Goal: Transaction & Acquisition: Purchase product/service

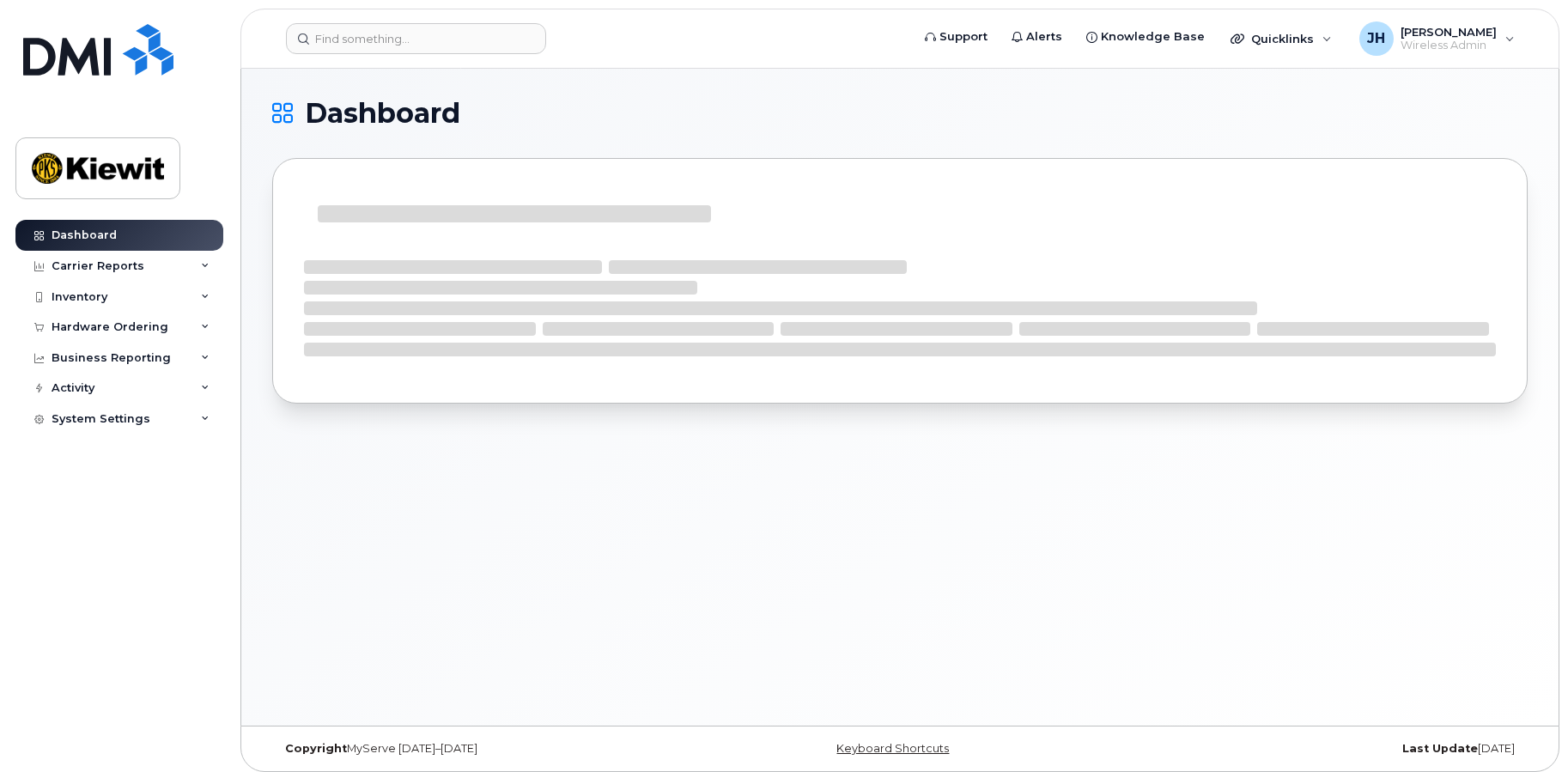
click at [596, 560] on div "Dashboard" at bounding box center [899, 397] width 1317 height 656
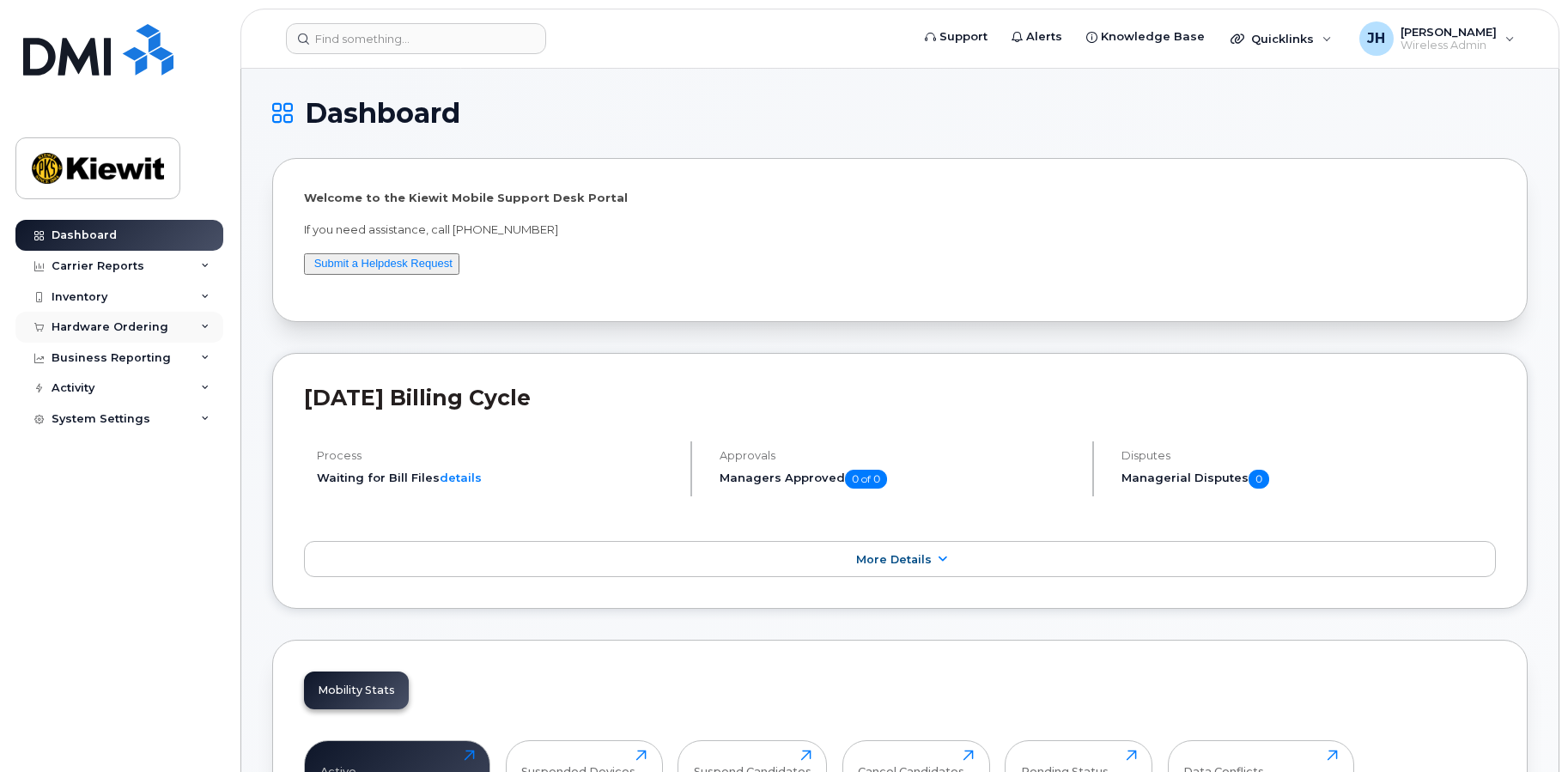
click at [134, 324] on div "Hardware Ordering" at bounding box center [110, 327] width 117 height 14
click at [88, 385] on div "Orders" at bounding box center [80, 391] width 42 height 16
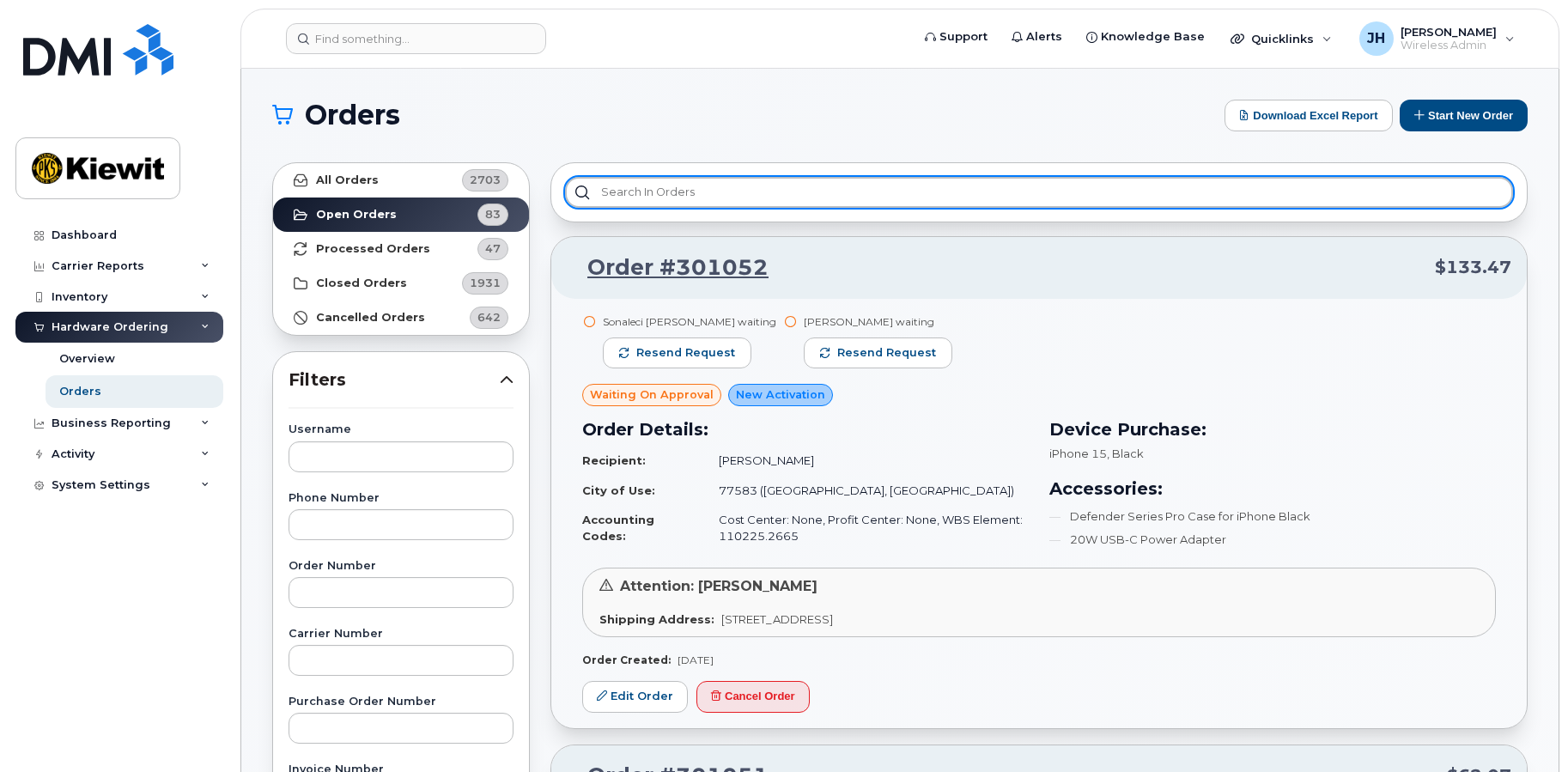
click at [709, 201] on input "text" at bounding box center [1038, 193] width 948 height 31
paste input "380587"
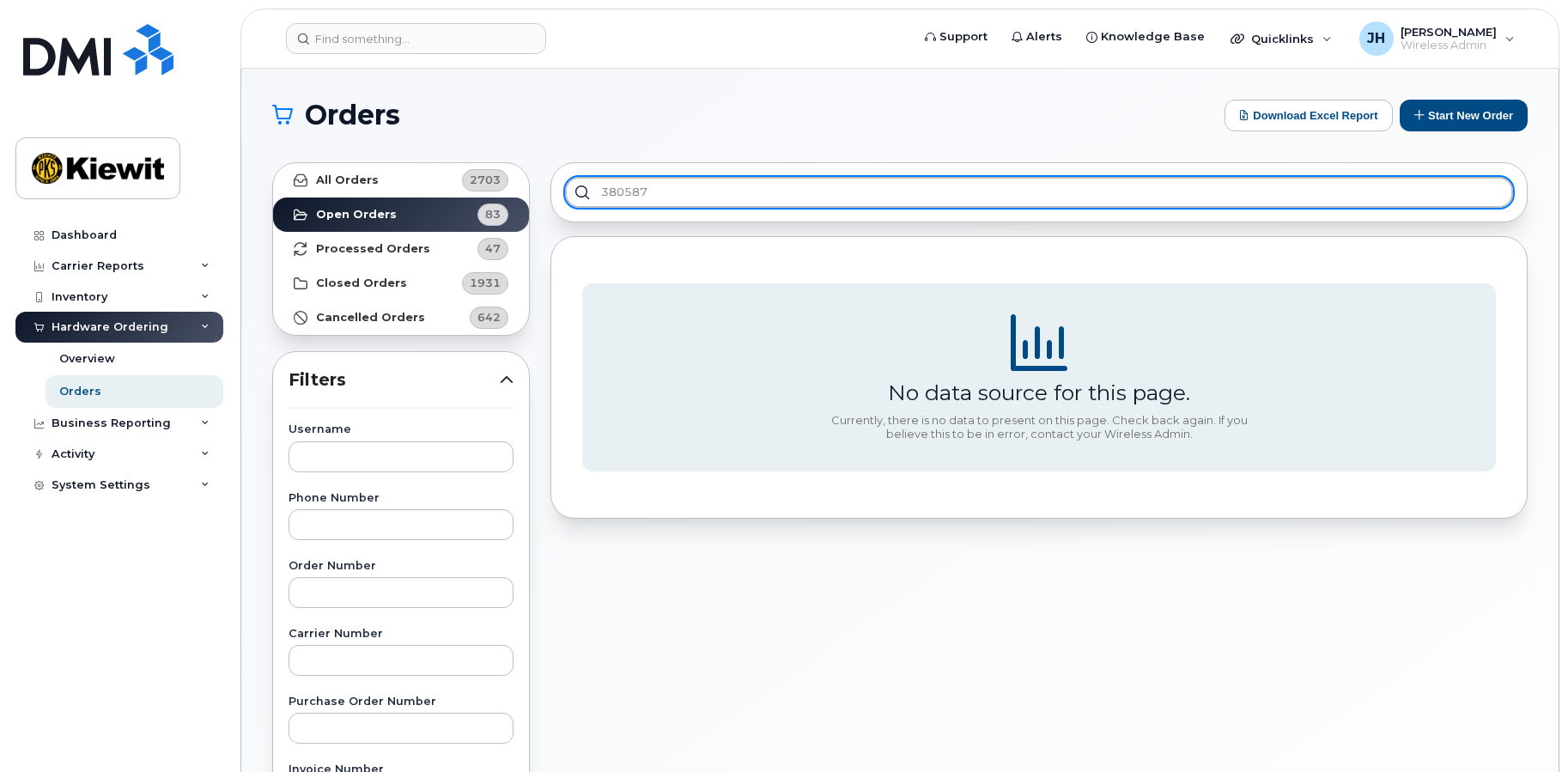
type input "380587"
drag, startPoint x: 709, startPoint y: 201, endPoint x: 573, endPoint y: 204, distance: 136.0
click at [573, 204] on input "380587" at bounding box center [1038, 193] width 948 height 31
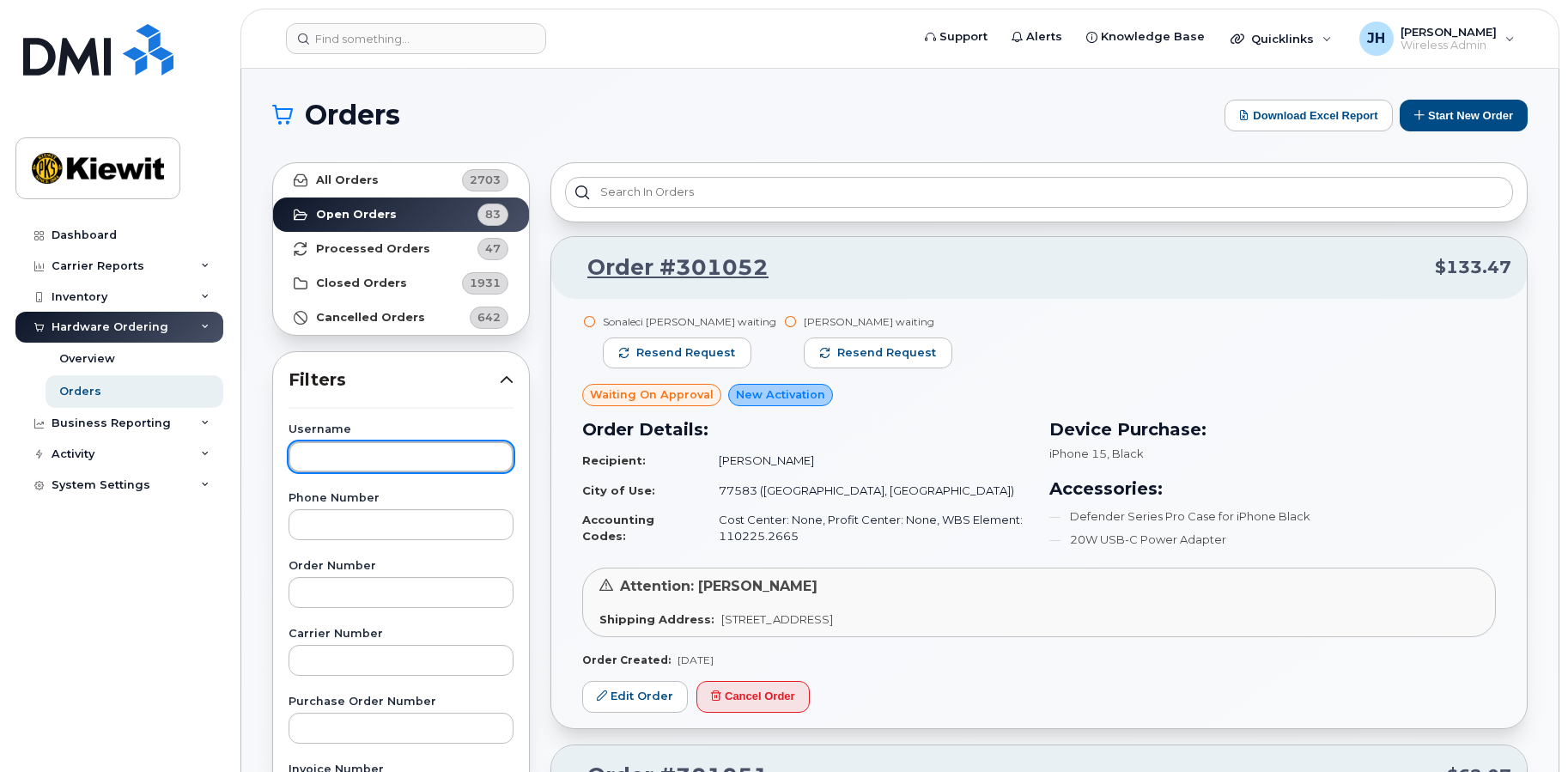
click at [348, 460] on input "text" at bounding box center [401, 457] width 225 height 31
type input "juan"
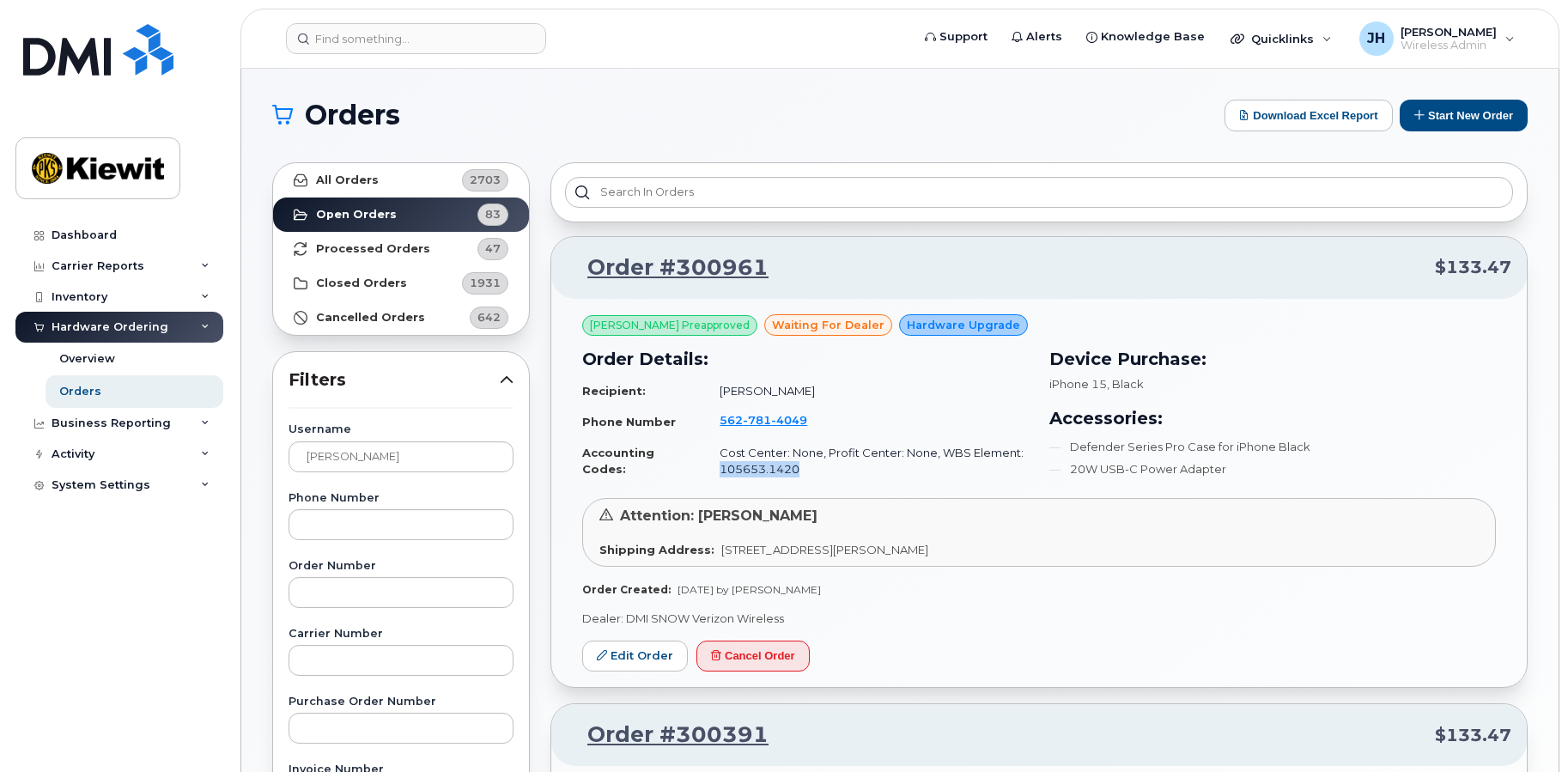
drag, startPoint x: 816, startPoint y: 471, endPoint x: 716, endPoint y: 474, distance: 100.0
click at [716, 474] on td "Cost Center: None, Profit Center: None, WBS Element: 105653.1420" at bounding box center [867, 460] width 325 height 46
copy td "105653.1420"
drag, startPoint x: 184, startPoint y: 608, endPoint x: 174, endPoint y: 446, distance: 162.3
click at [184, 608] on div "Dashboard Carrier Reports Monthly Billing Data Daily Data Pooling Average Costi…" at bounding box center [122, 482] width 213 height 526
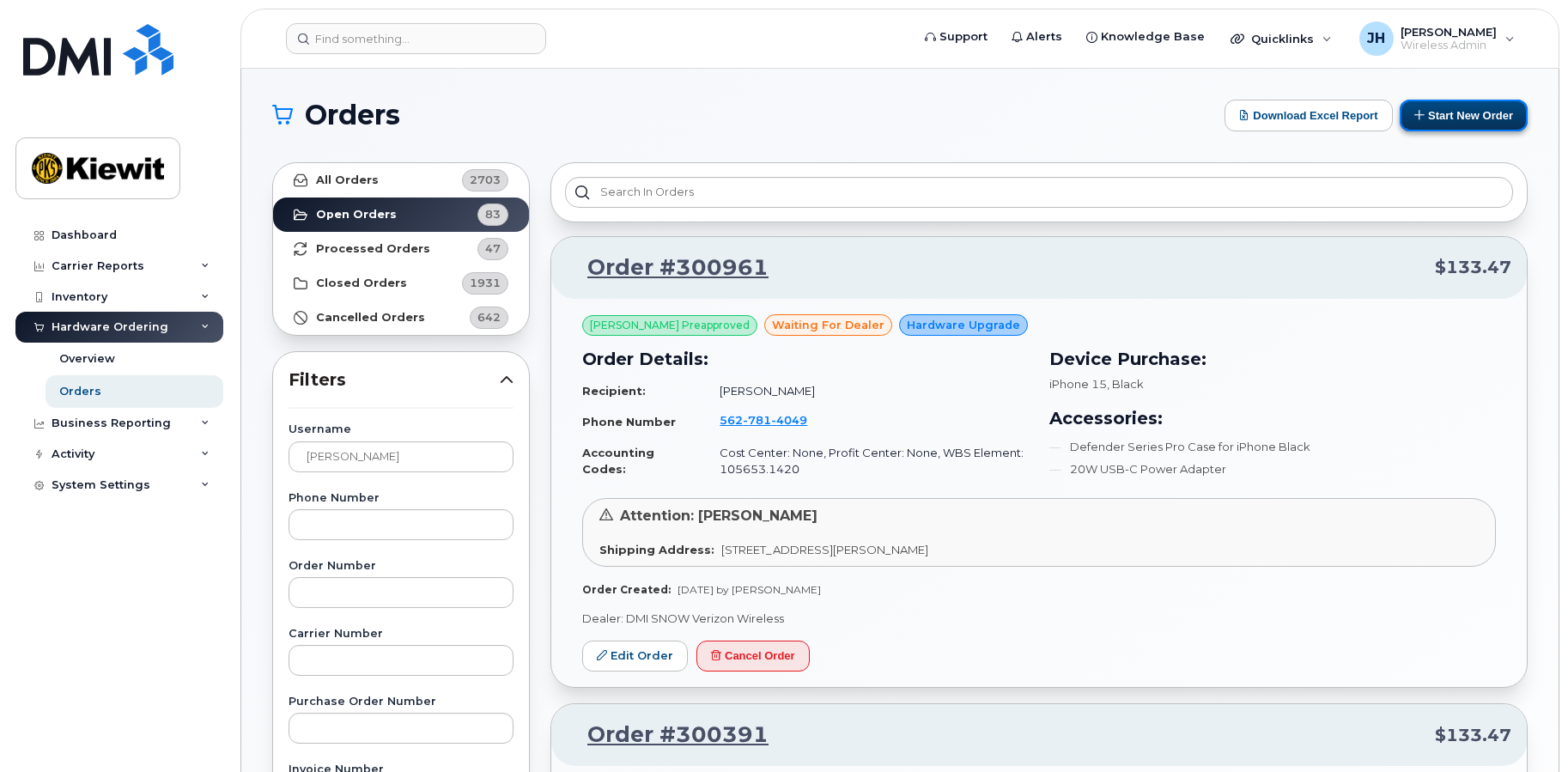
click at [1417, 117] on icon at bounding box center [1419, 114] width 11 height 11
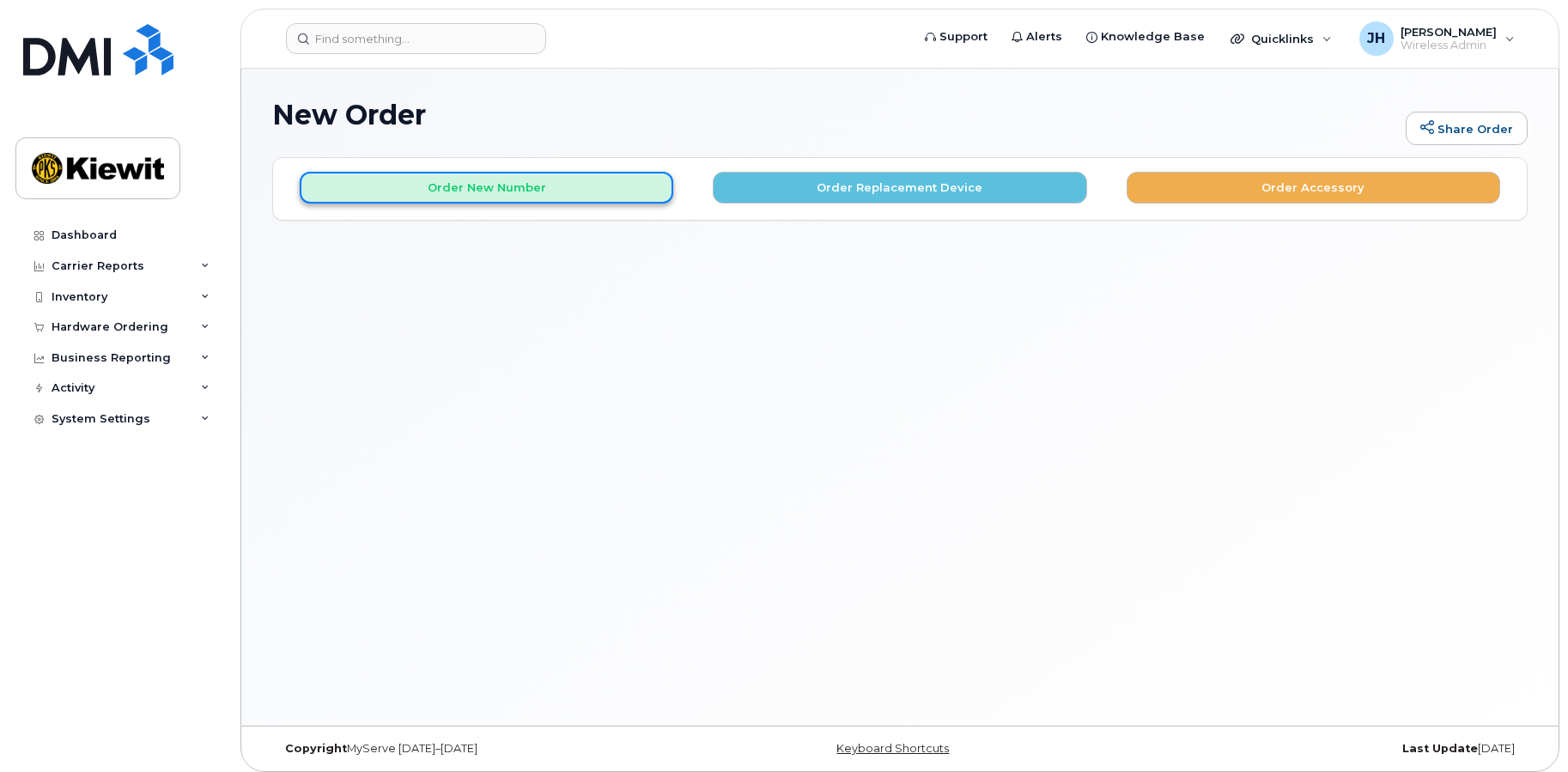
click at [511, 193] on button "Order New Number" at bounding box center [486, 187] width 373 height 32
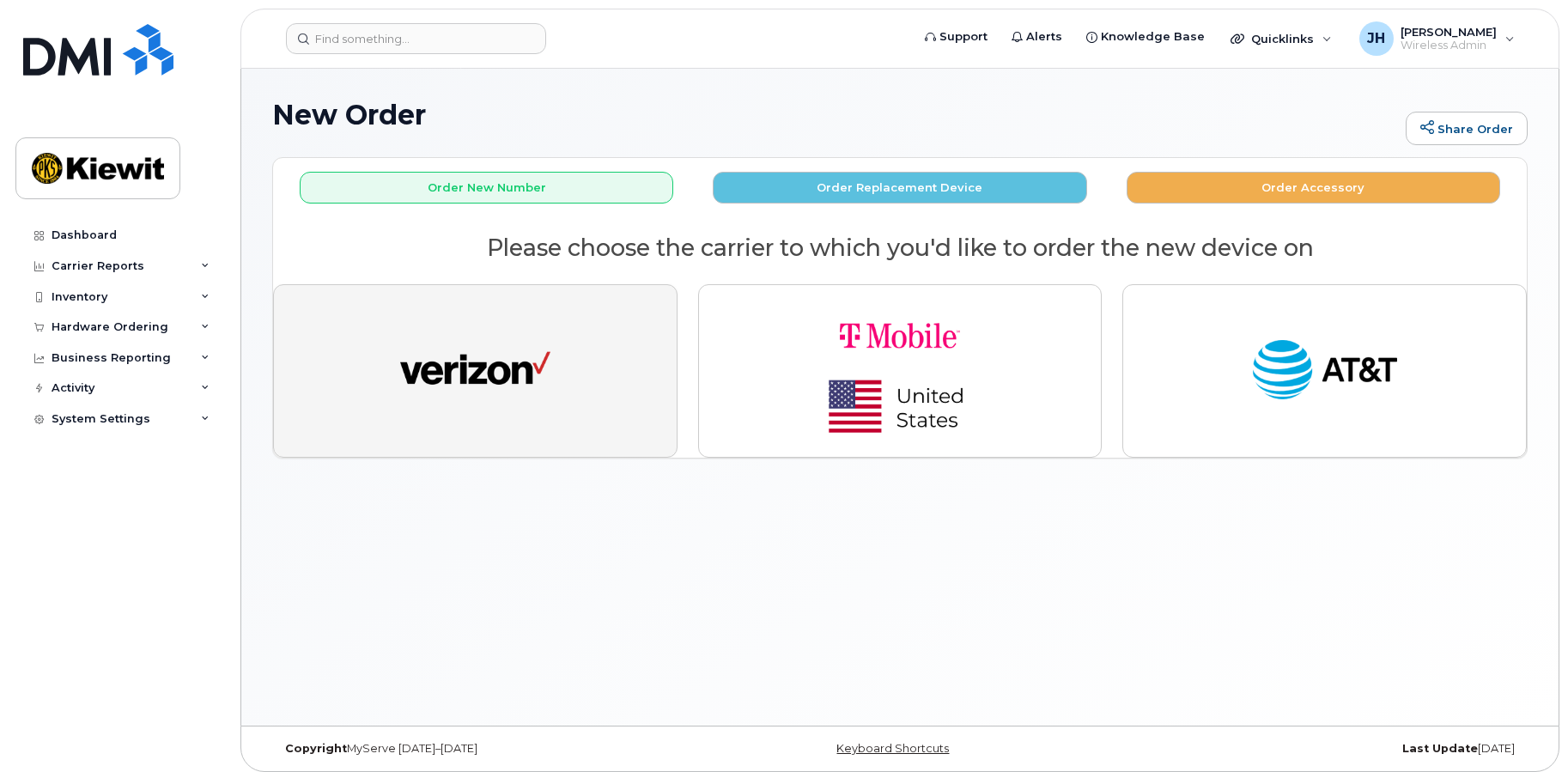
click at [493, 380] on img "button" at bounding box center [475, 370] width 150 height 77
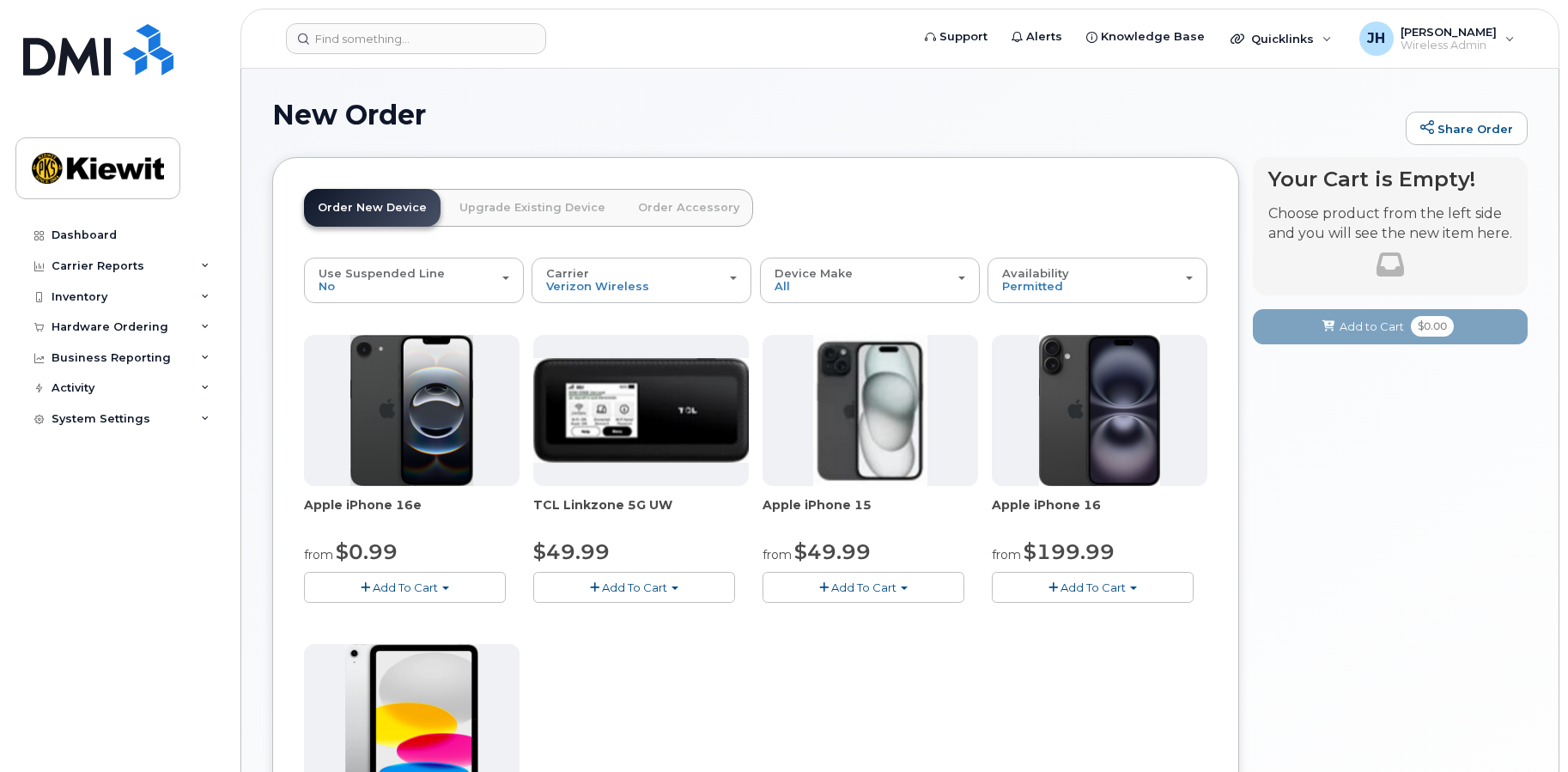
click at [879, 589] on span "Add To Cart" at bounding box center [864, 587] width 66 height 14
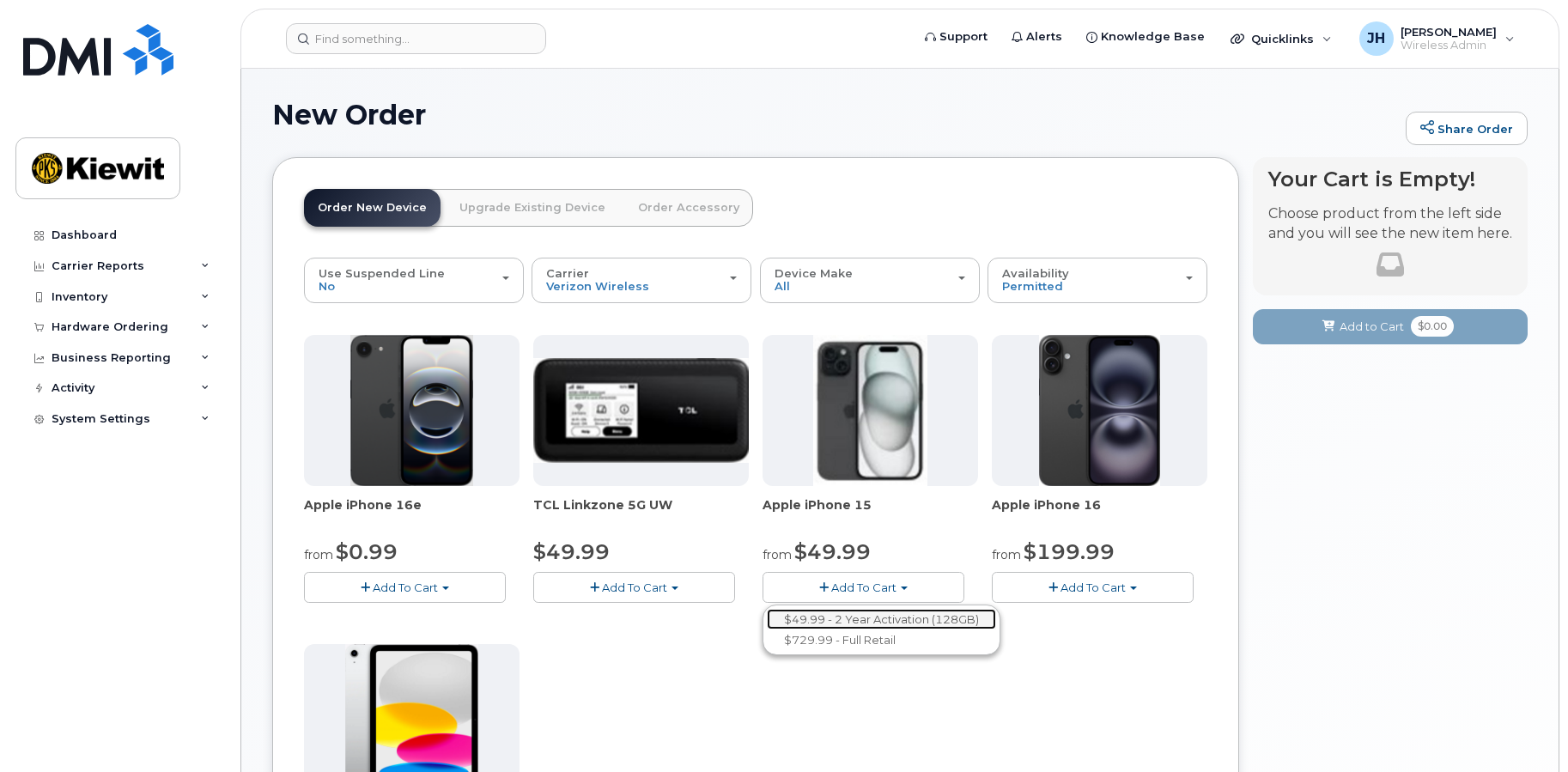
click at [866, 619] on link "$49.99 - 2 Year Activation (128GB)" at bounding box center [881, 619] width 229 height 22
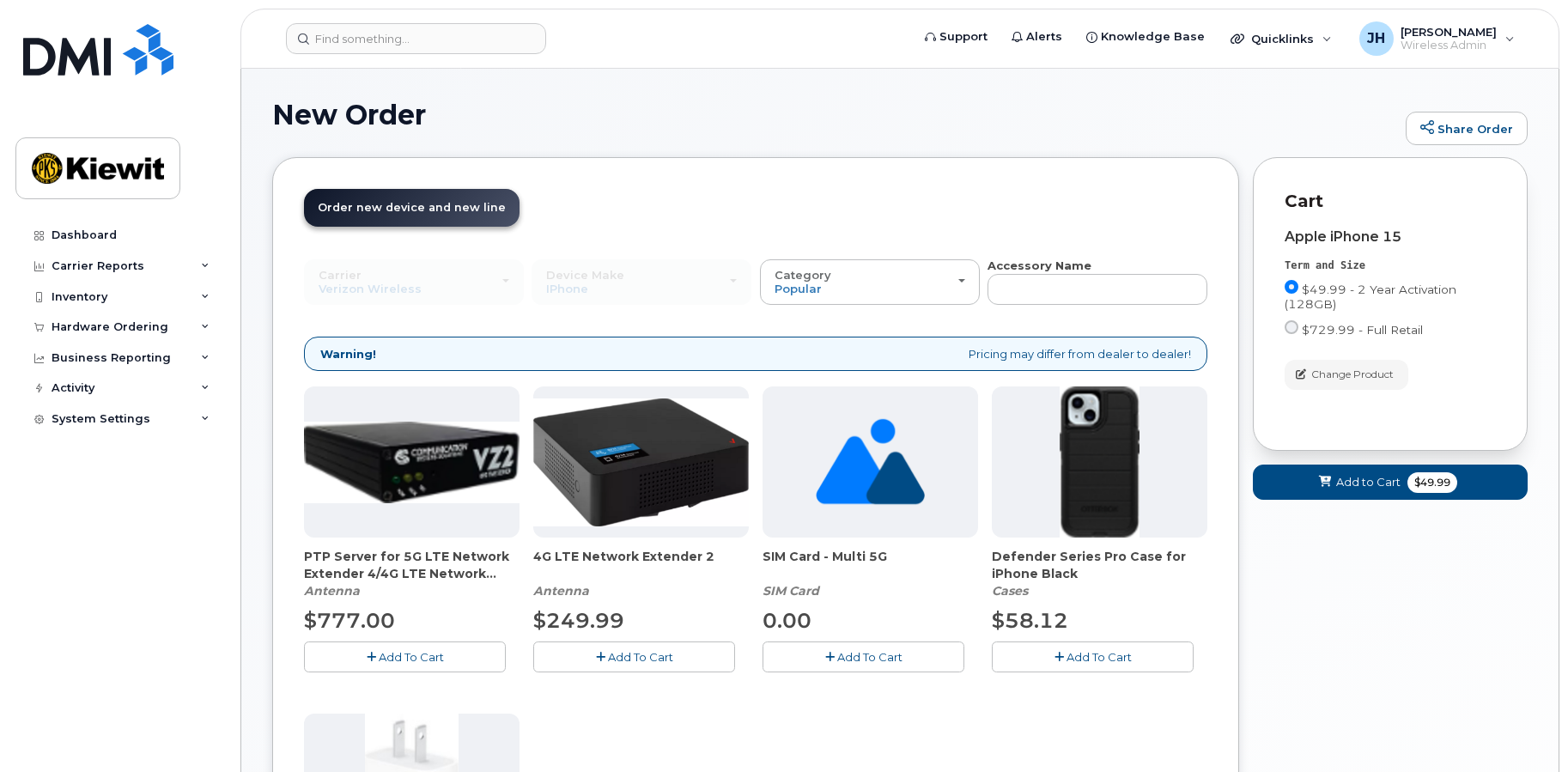
drag, startPoint x: 1081, startPoint y: 656, endPoint x: 1038, endPoint y: 713, distance: 71.4
click at [1038, 713] on div "PTP Server for 5G LTE Network Extender 4/4G LTE Network Extender 3 [GEOGRAPHIC_…" at bounding box center [756, 706] width 904 height 639
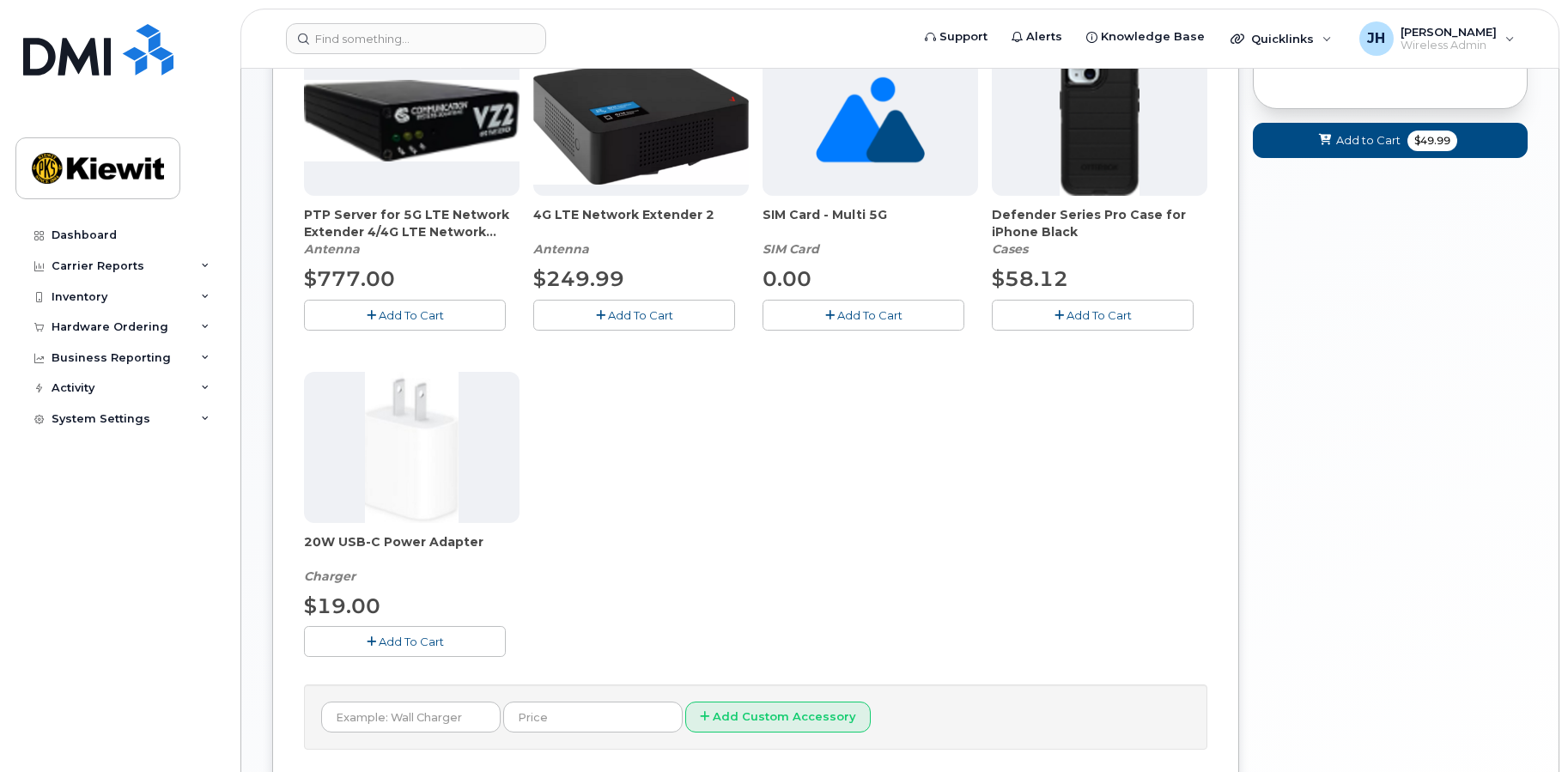
scroll to position [344, 0]
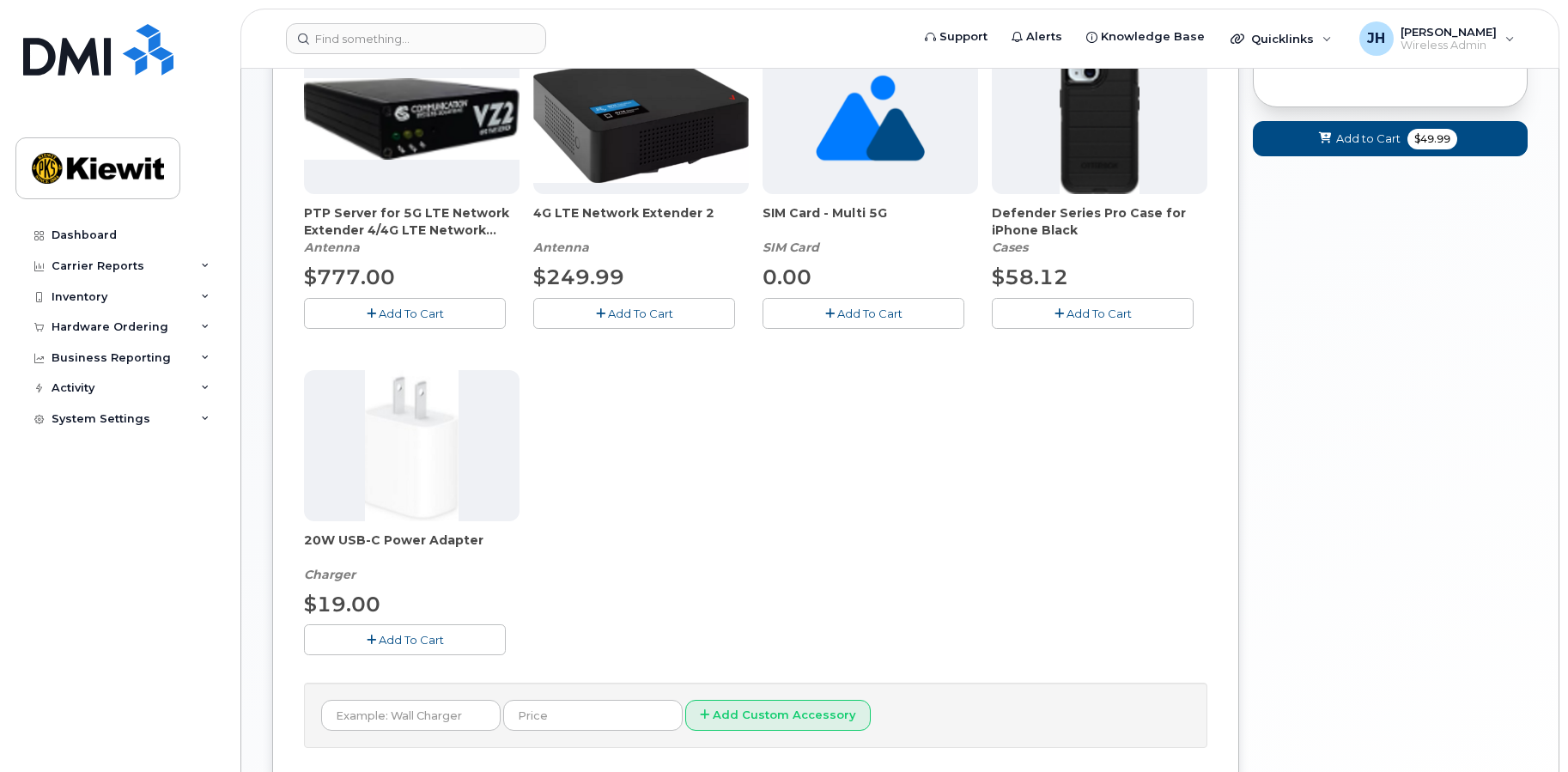
click at [431, 638] on span "Add To Cart" at bounding box center [411, 640] width 66 height 14
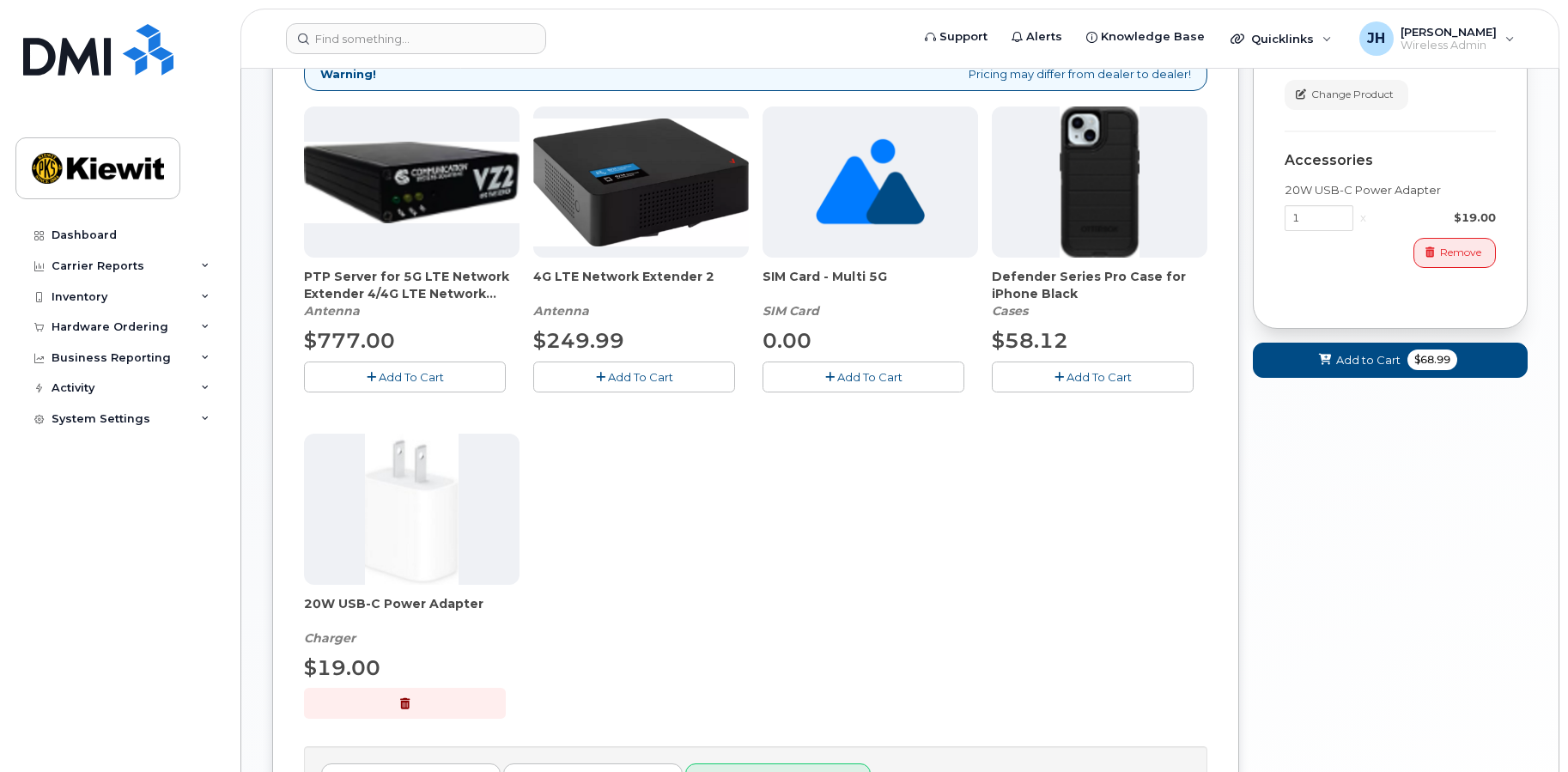
scroll to position [172, 0]
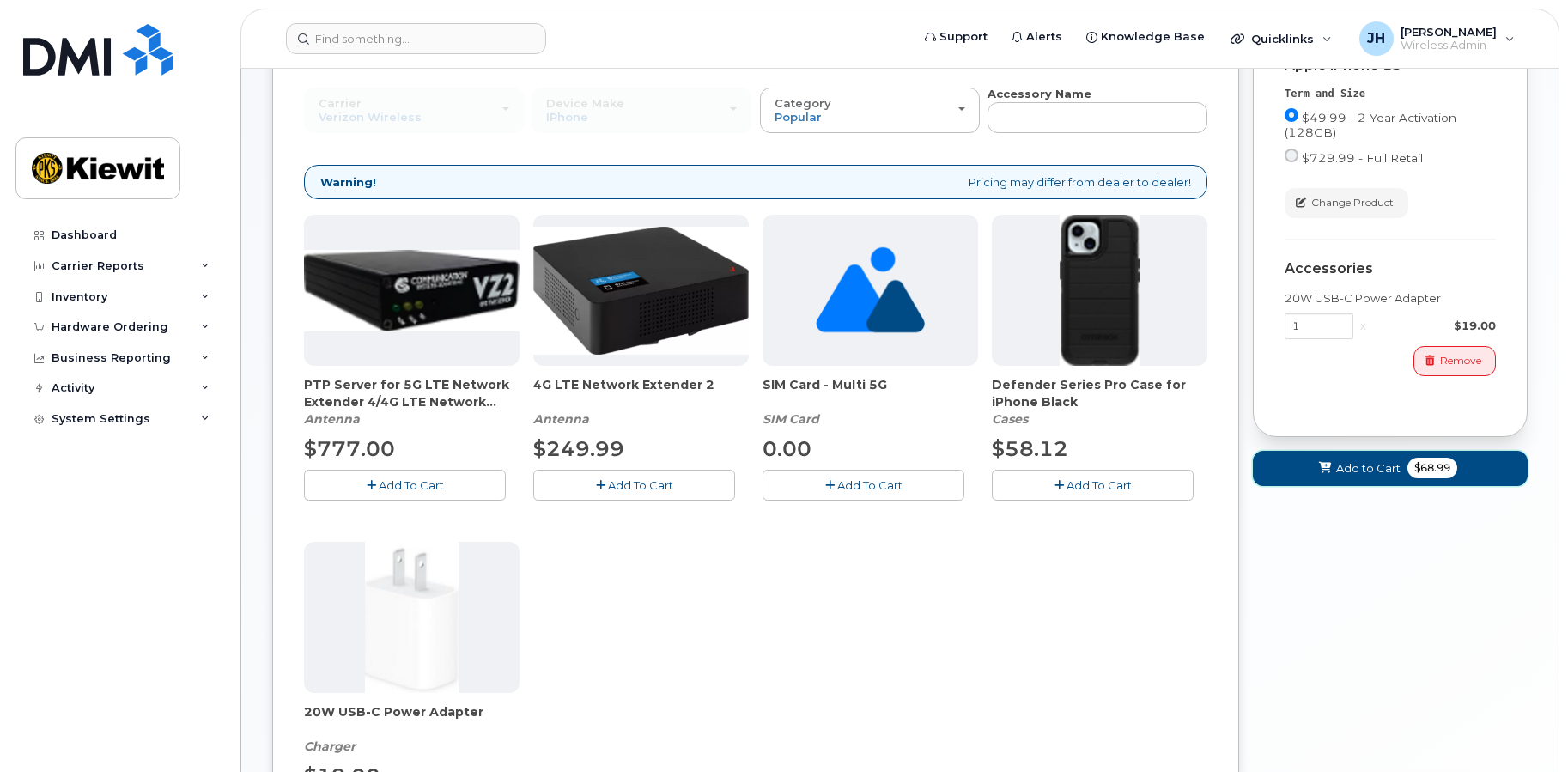
click at [1384, 460] on span "Add to Cart" at bounding box center [1368, 468] width 65 height 16
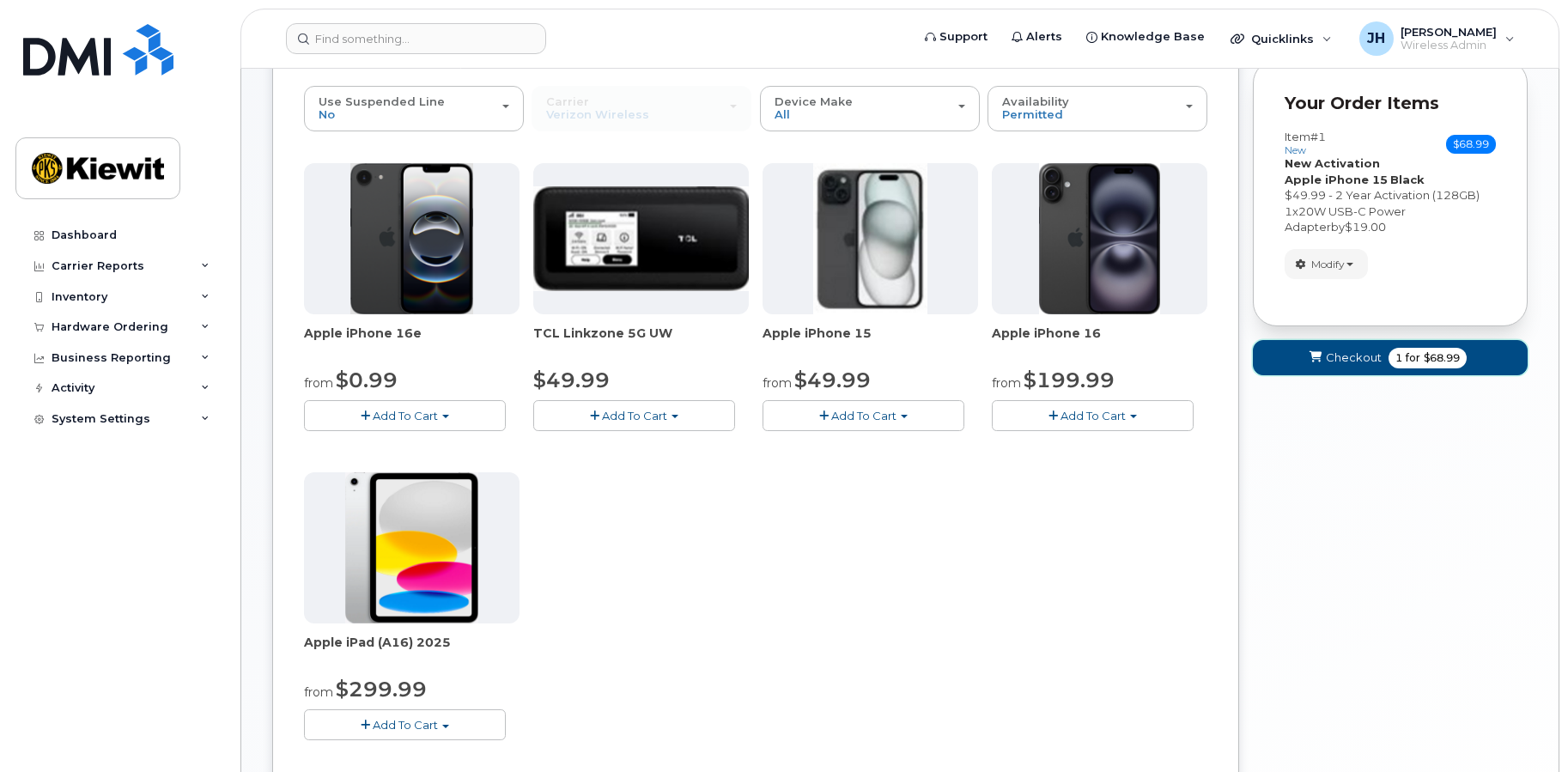
click at [1343, 359] on span "Checkout" at bounding box center [1354, 358] width 56 height 16
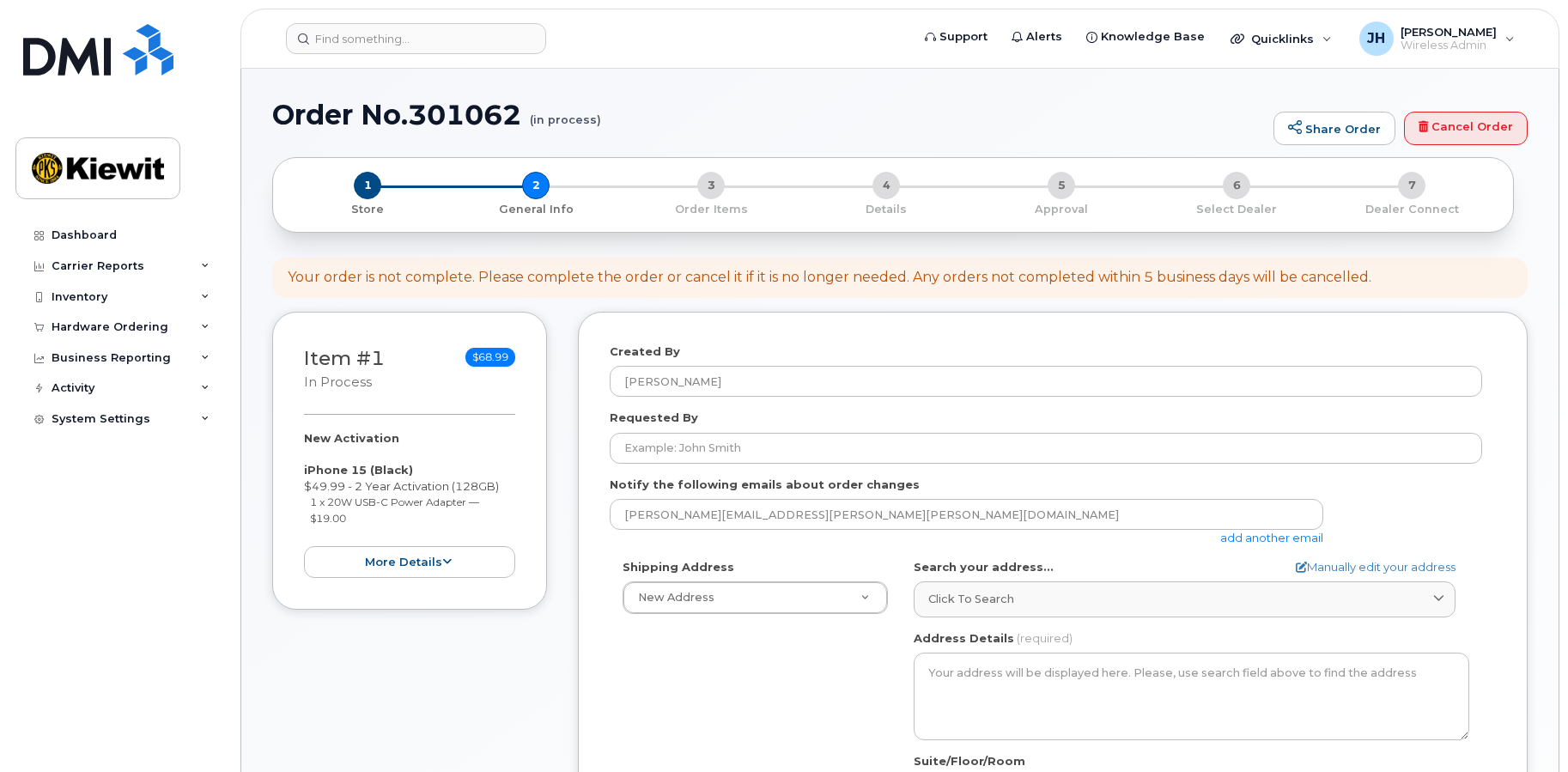
select select
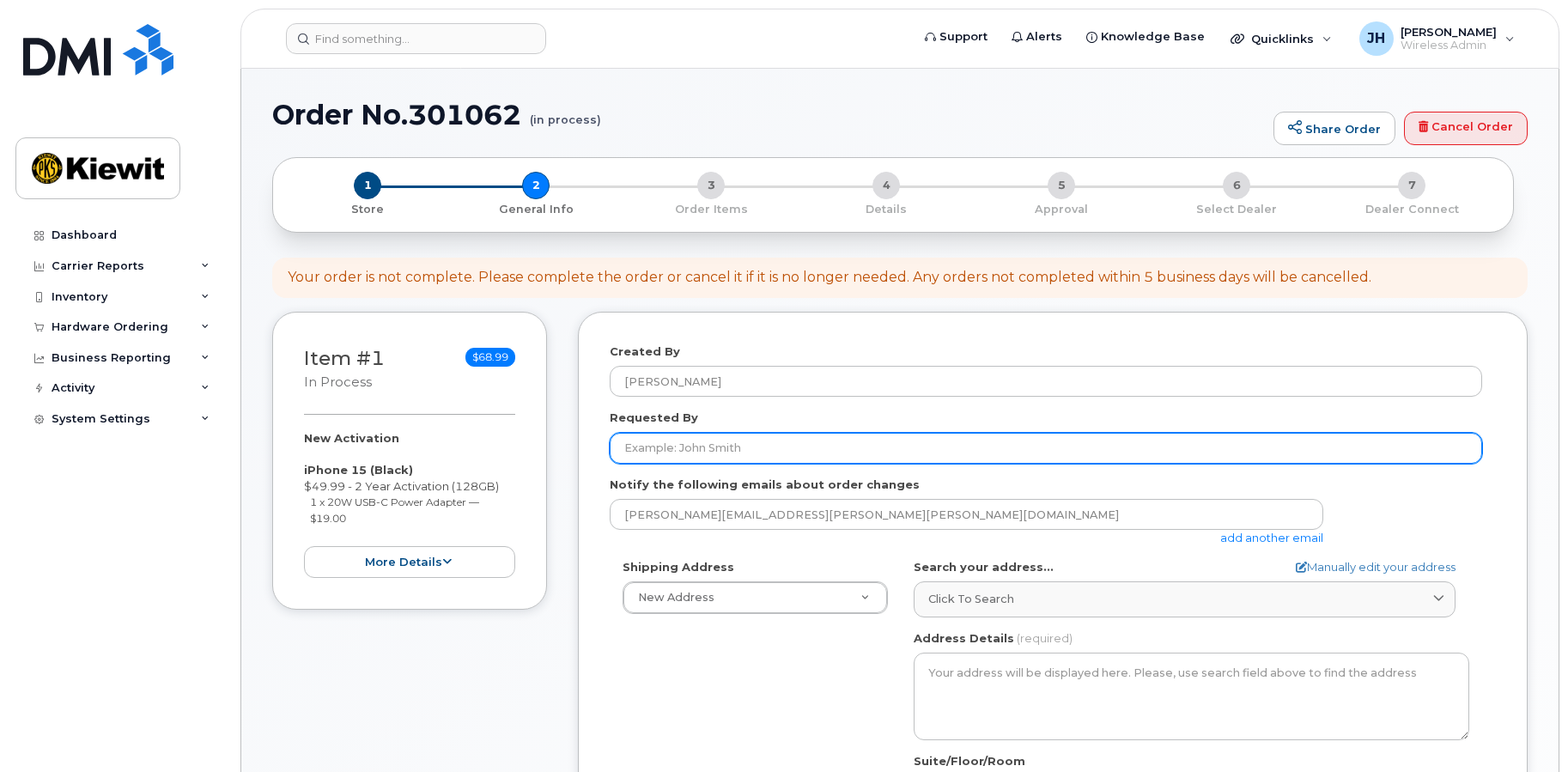
click at [712, 440] on input "Requested By" at bounding box center [1046, 448] width 873 height 31
type input "Anthony.Kidess"
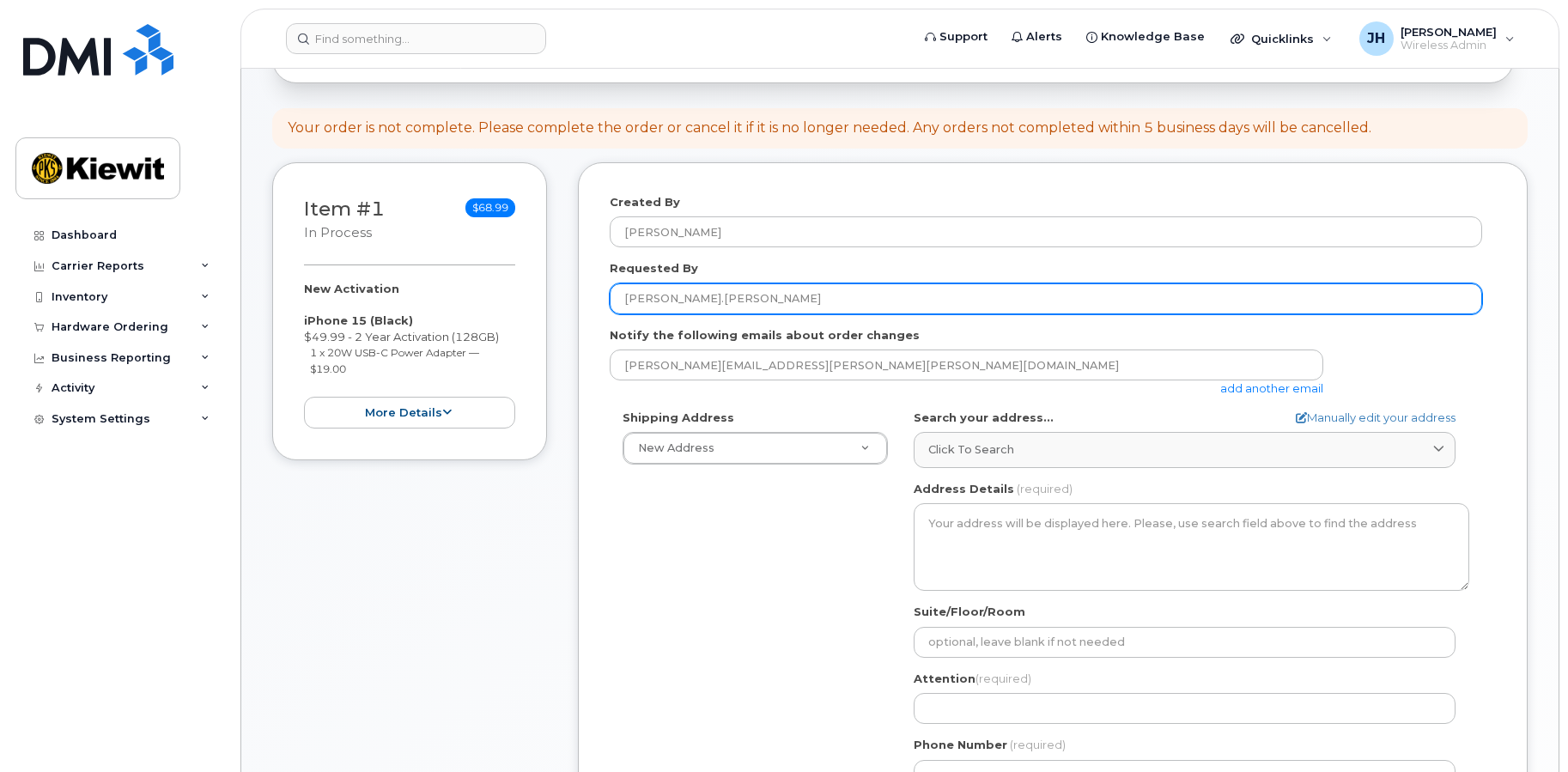
scroll to position [172, 0]
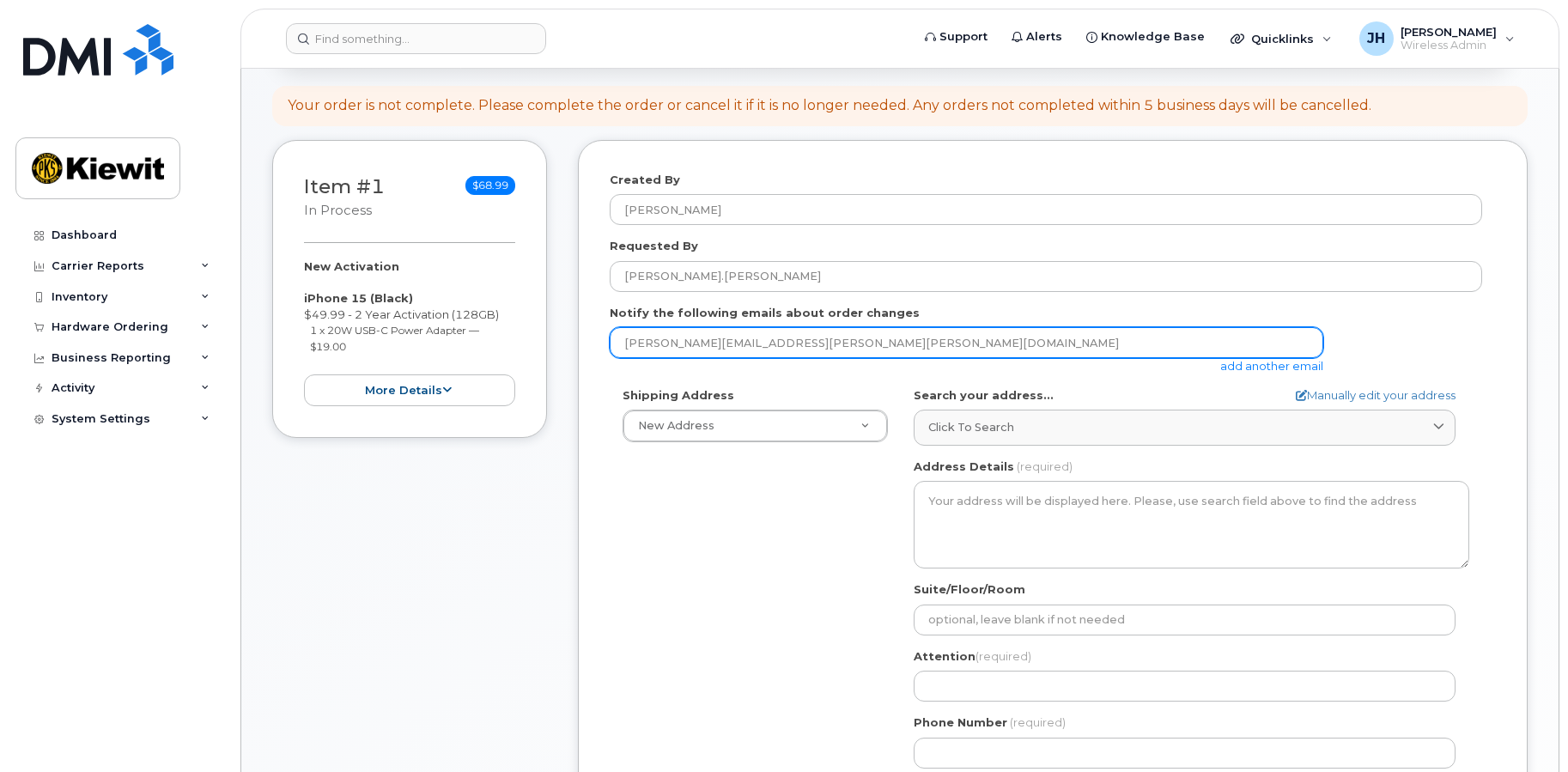
click at [822, 351] on input "josh.herberger@kiewit.com" at bounding box center [967, 343] width 714 height 31
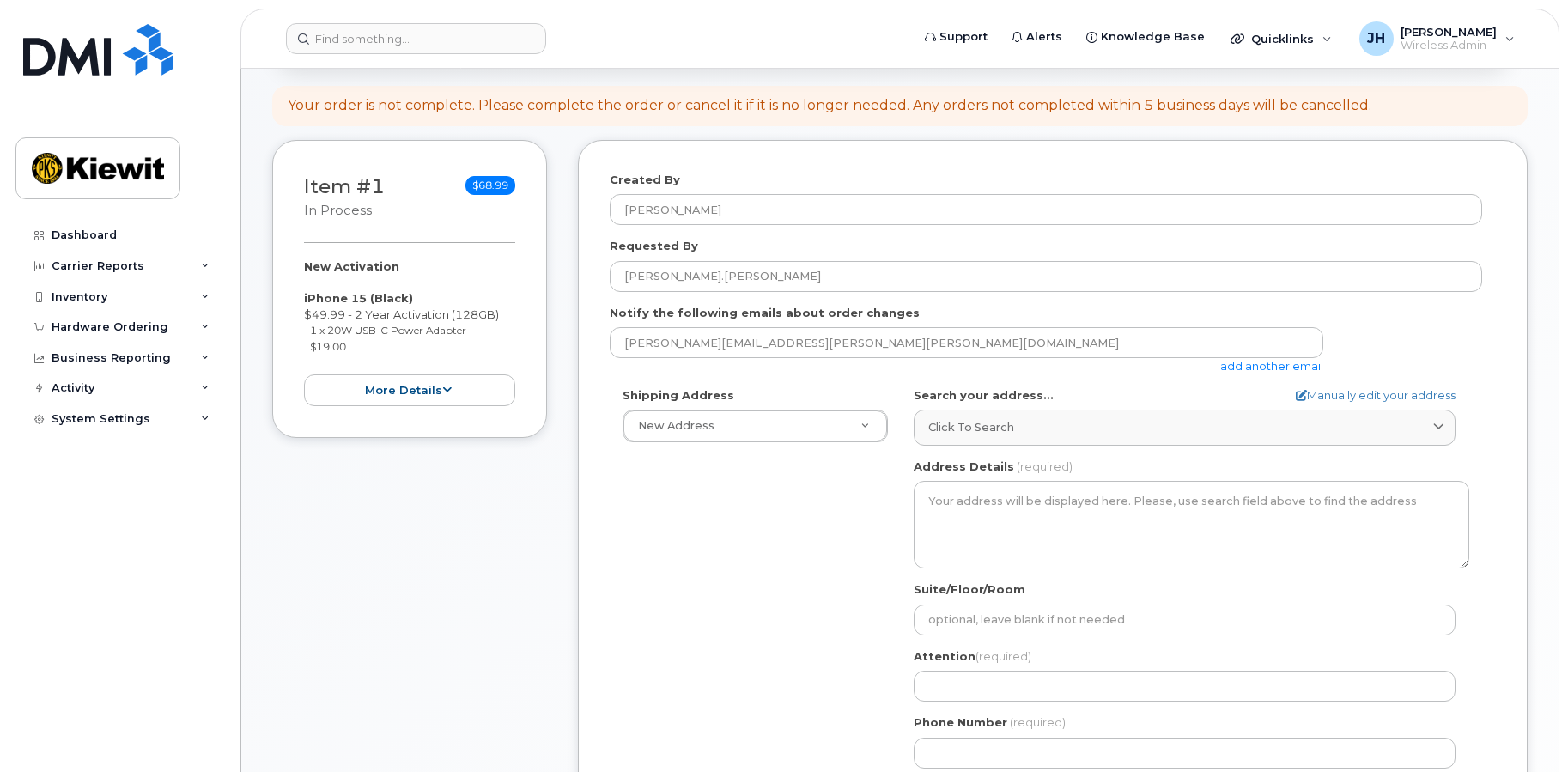
click at [1256, 369] on link "add another email" at bounding box center [1272, 366] width 103 height 14
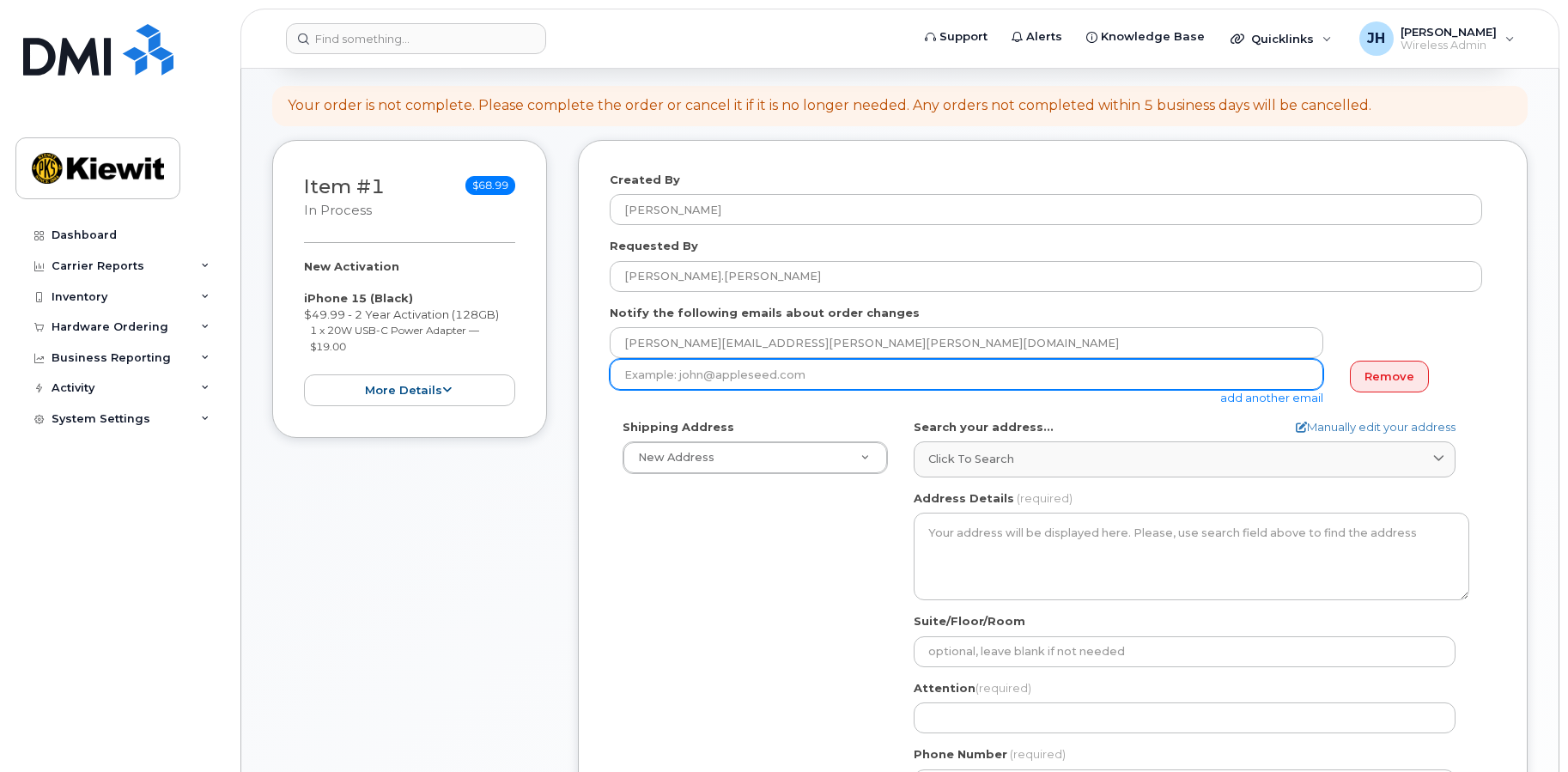
click at [770, 374] on input "email" at bounding box center [967, 375] width 714 height 31
paste input "580473"
drag, startPoint x: 763, startPoint y: 373, endPoint x: 535, endPoint y: 363, distance: 228.2
click at [535, 363] on div "Item #1 in process $68.99 New Activation iPhone 15 (Black) $49.99 - 2 Year Acti…" at bounding box center [899, 528] width 1255 height 775
type input "Anthony.Kidess@KIEWIT.COM"
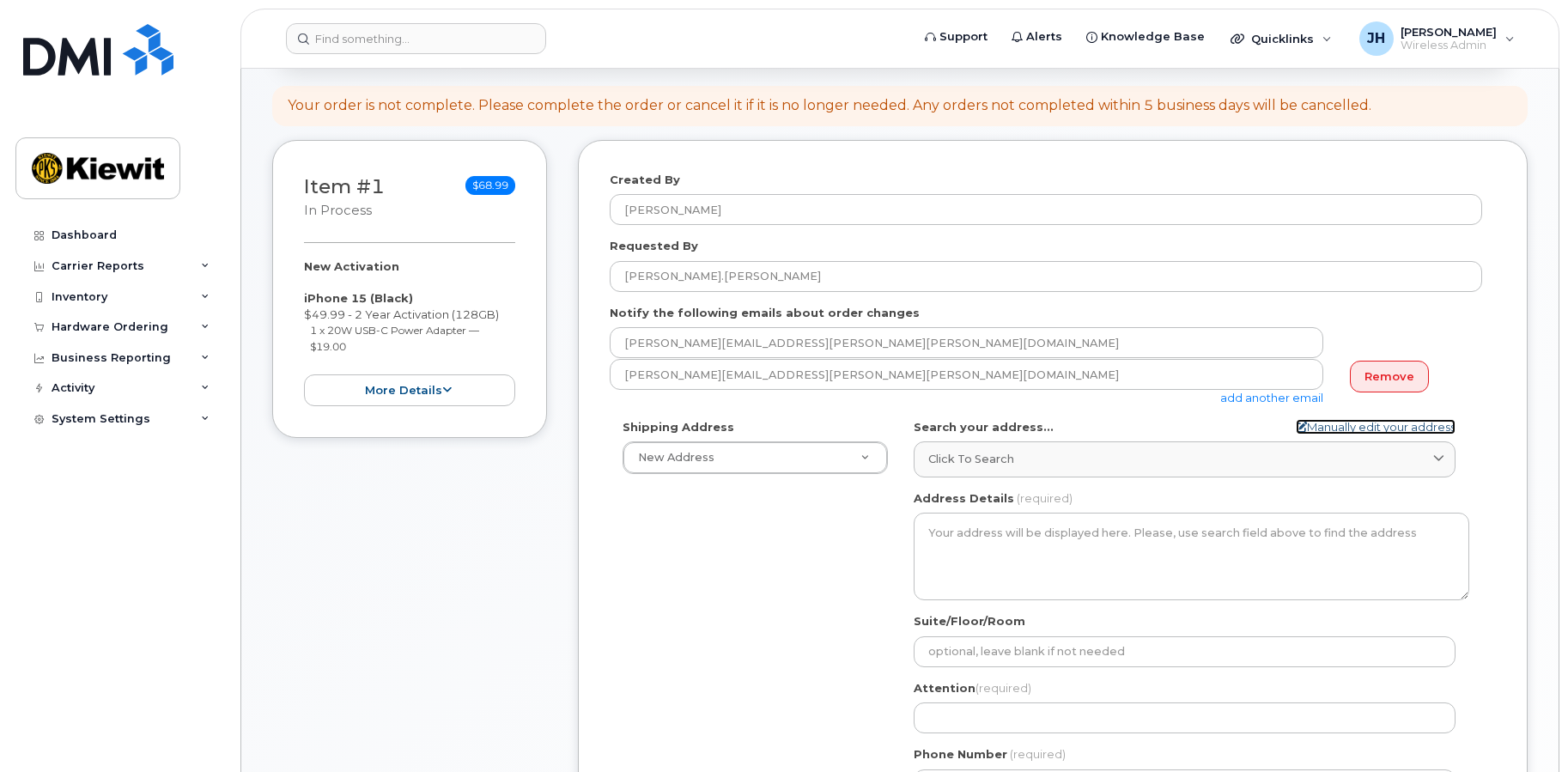
click at [1362, 424] on link "Manually edit your address" at bounding box center [1375, 427] width 160 height 16
select select
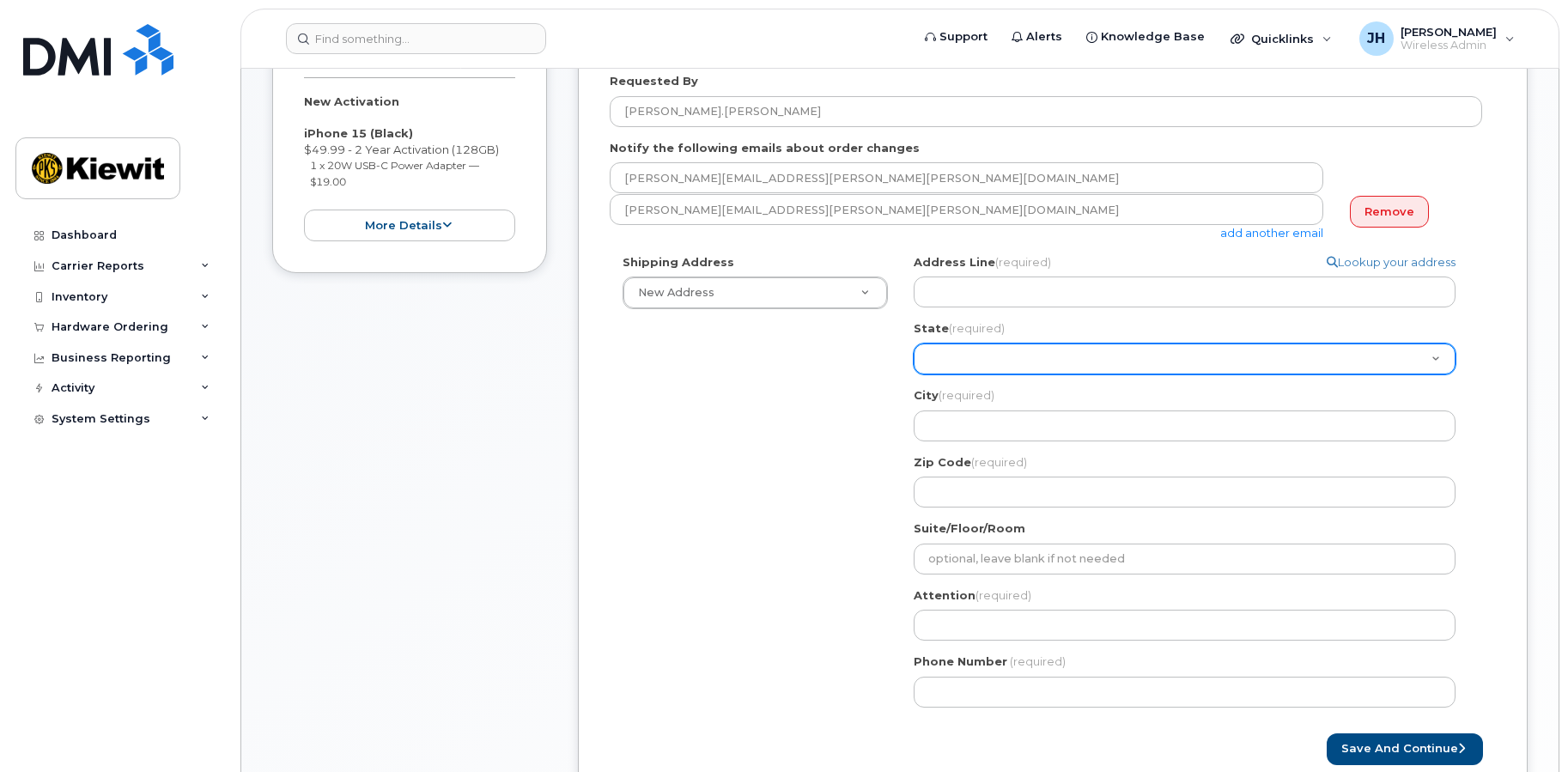
scroll to position [344, 0]
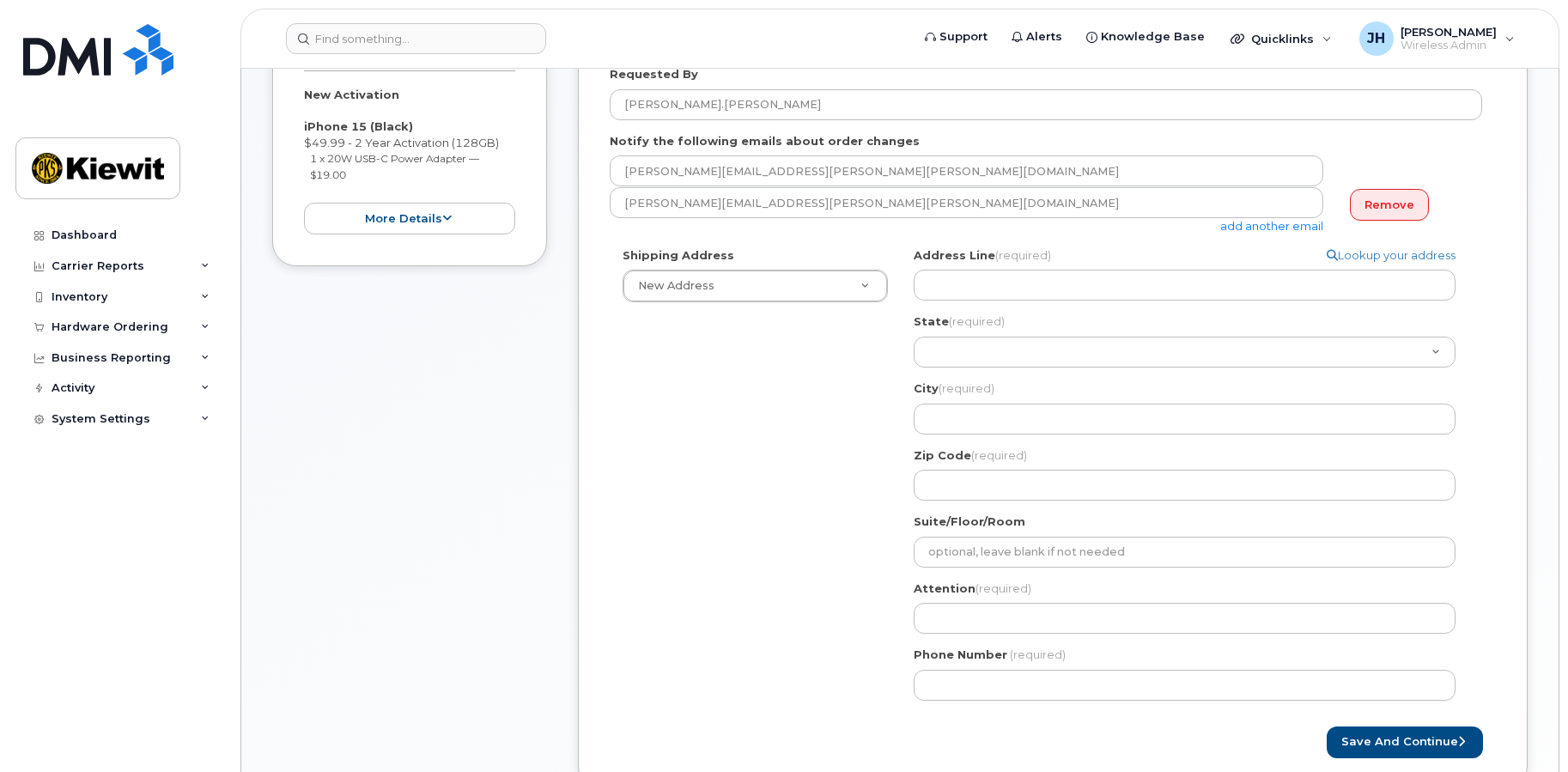
click at [977, 307] on div "Address Line (required) Lookup your address State (required) Alabama Alaska Ame…" at bounding box center [1191, 373] width 555 height 253
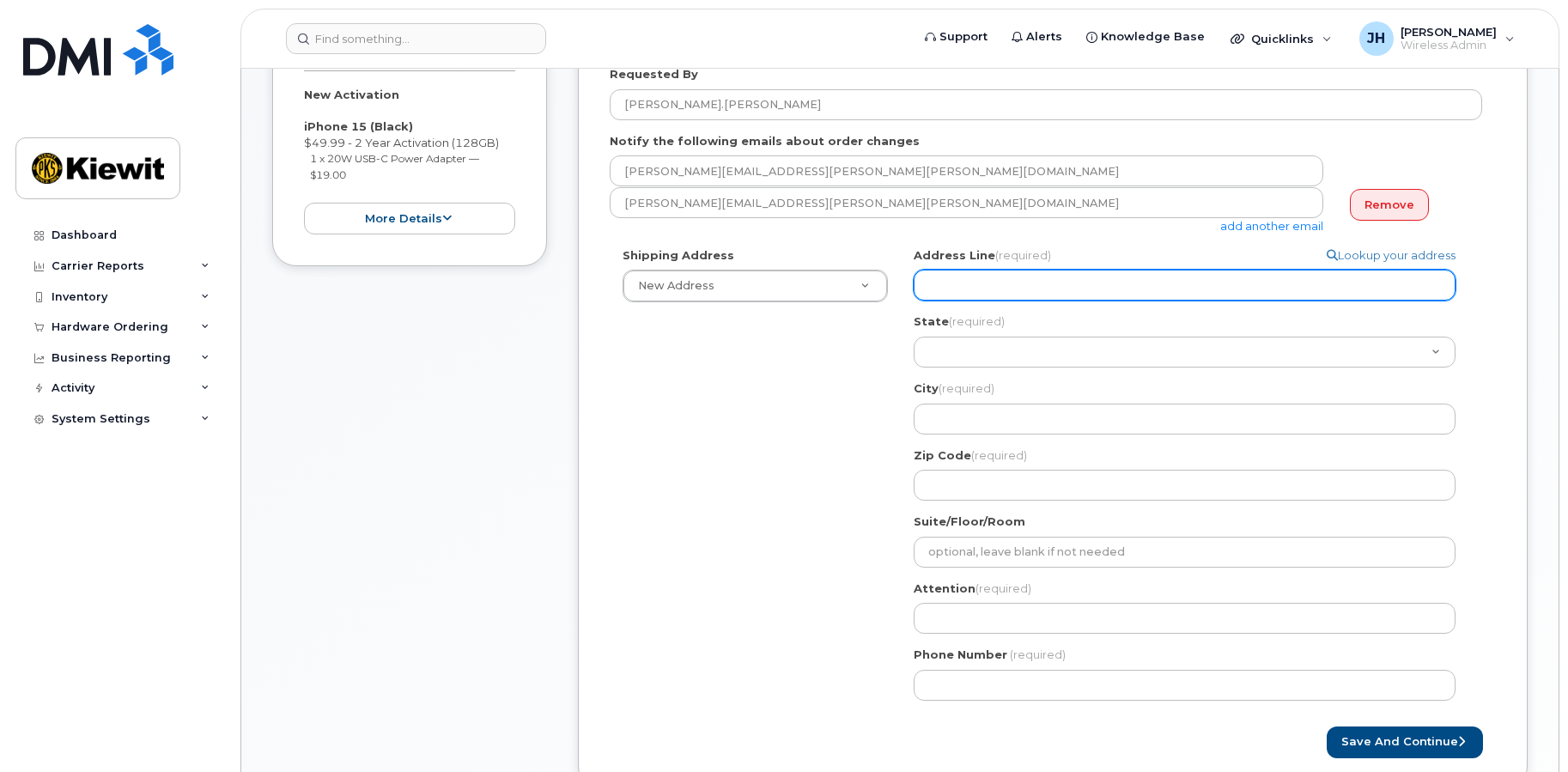
click at [981, 289] on input "Address Line (required)" at bounding box center [1184, 285] width 542 height 31
paste input "6100 Woodley Ave"
type input "6100 Woodley Ave"
select select
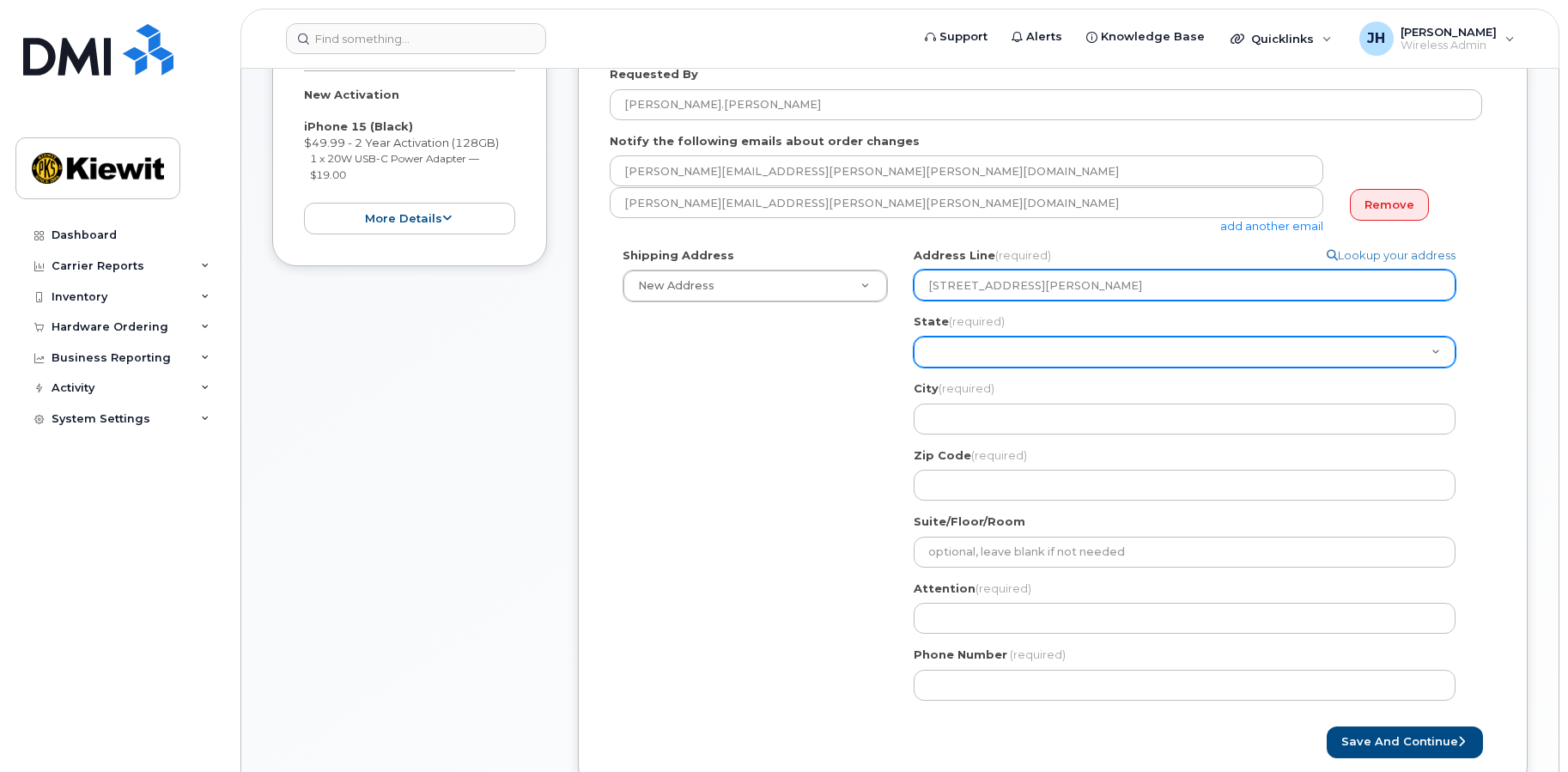
type input "6100 Woodley Ave"
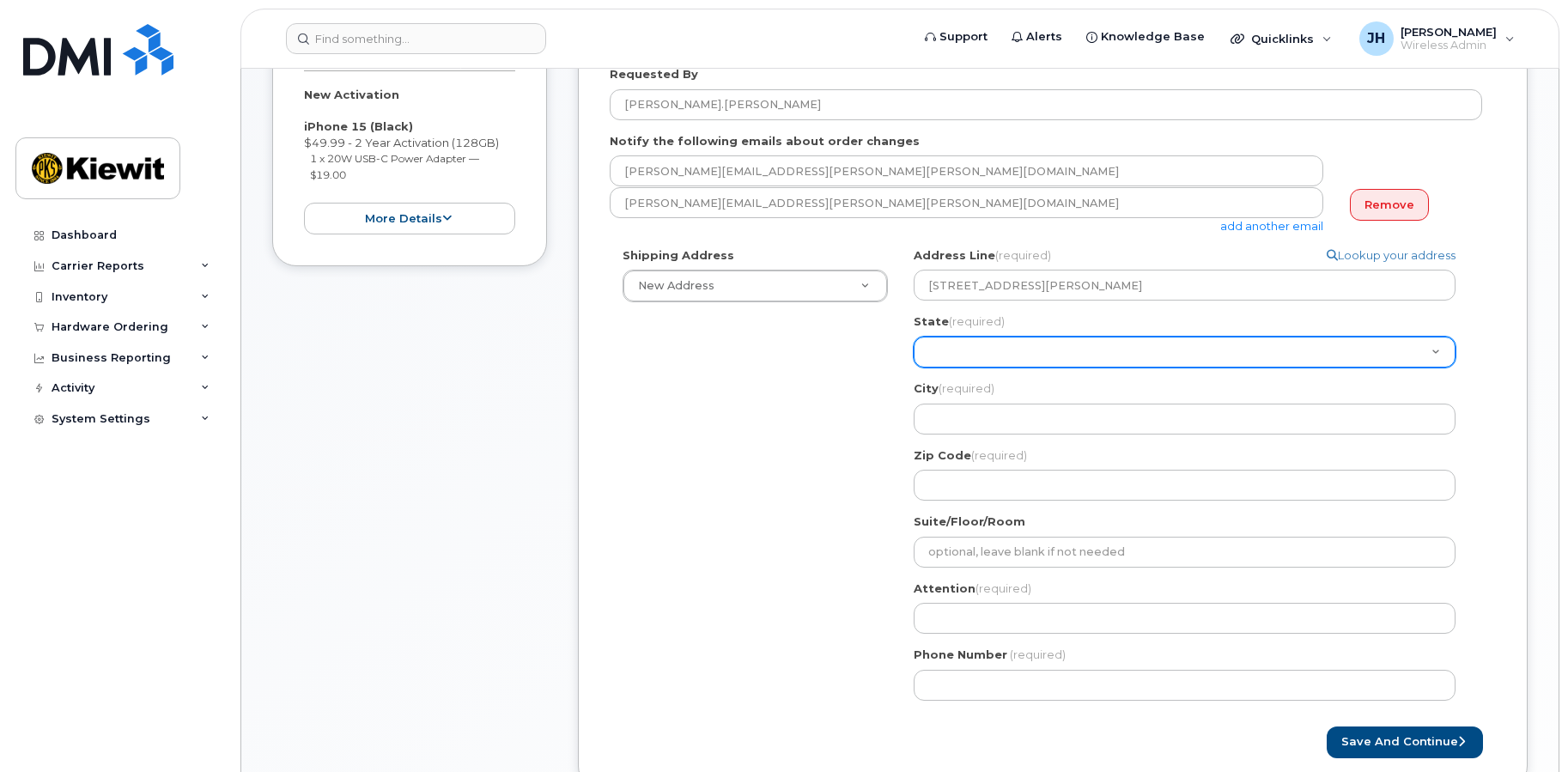
click at [974, 353] on select "Alabama Alaska American Samoa Arizona Arkansas California Colorado Connecticut …" at bounding box center [1184, 352] width 542 height 31
select select "CA"
click at [914, 337] on select "Alabama Alaska American Samoa Arizona Arkansas California Colorado Connecticut …" at bounding box center [1184, 352] width 542 height 31
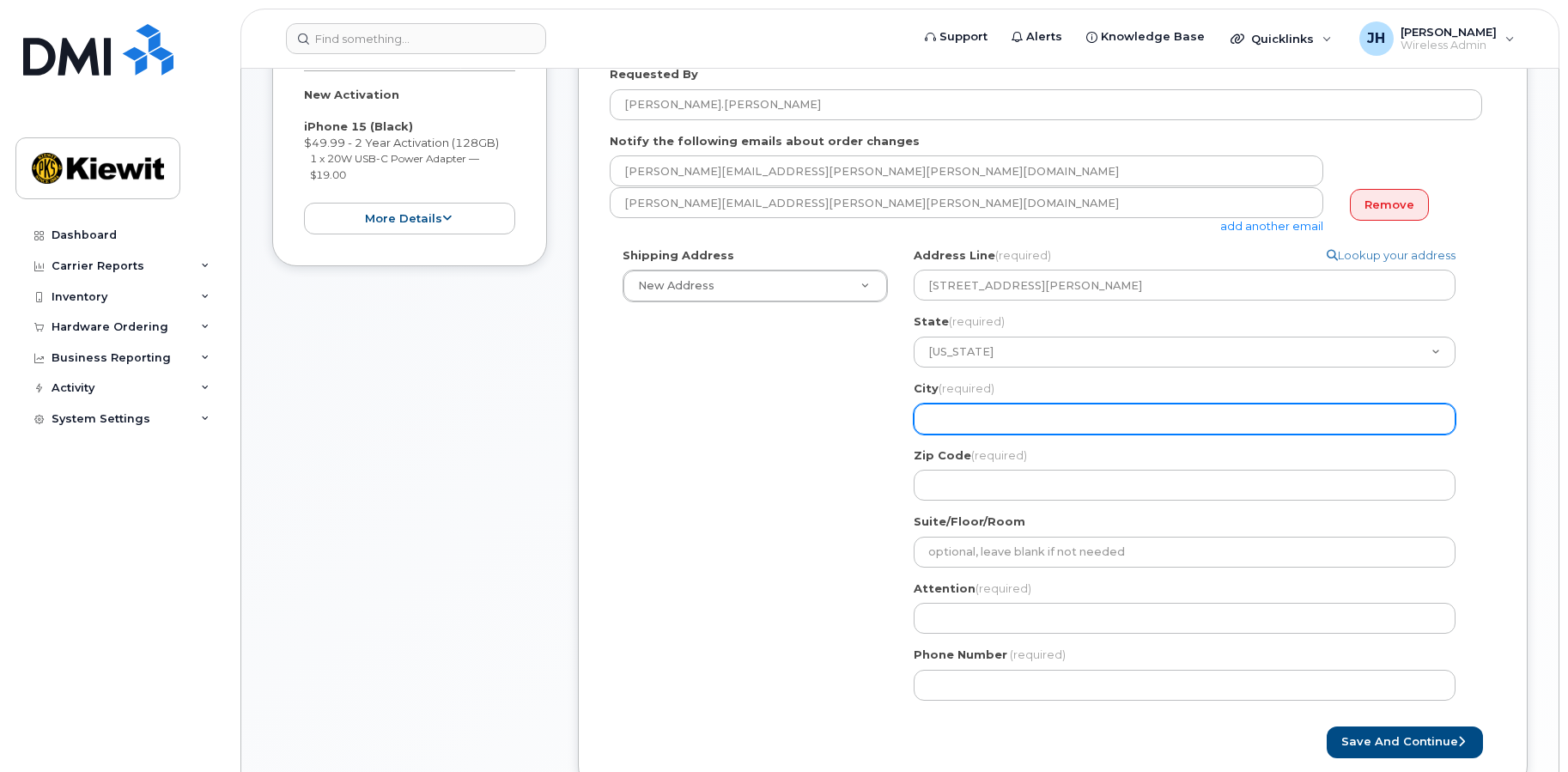
click at [970, 424] on input "City (required)" at bounding box center [1184, 419] width 542 height 31
select select
type input "V"
select select
type input "Va"
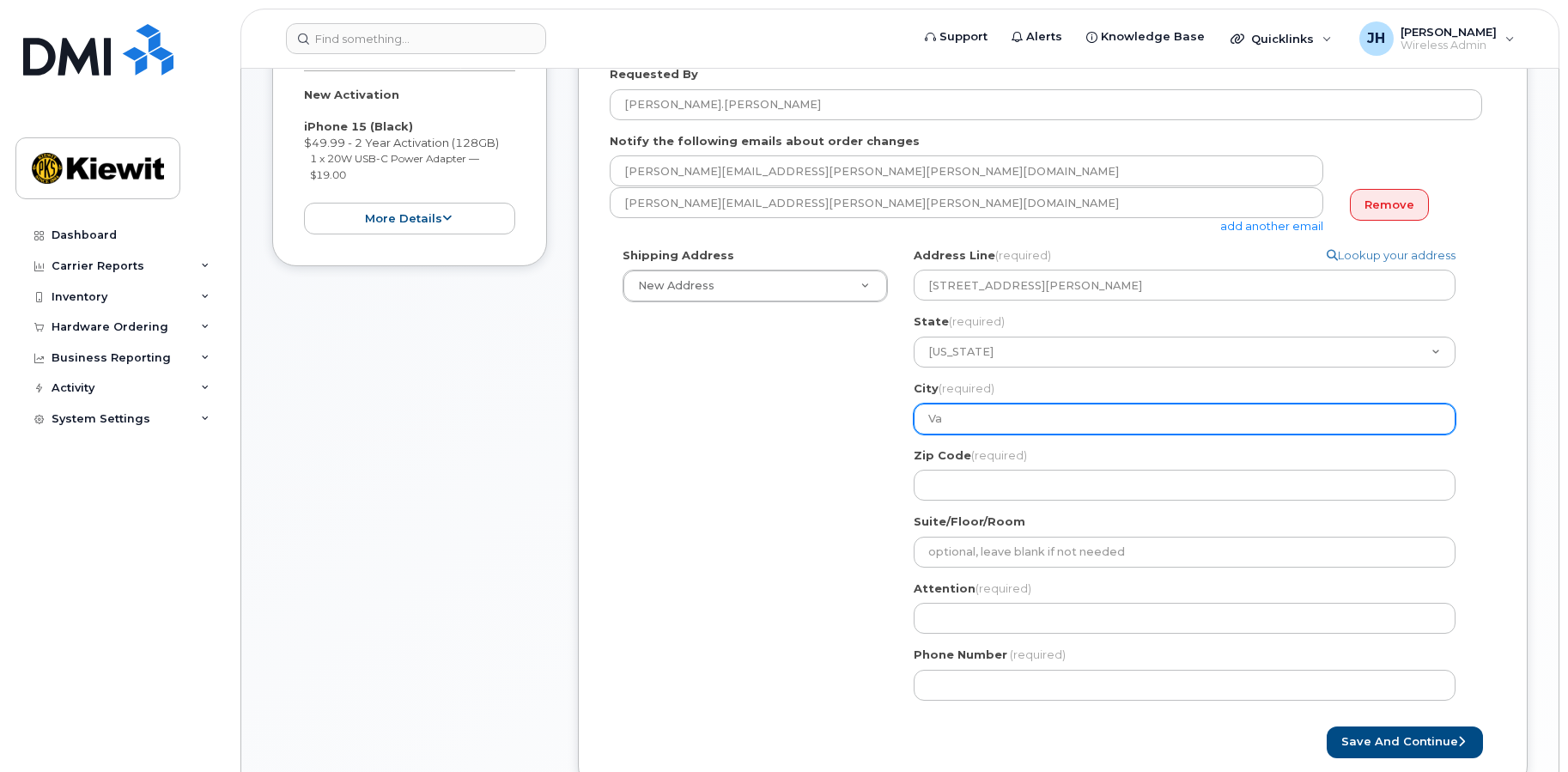
select select
type input "Van"
select select
type input "Van N"
select select
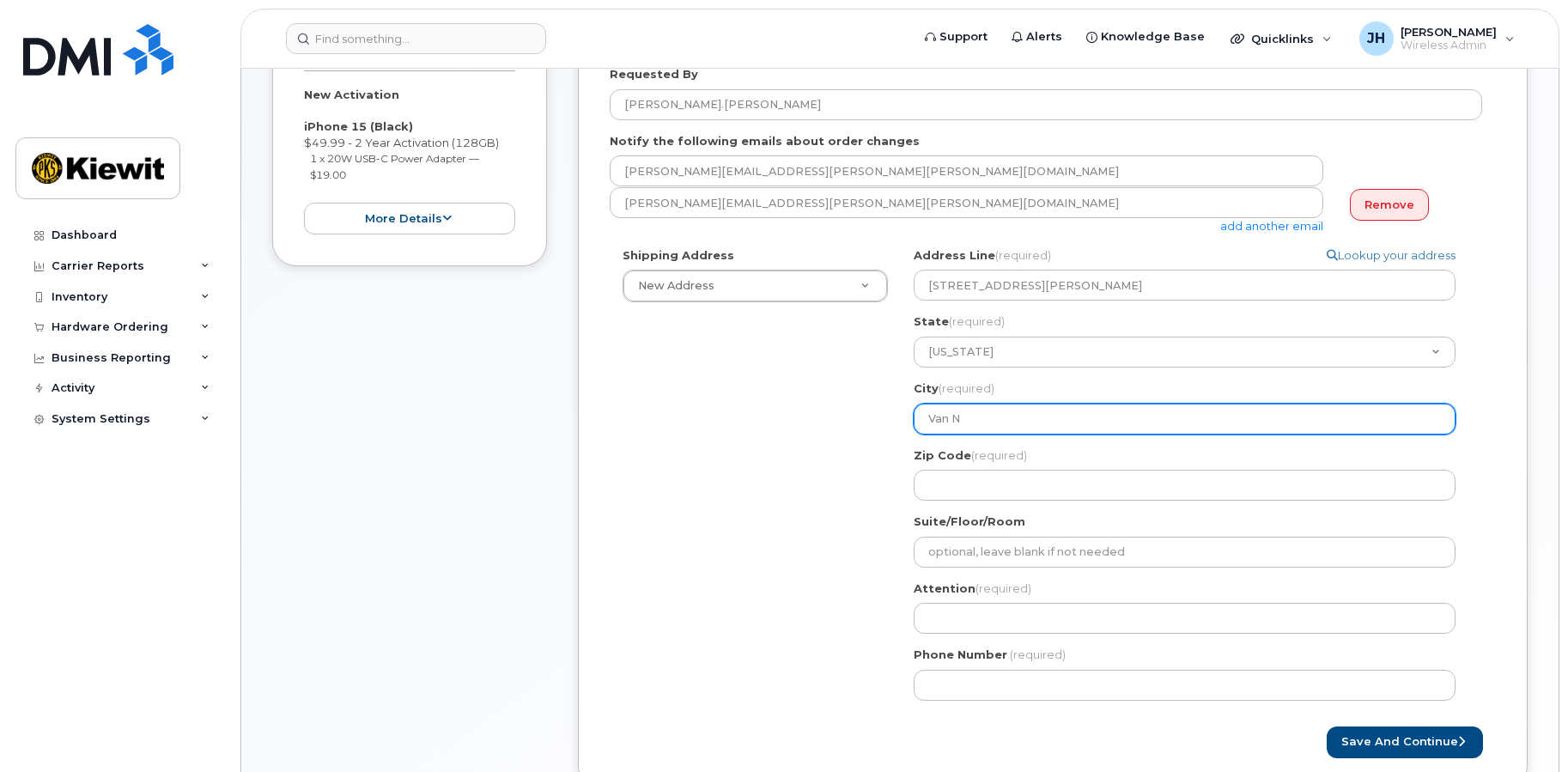
type input "Van Nu"
select select
type input "Van Nuy"
select select
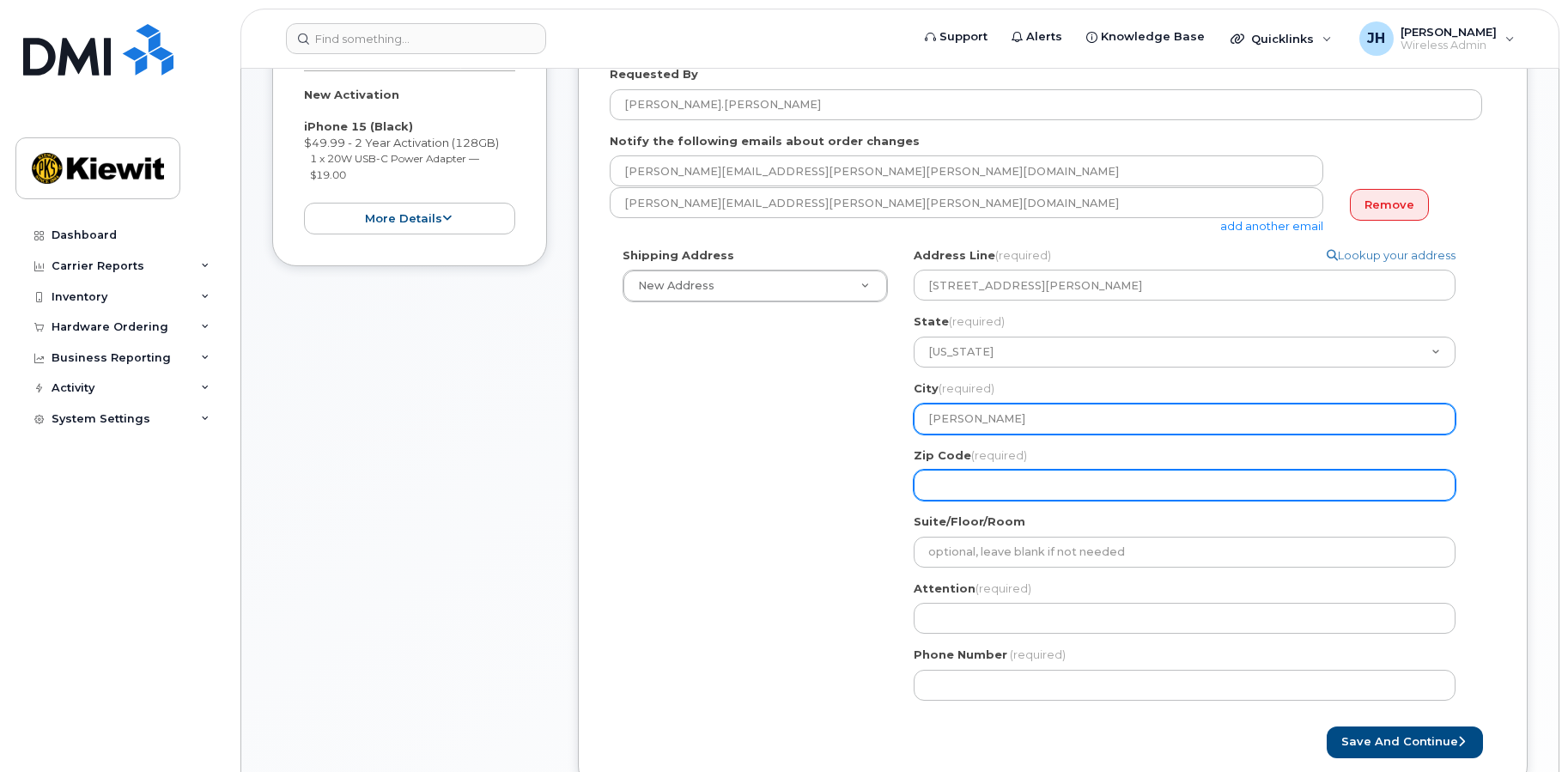
type input "Van Nuys"
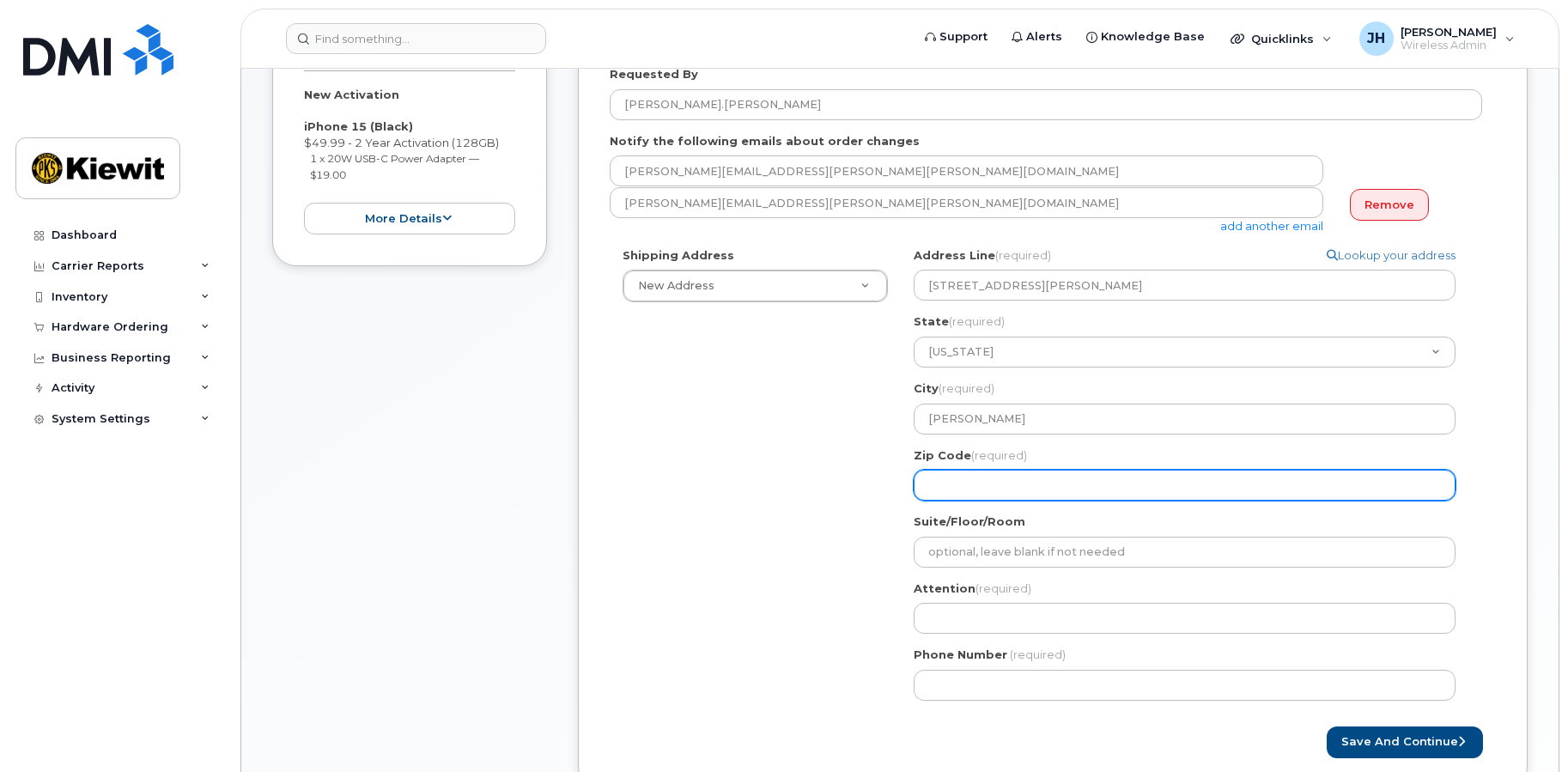
click at [1002, 490] on input "Zip Code (required)" at bounding box center [1184, 485] width 542 height 31
click at [1006, 484] on input "Zip Code (required)" at bounding box center [1184, 485] width 542 height 31
select select
type input "9"
select select
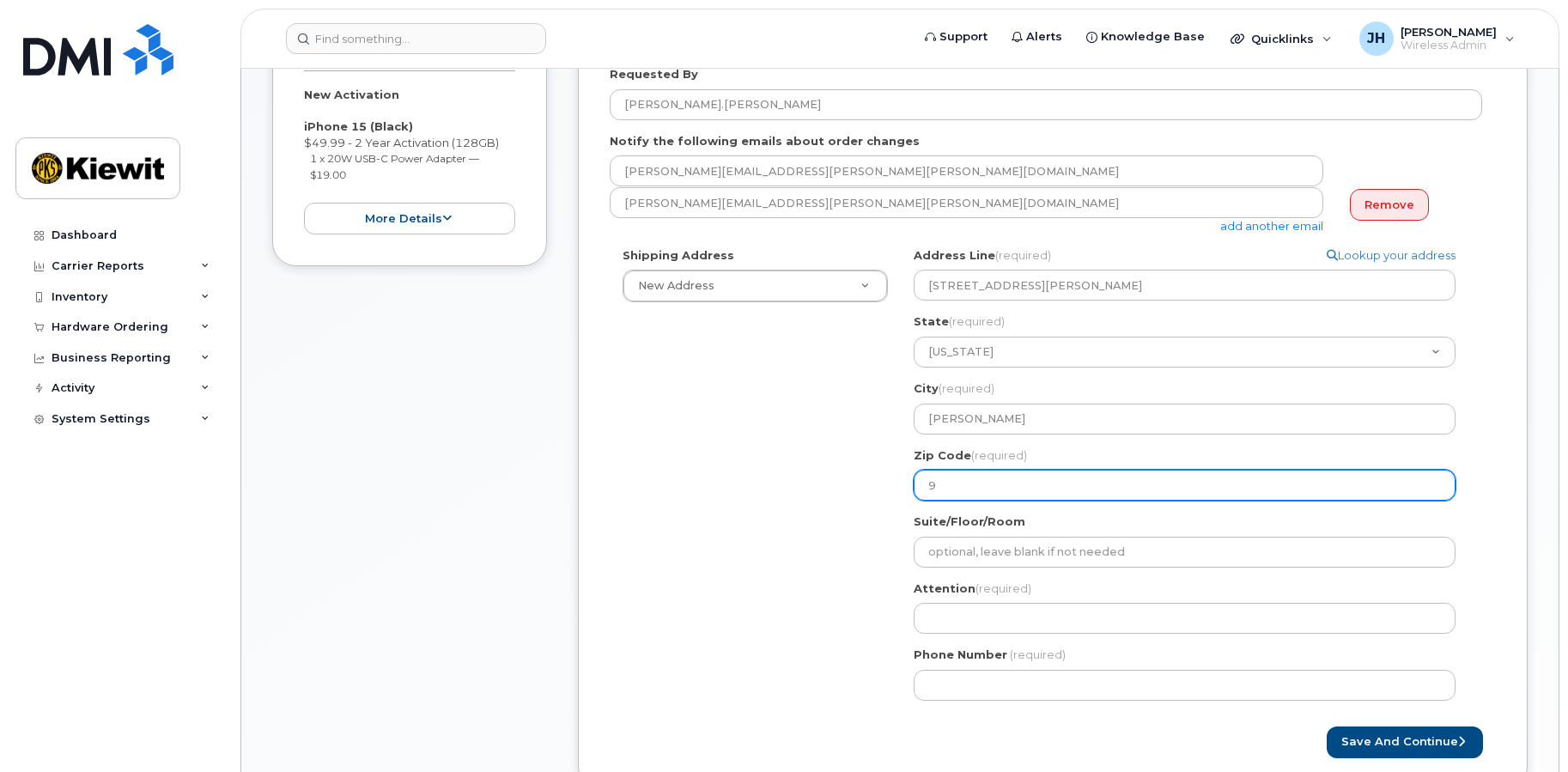
type input "91"
select select
type input "914"
select select
type input "9140"
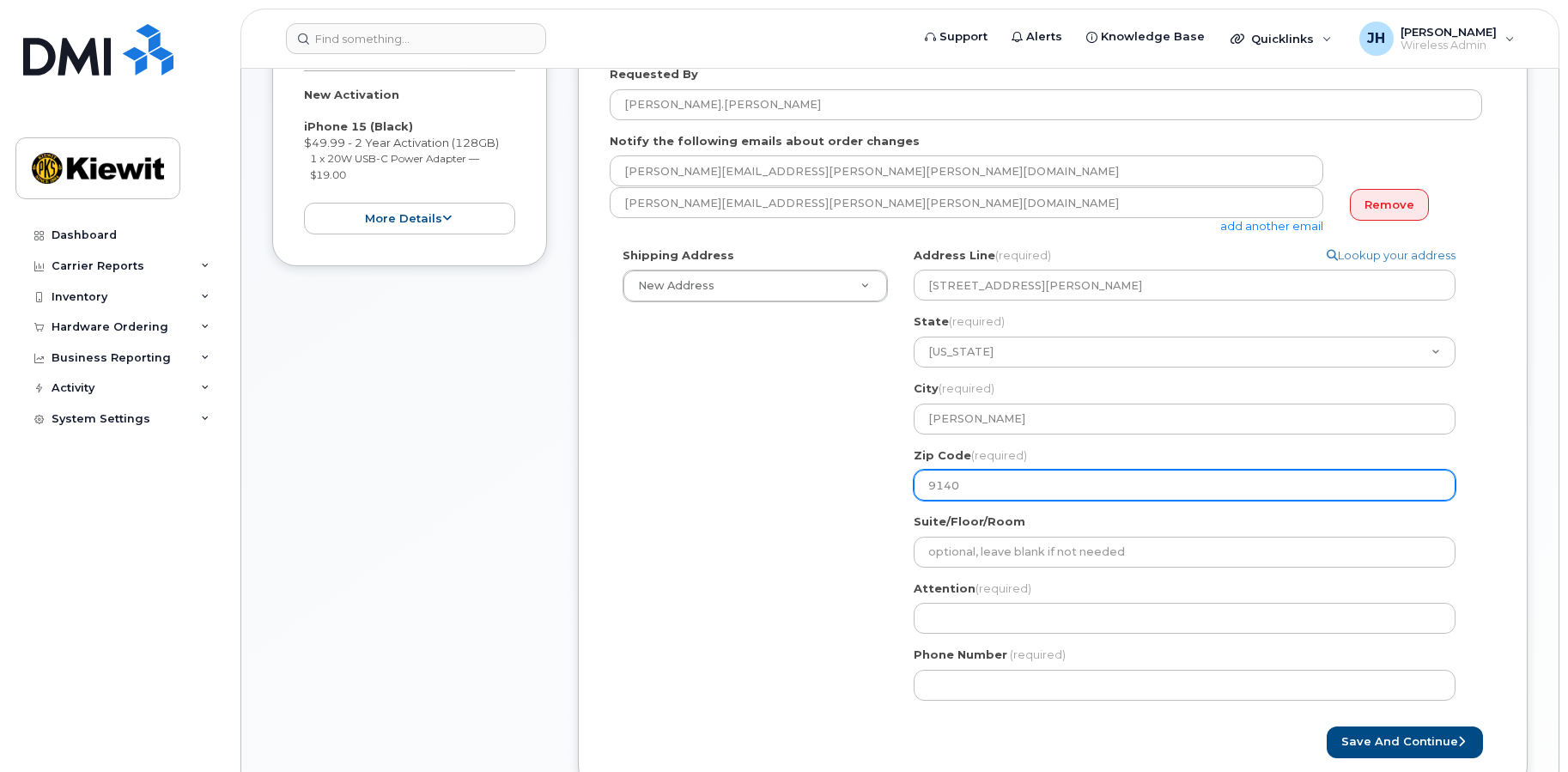
select select
type input "91406"
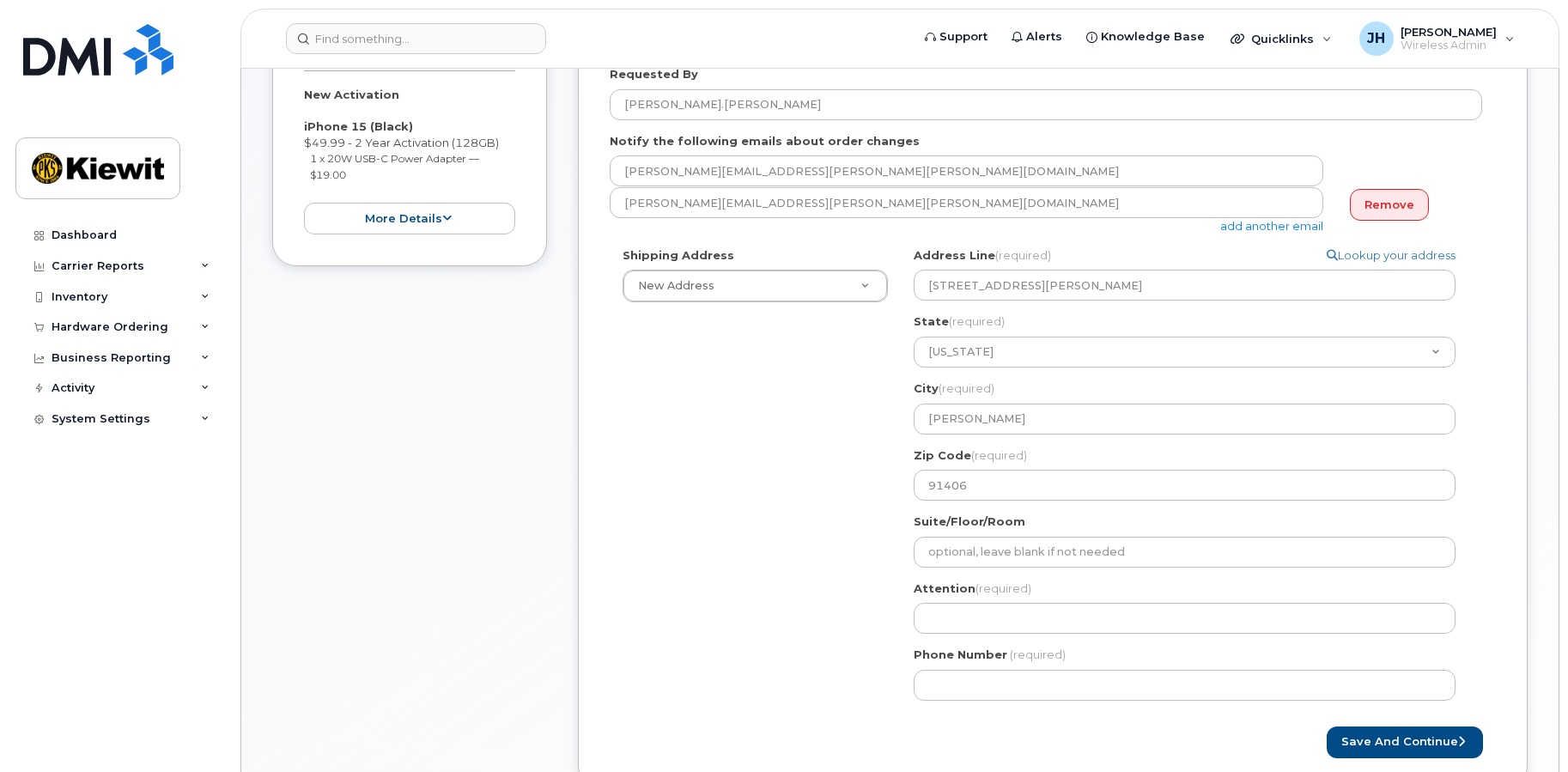
click at [988, 598] on div "Attention (required)" at bounding box center [1191, 607] width 555 height 54
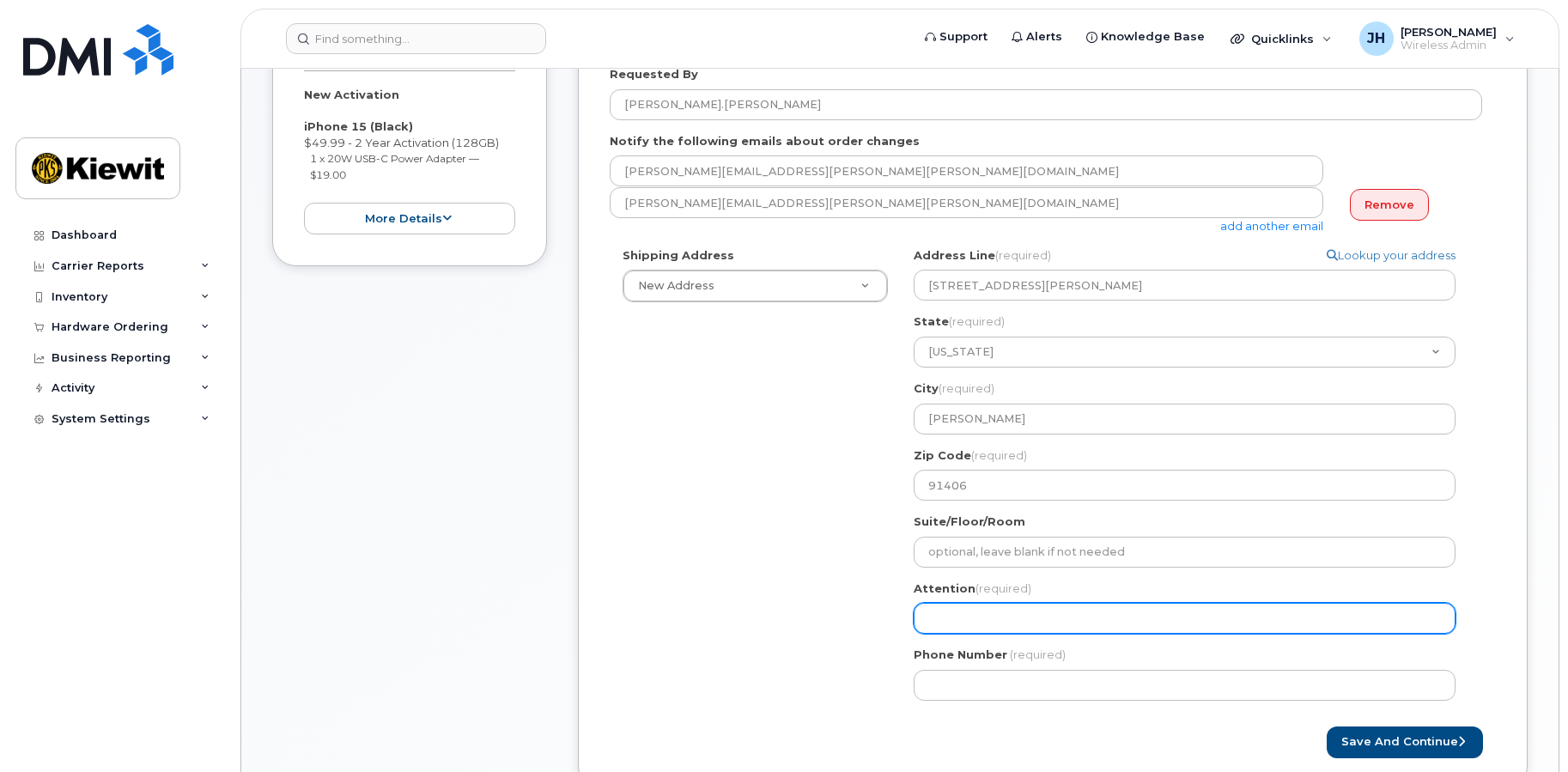
click at [989, 616] on input "Attention (required)" at bounding box center [1184, 618] width 542 height 31
select select
type input "A"
select select
type input "An"
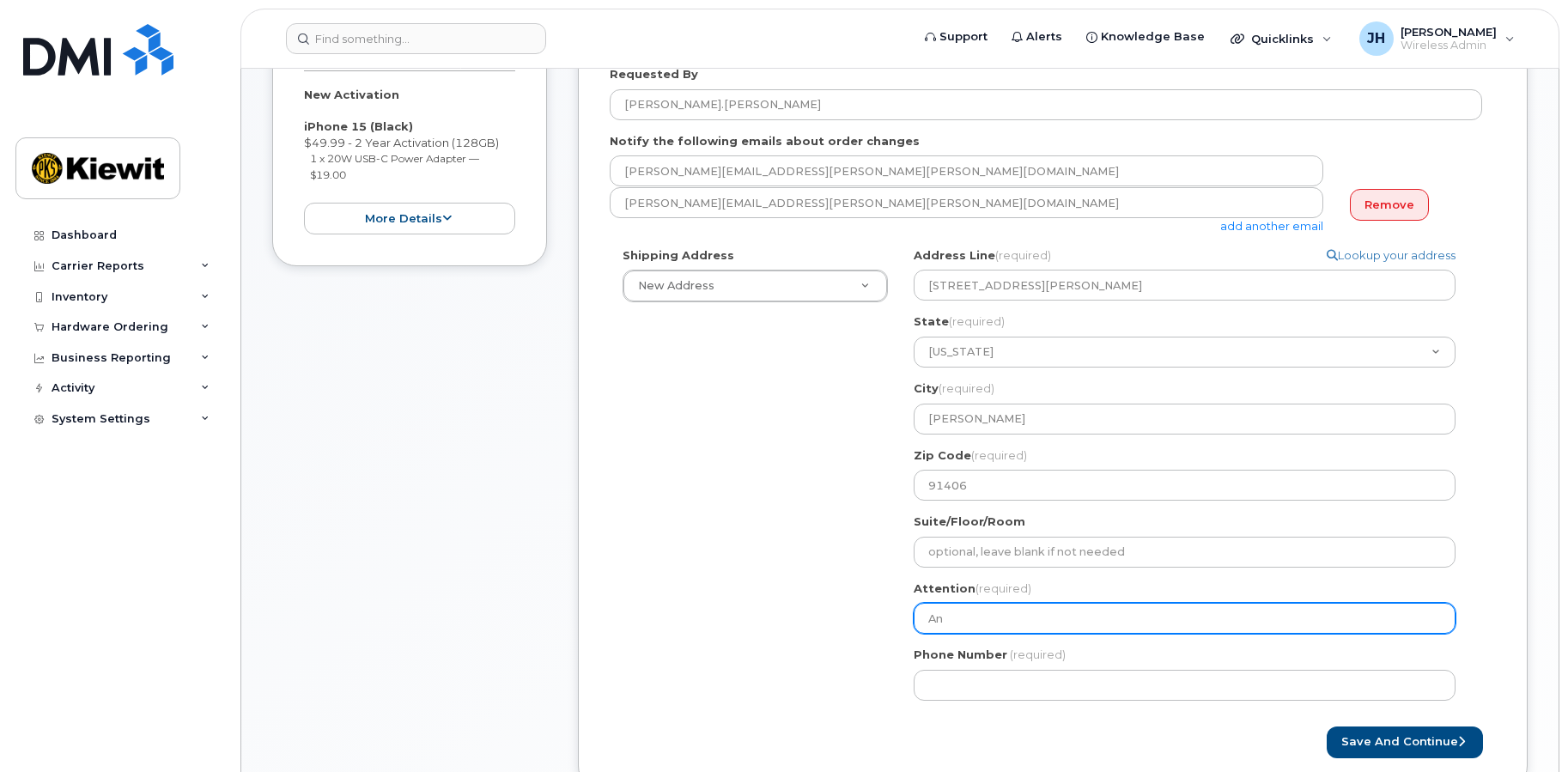
select select
type input "Ant"
select select
type input "Anth"
select select
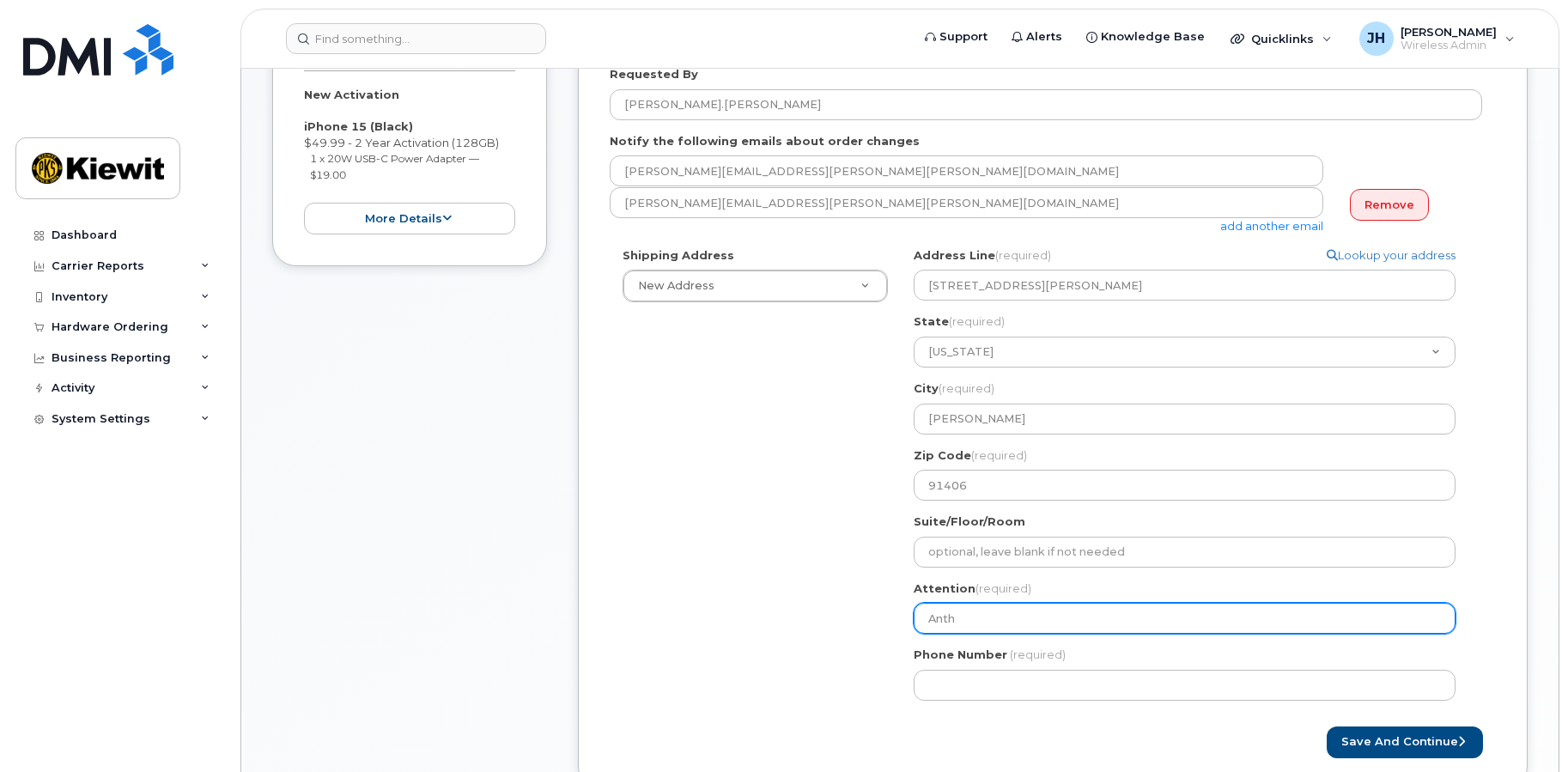
type input "Antho"
select select
type input "Anthon"
select select
type input "Anthony"
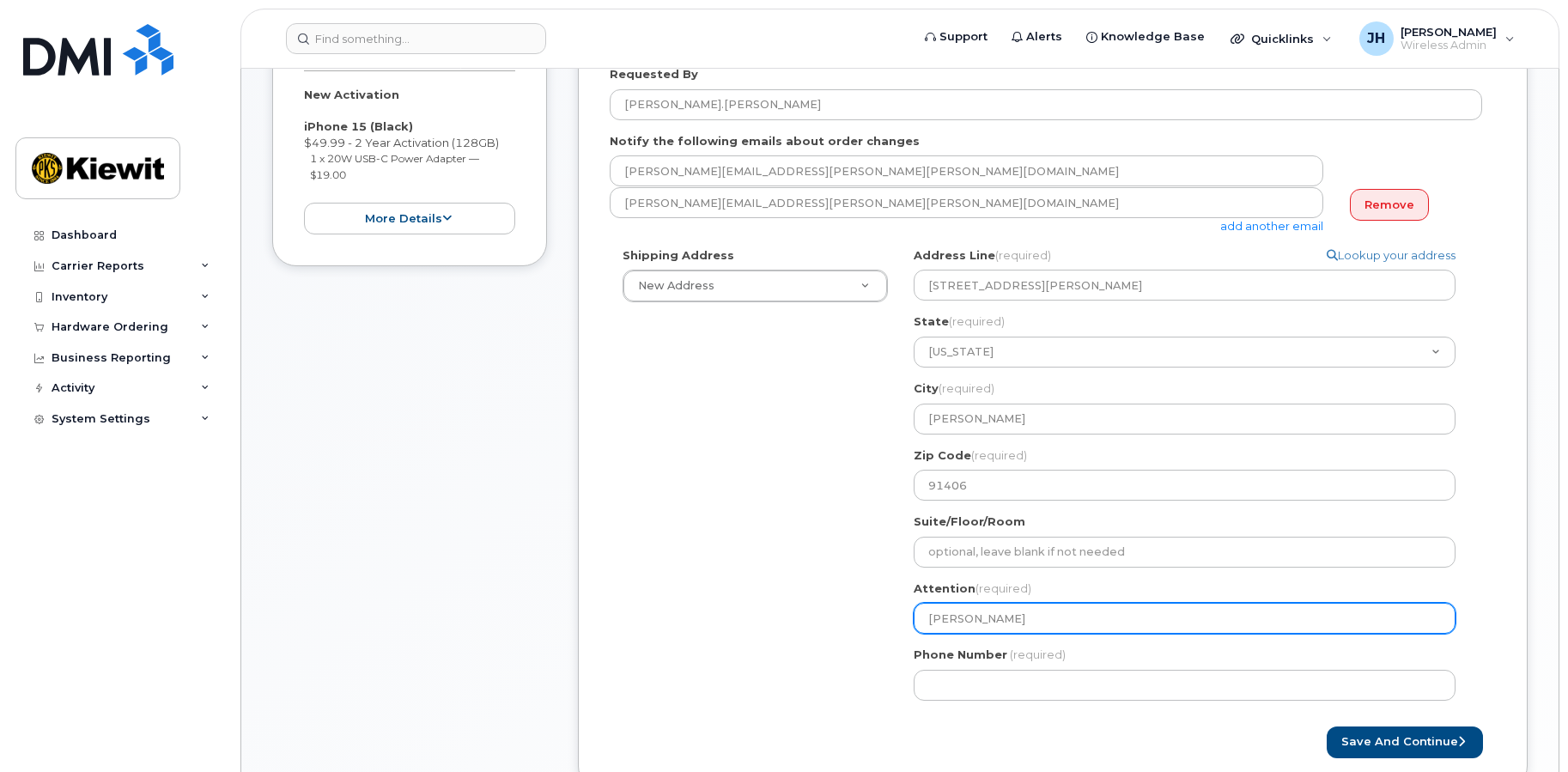
select select
type input "Anthony K"
select select
type input "Anthony Ki"
select select
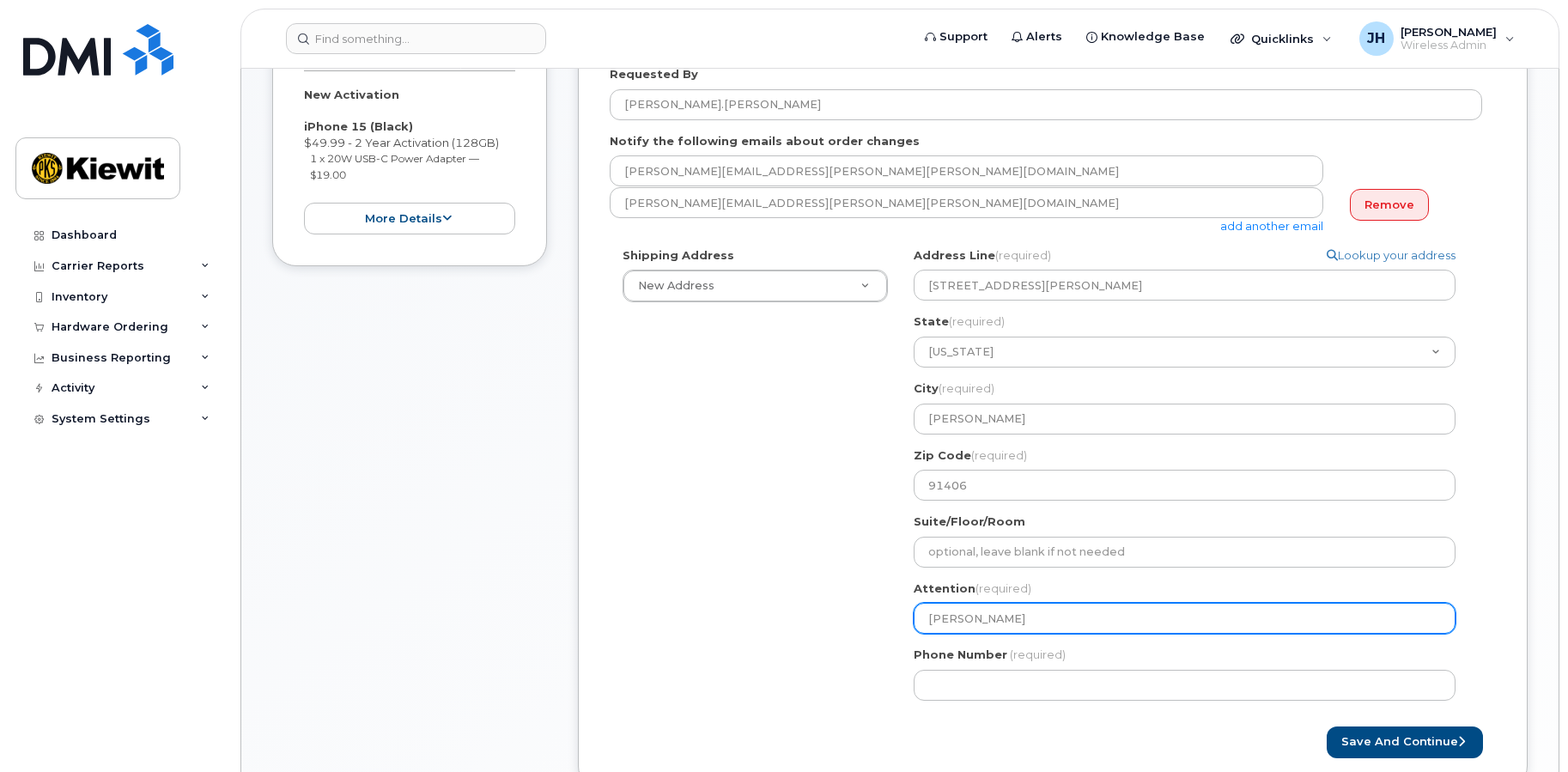
type input "Anthony Kid"
select select
type input "Anthony Kide"
select select
type input "Anthony Kides"
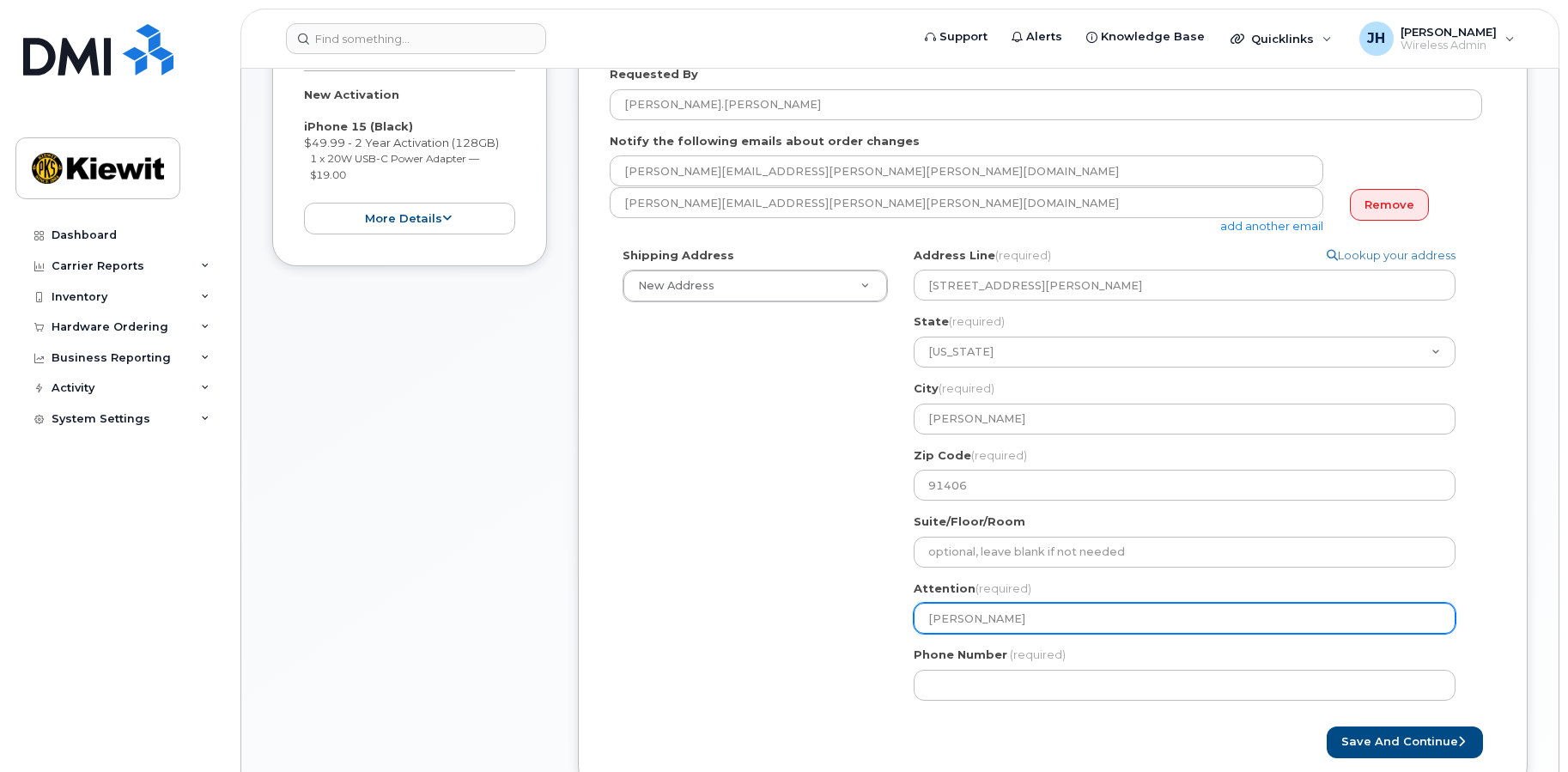
select select
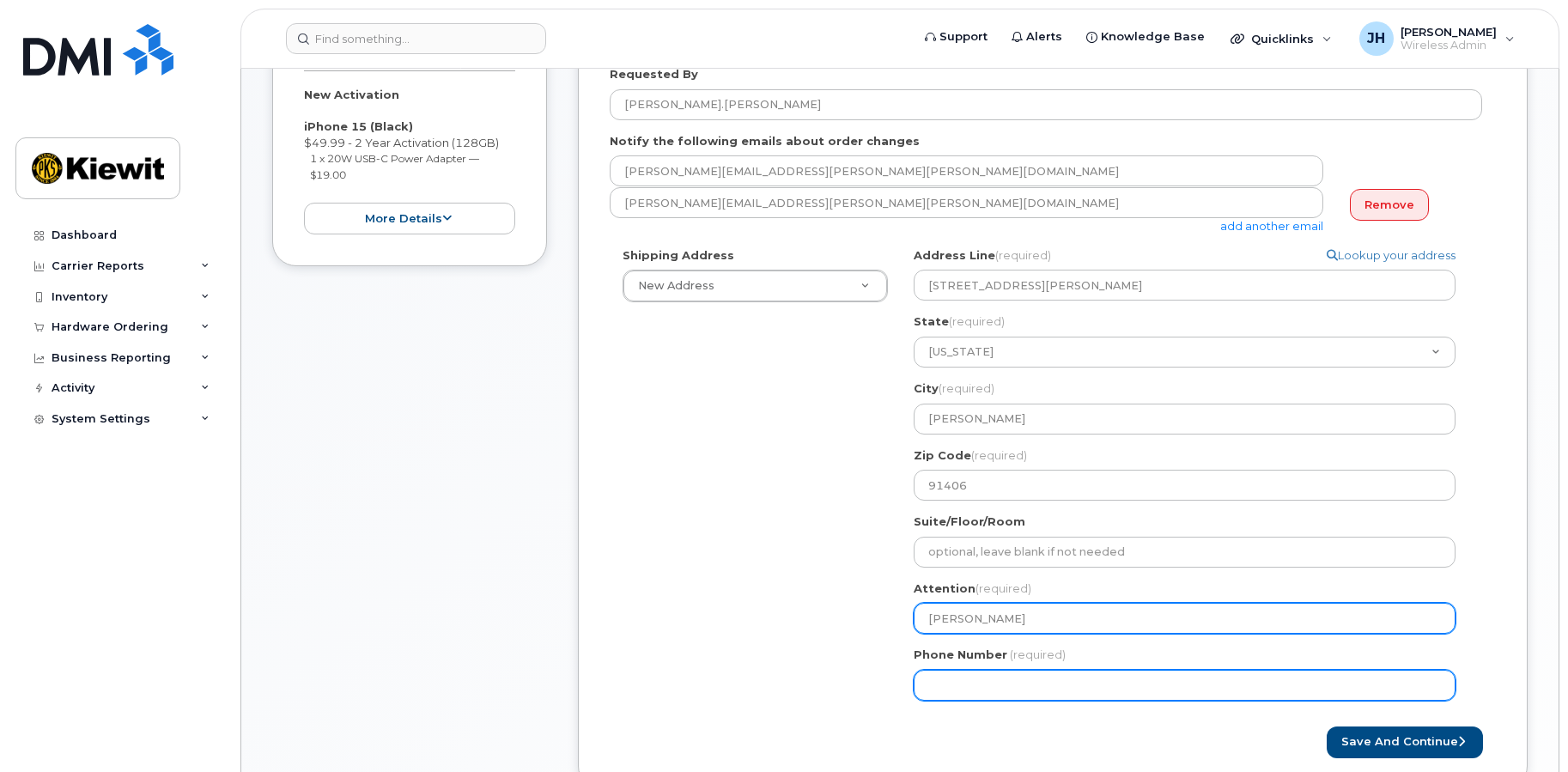
type input "[PERSON_NAME]"
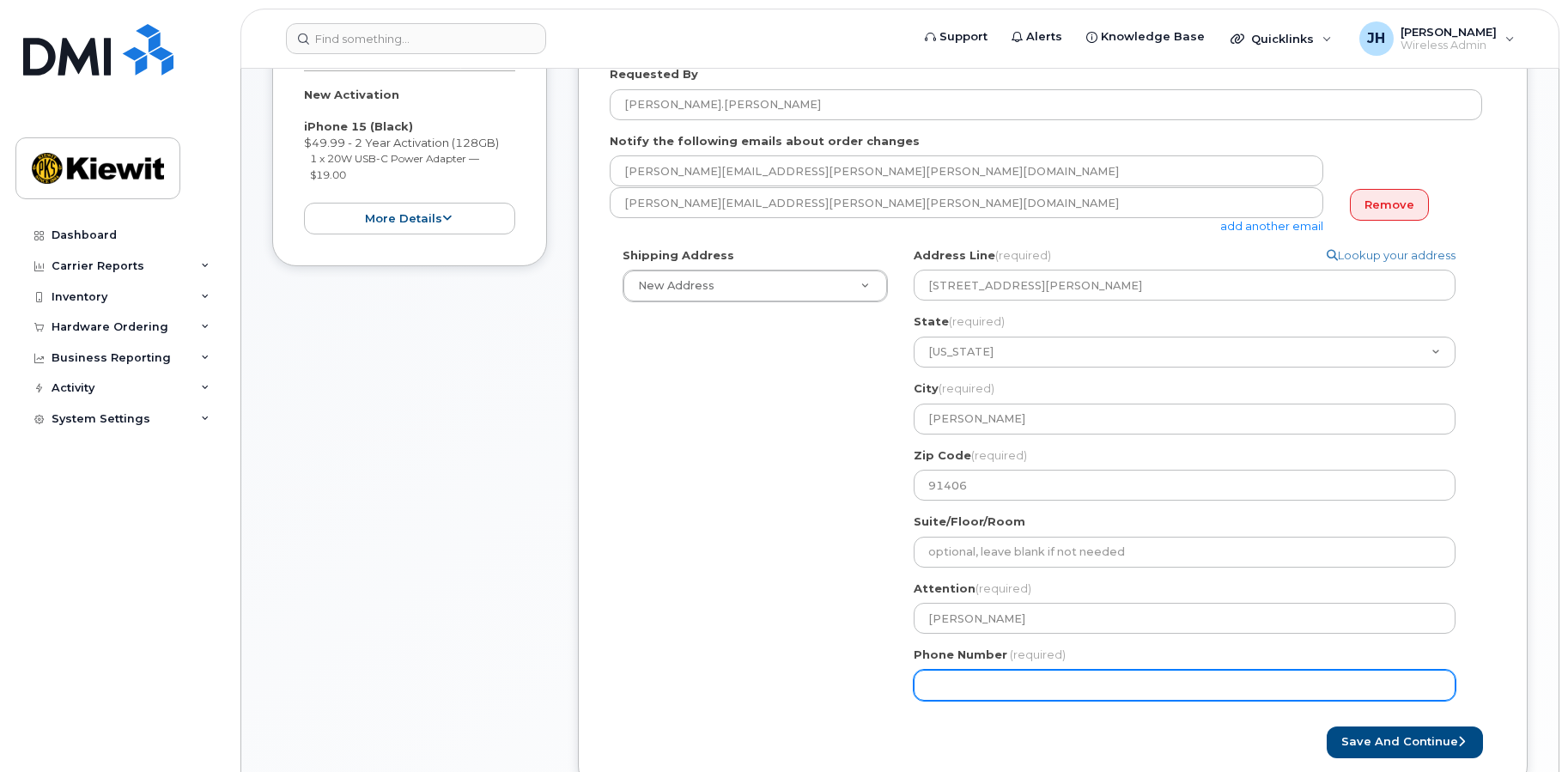
click at [963, 687] on input "Phone Number" at bounding box center [1184, 685] width 542 height 31
type input "562400474"
select select
type input "5624004746"
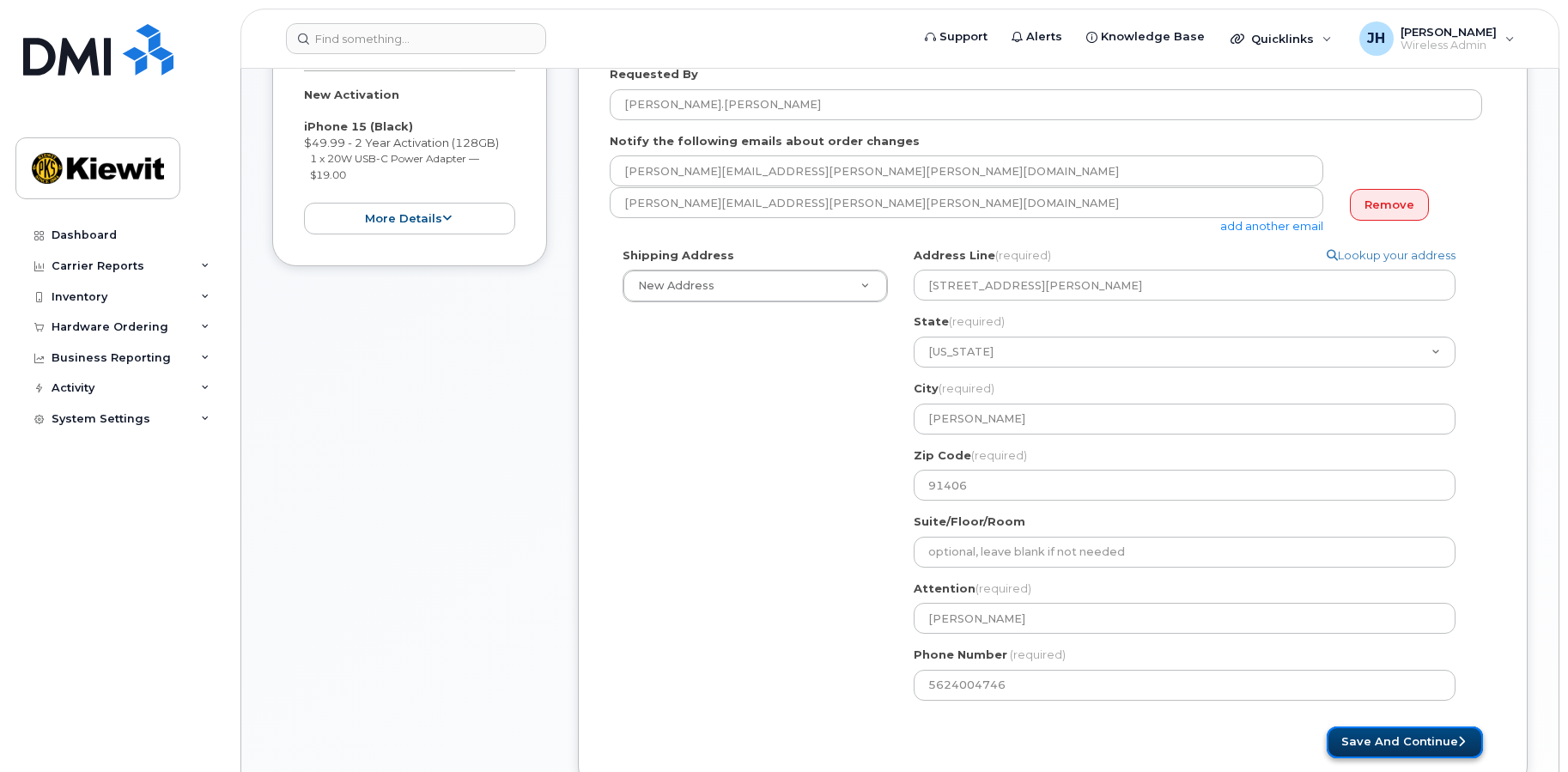
click at [1362, 742] on button "Save and Continue" at bounding box center [1405, 742] width 156 height 32
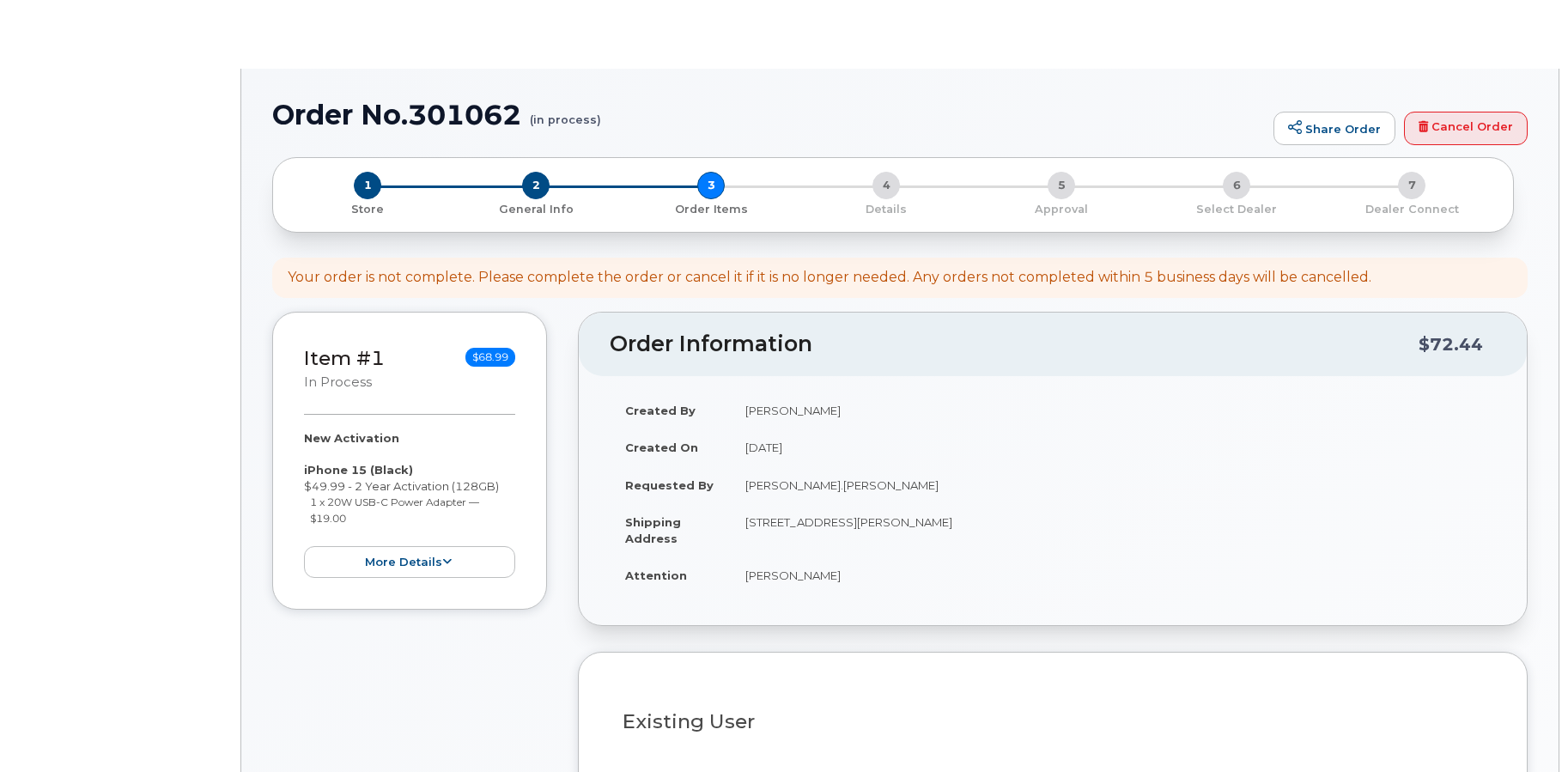
select select
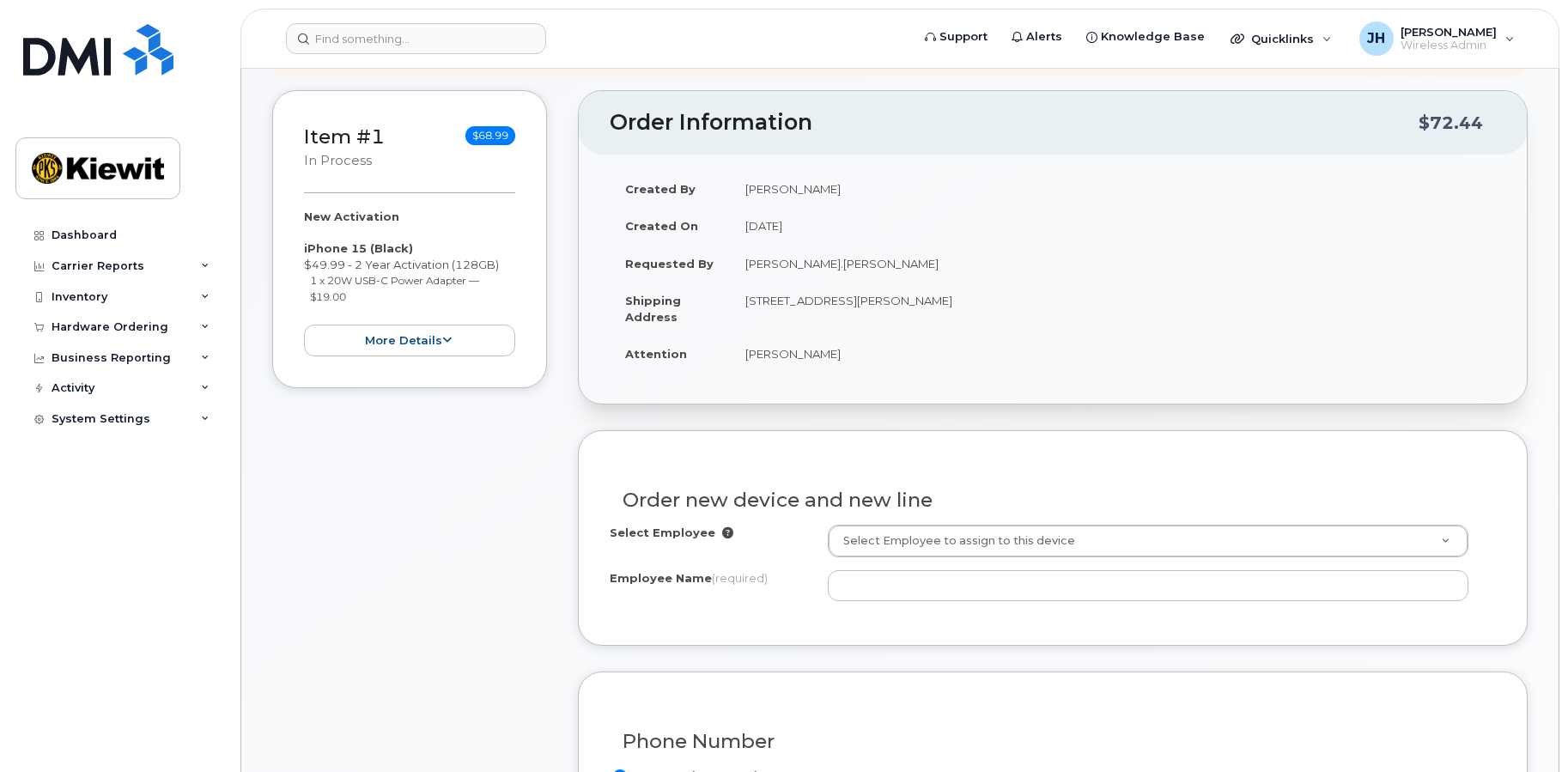
scroll to position [429, 0]
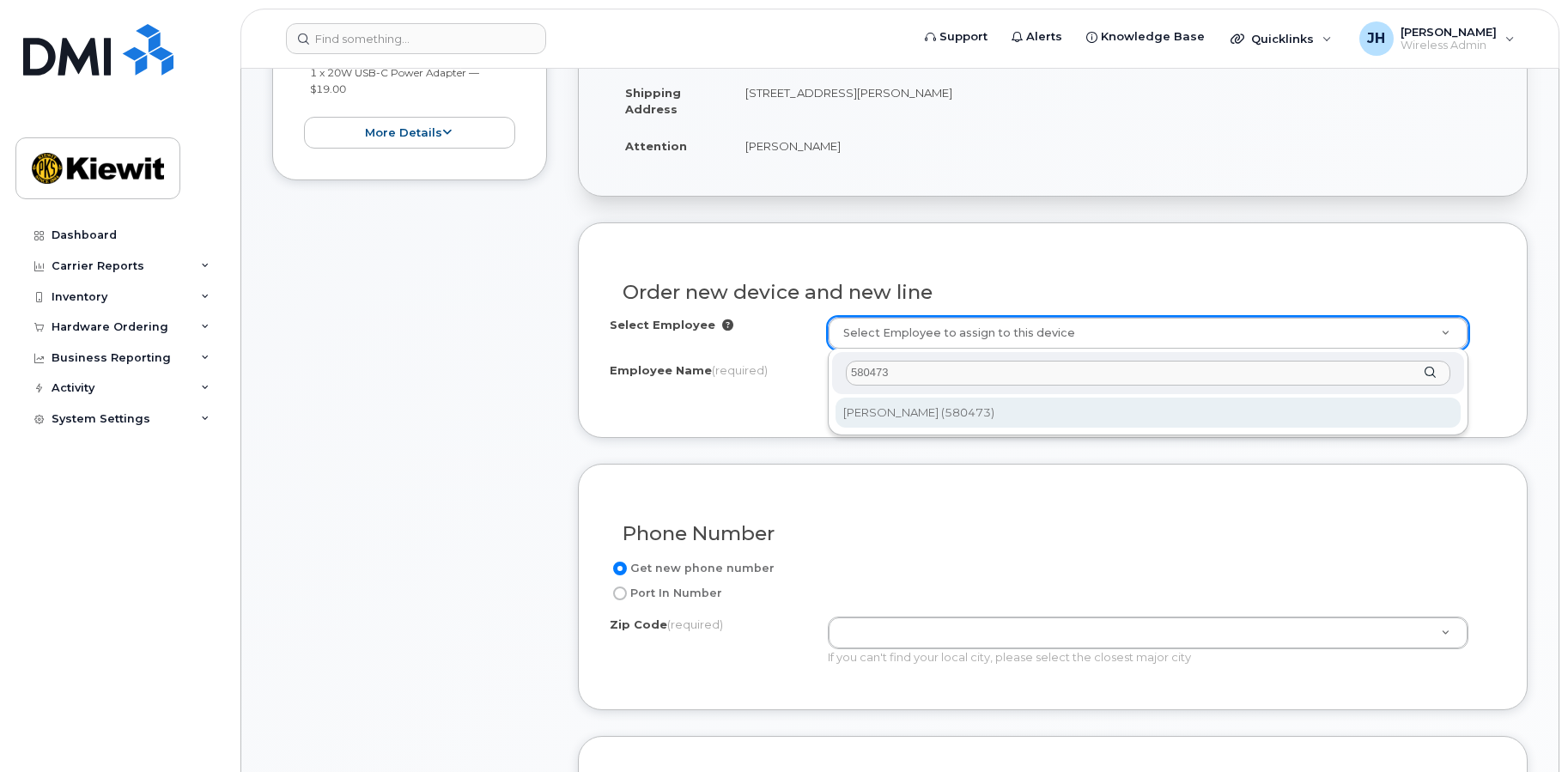
type input "580473"
type input "2978237"
type input "Anthony Kidess"
type input "6100 Unnamed Road"
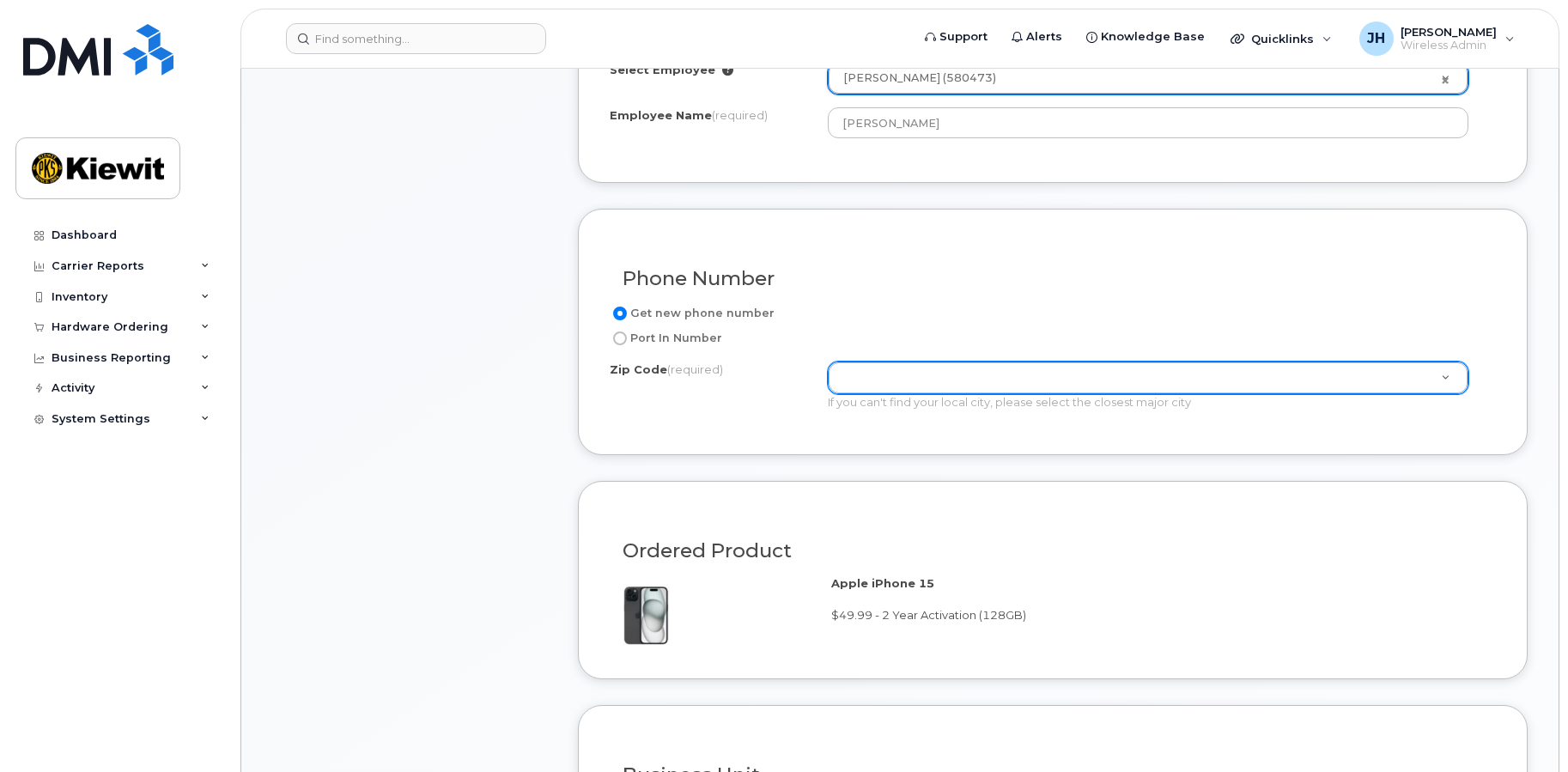
scroll to position [687, 0]
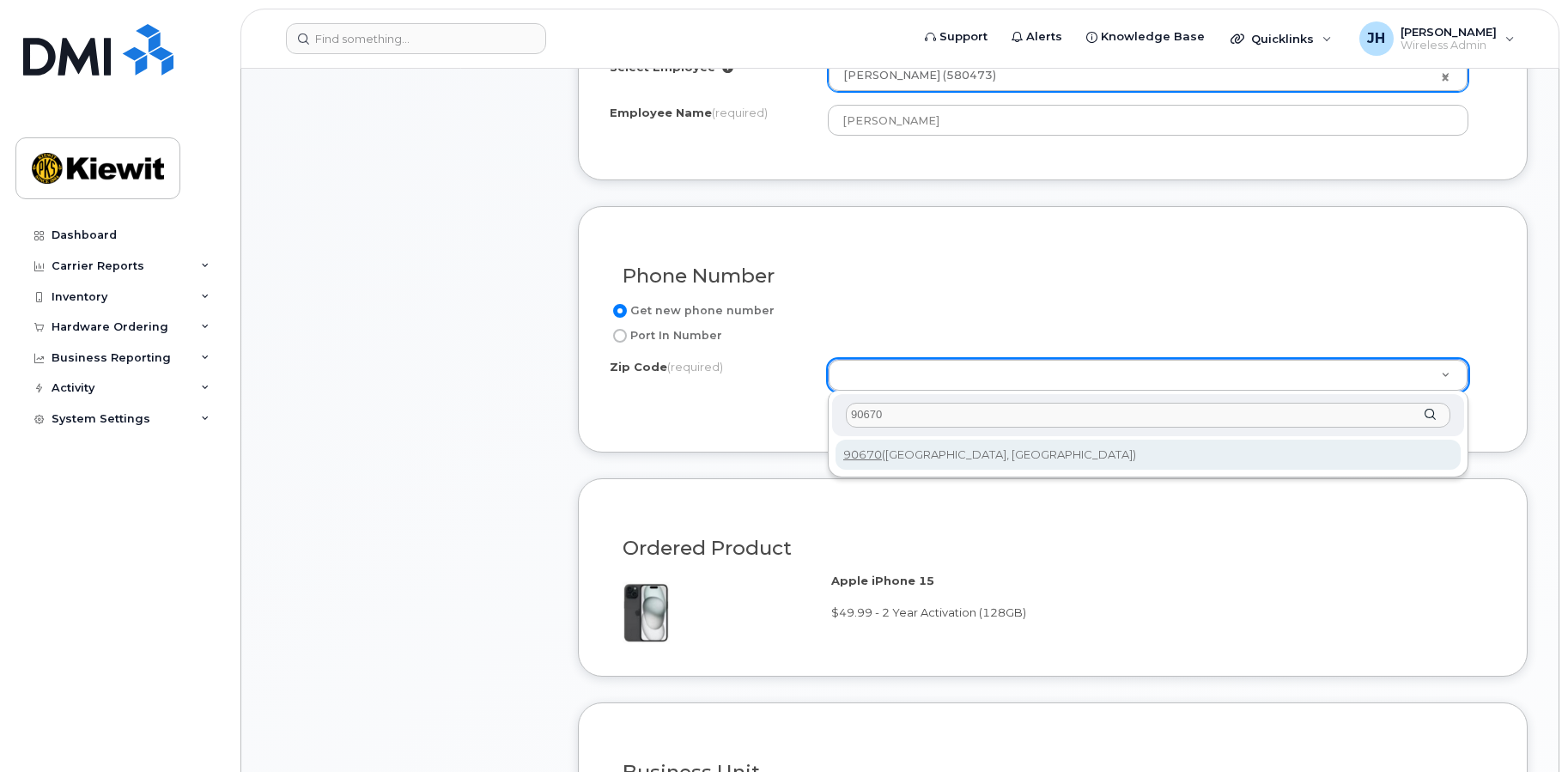
type input "90670"
type input "90670 (Santa Fe Springs, CA)"
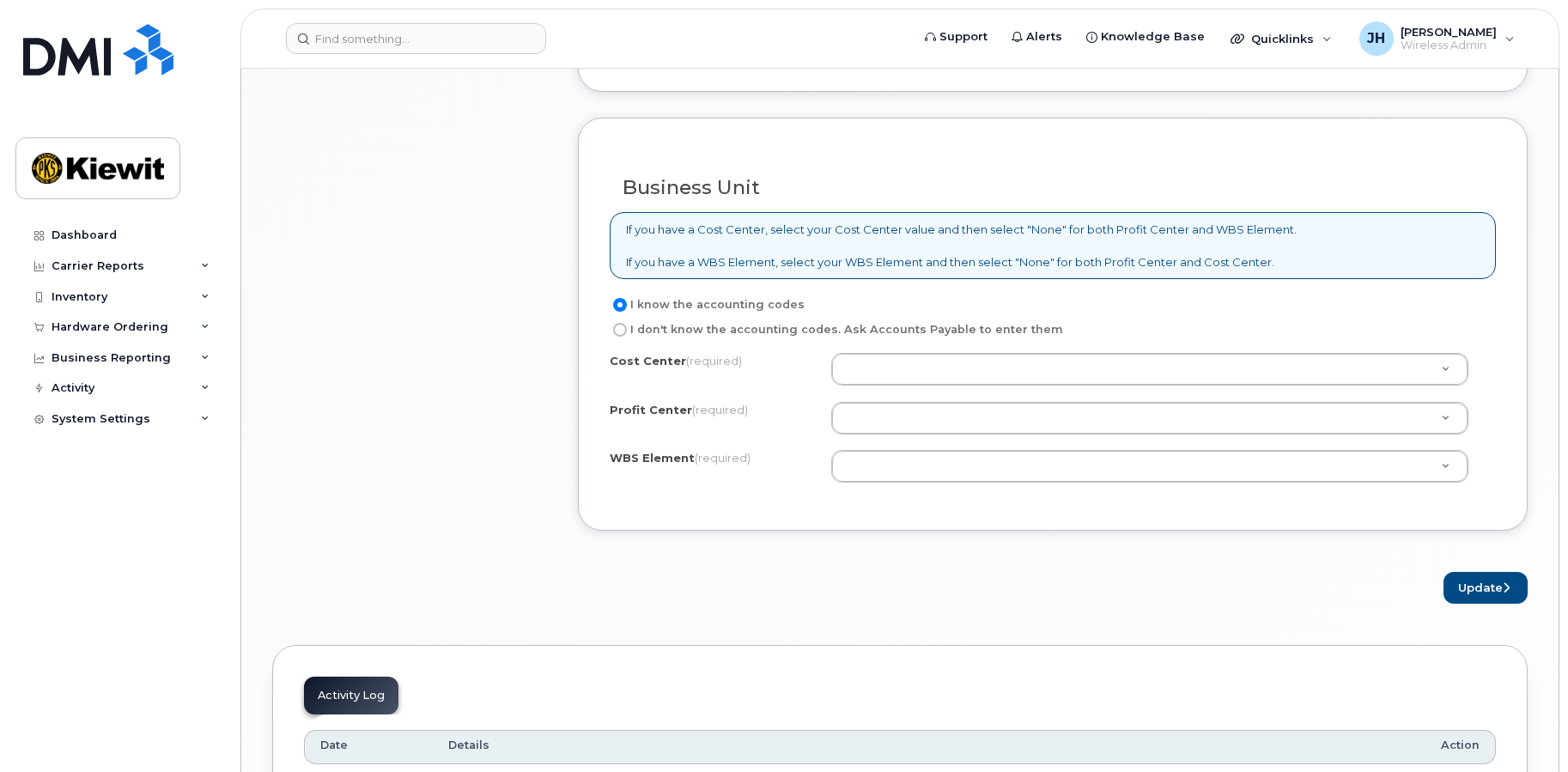
scroll to position [1288, 0]
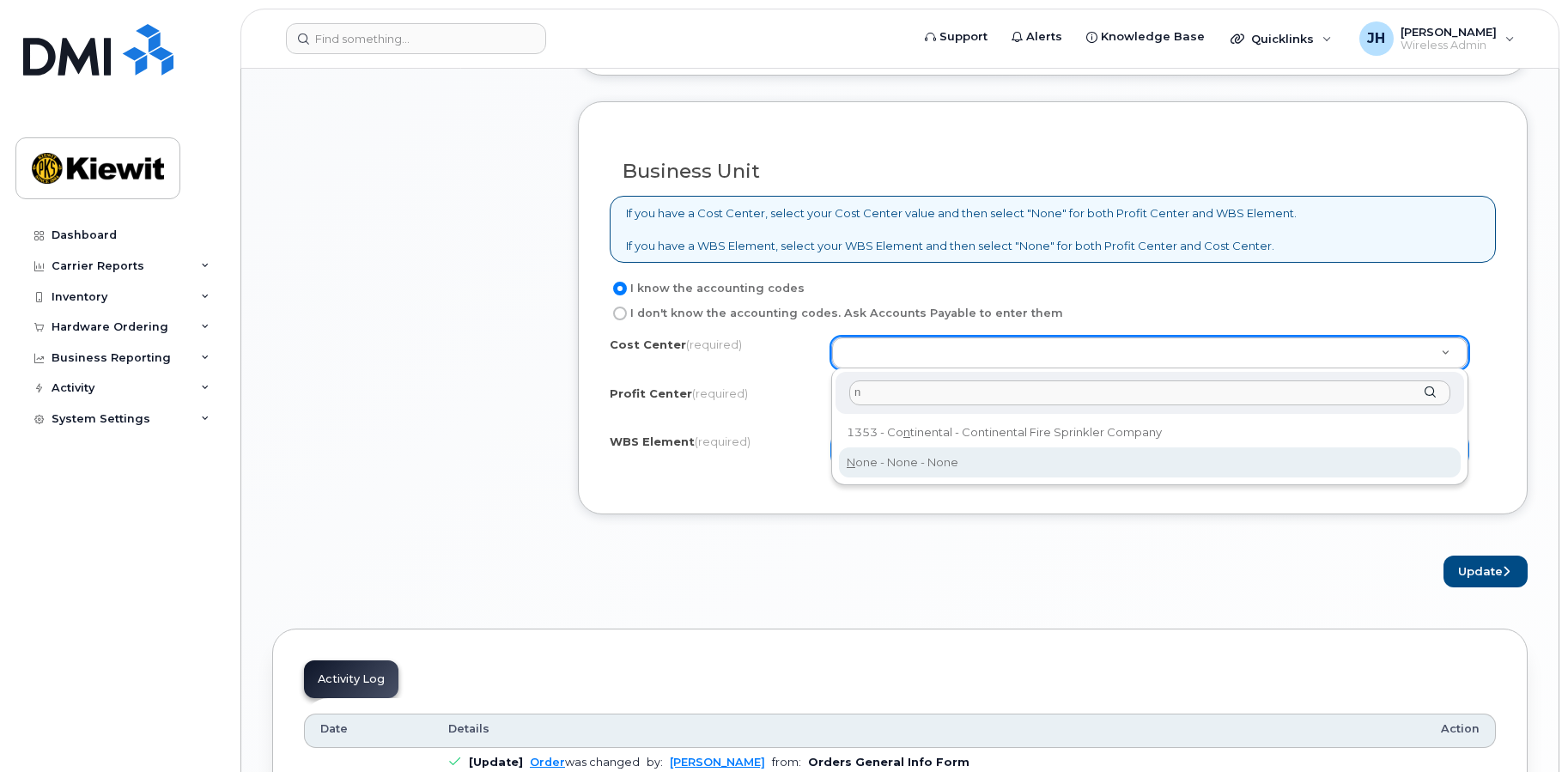
type input "n"
type input "None"
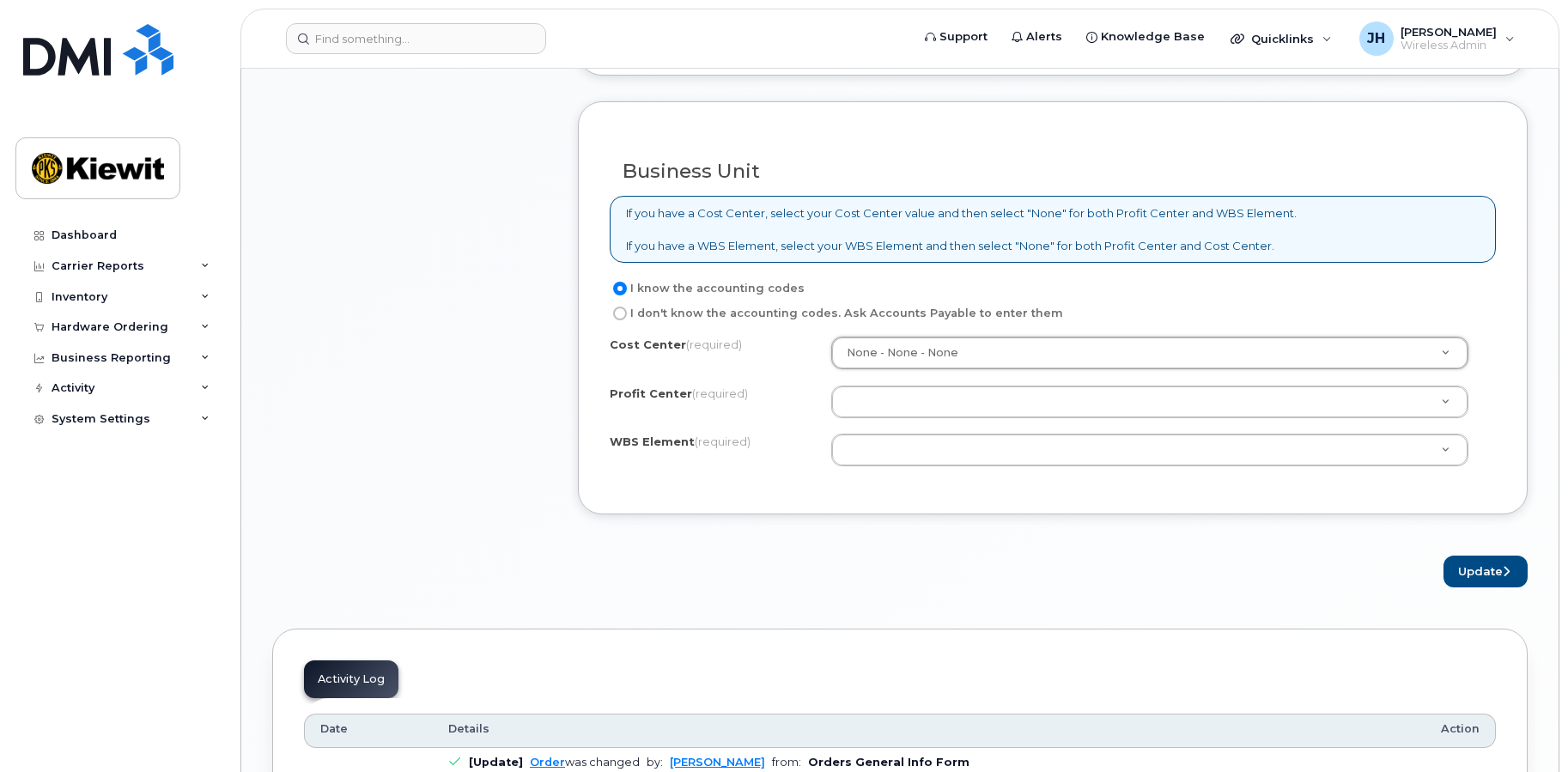
type input "n"
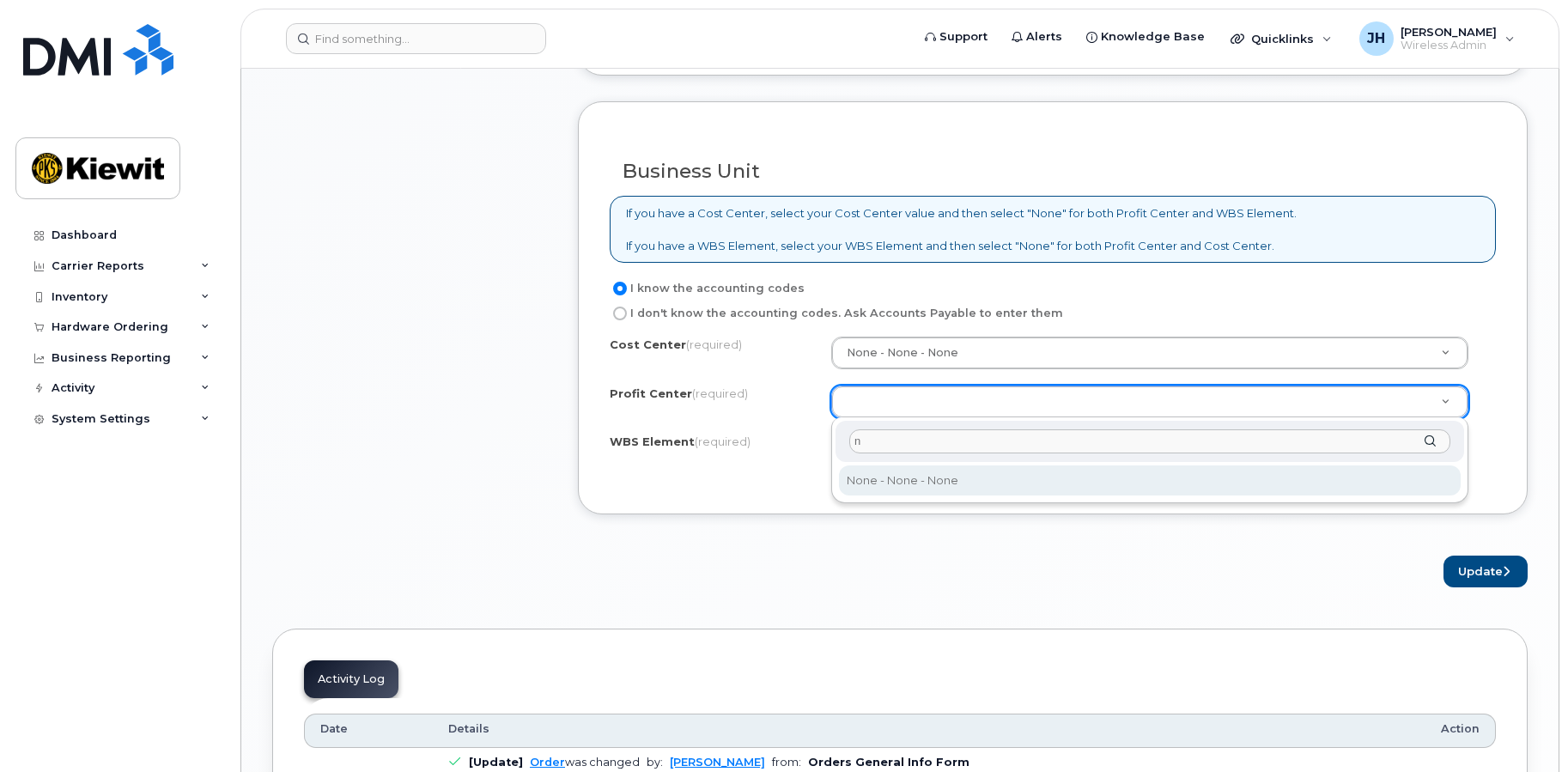
type input "n"
select select "None"
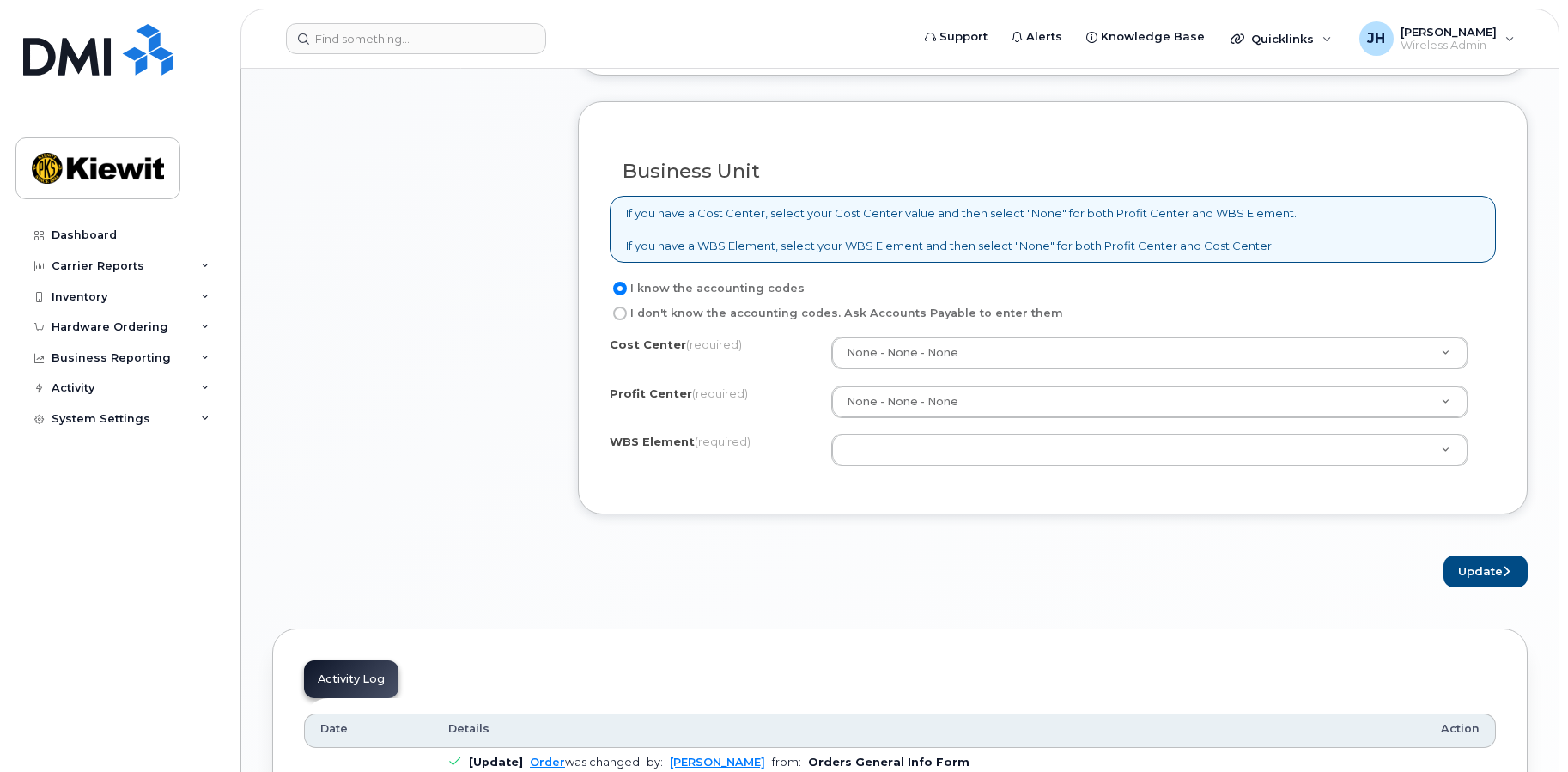
drag, startPoint x: 898, startPoint y: 433, endPoint x: 1104, endPoint y: 471, distance: 209.5
click at [900, 434] on div at bounding box center [1150, 450] width 638 height 33
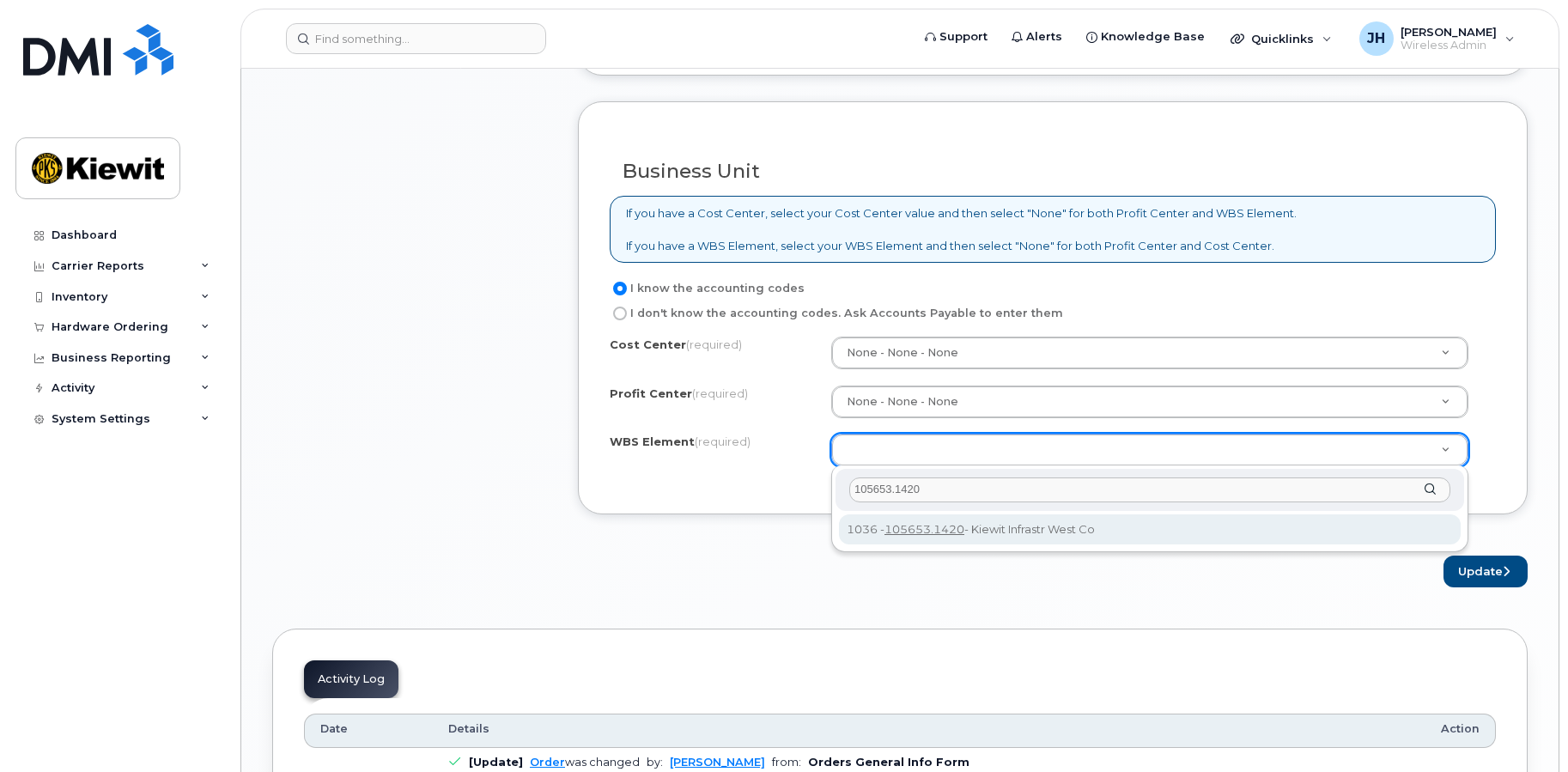
type input "105653.1420"
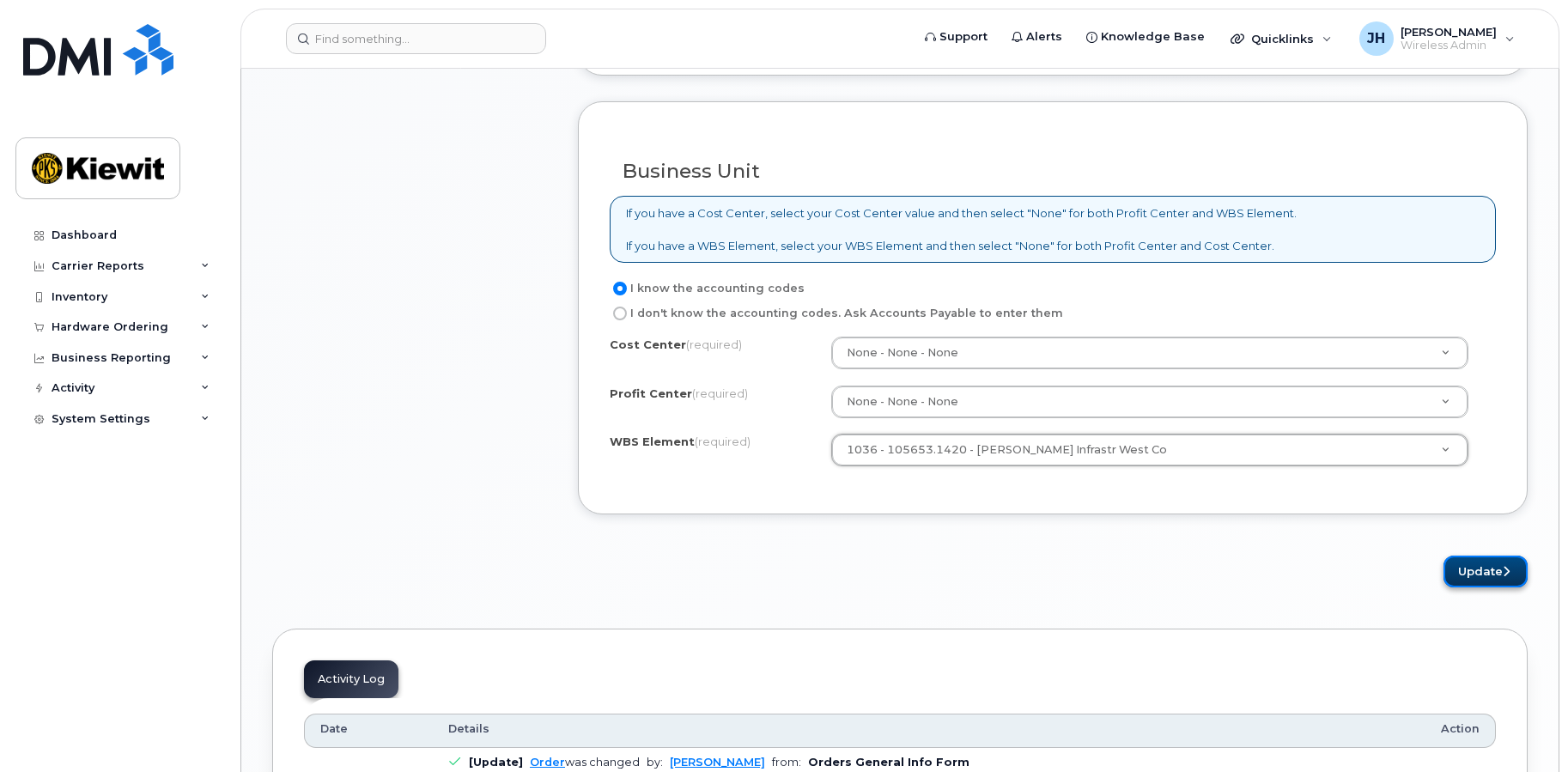
click at [1485, 573] on button "Update" at bounding box center [1485, 571] width 84 height 32
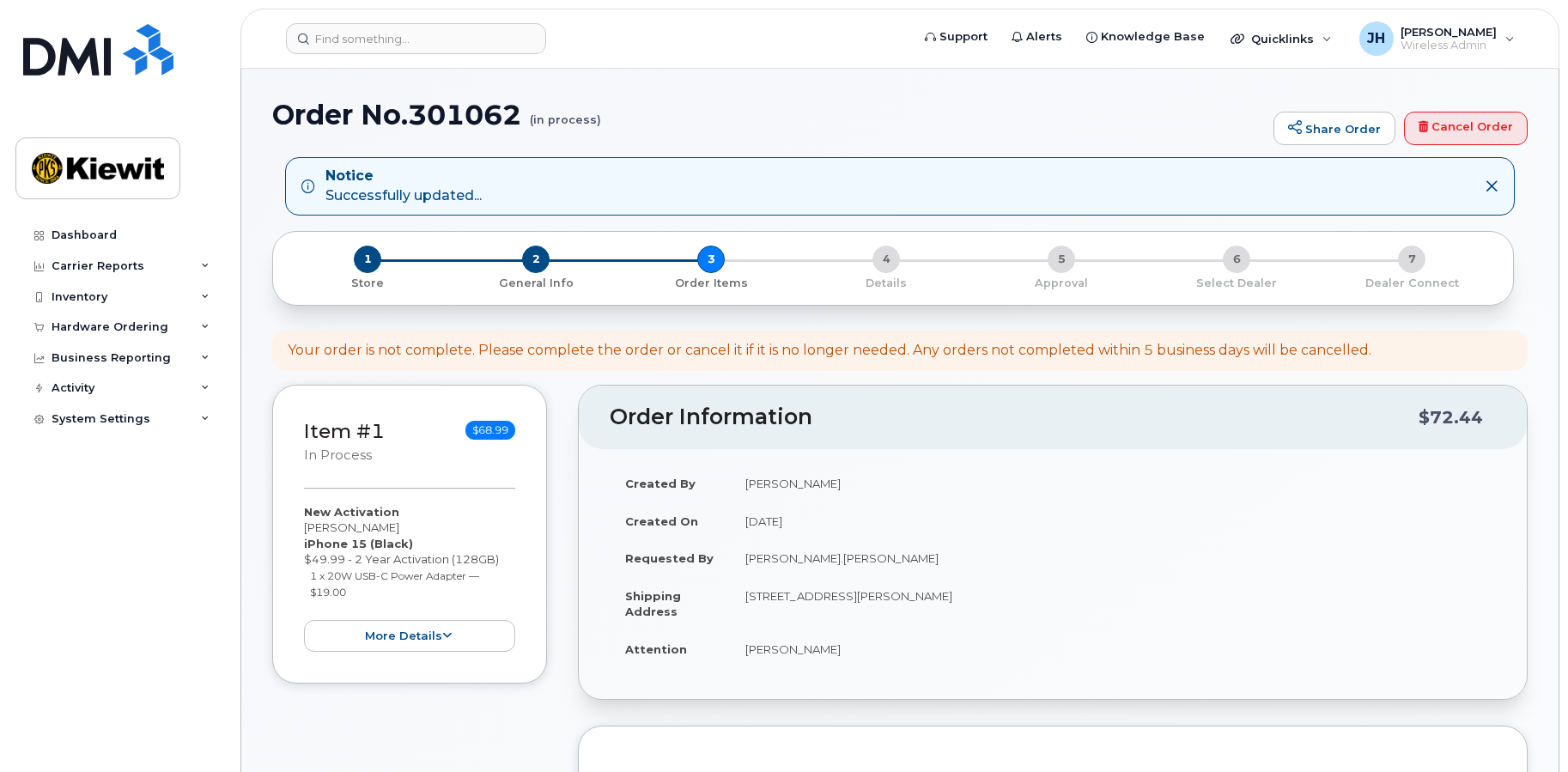
scroll to position [429, 0]
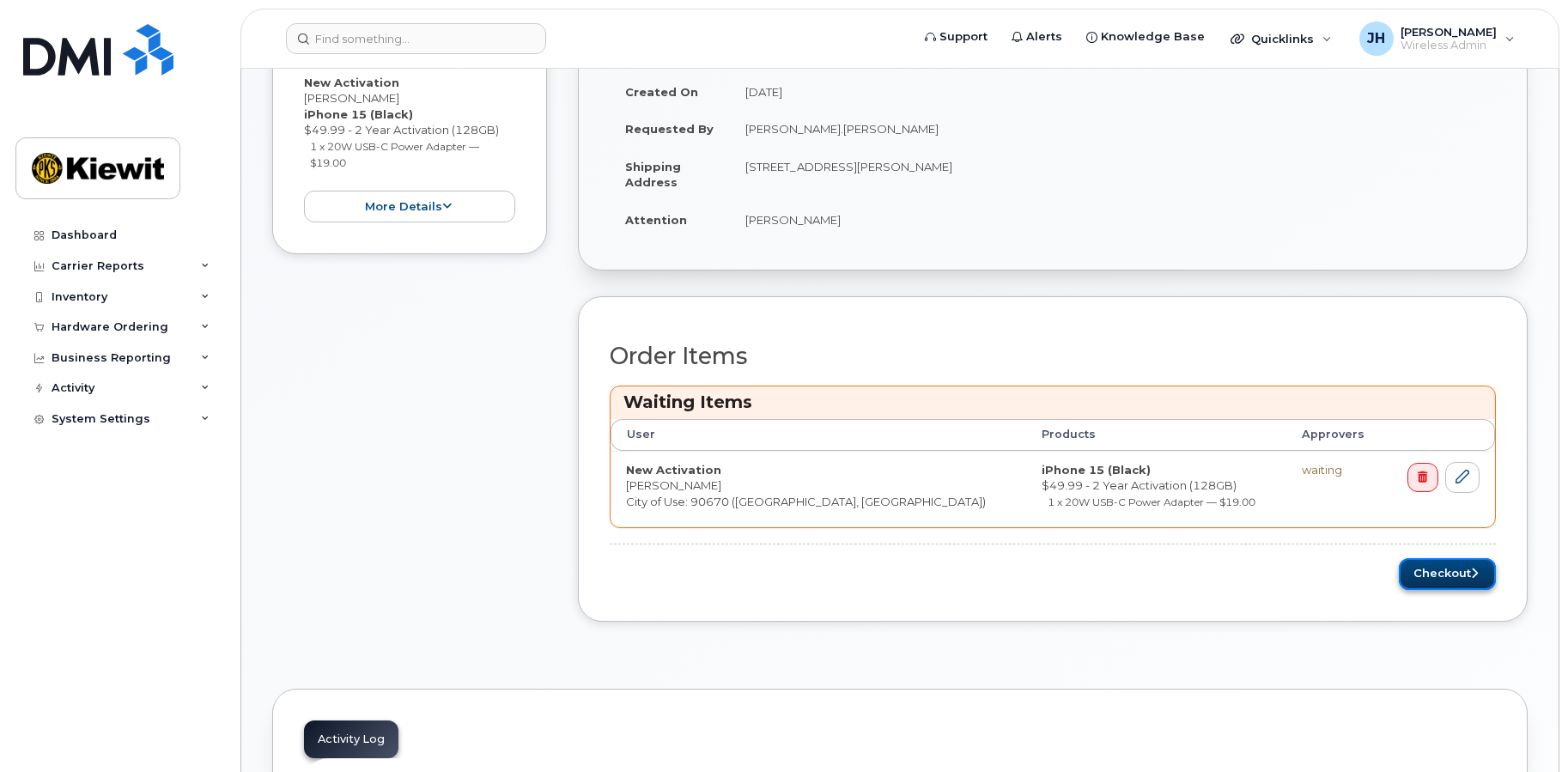
click at [1456, 567] on button "Checkout" at bounding box center [1447, 573] width 97 height 32
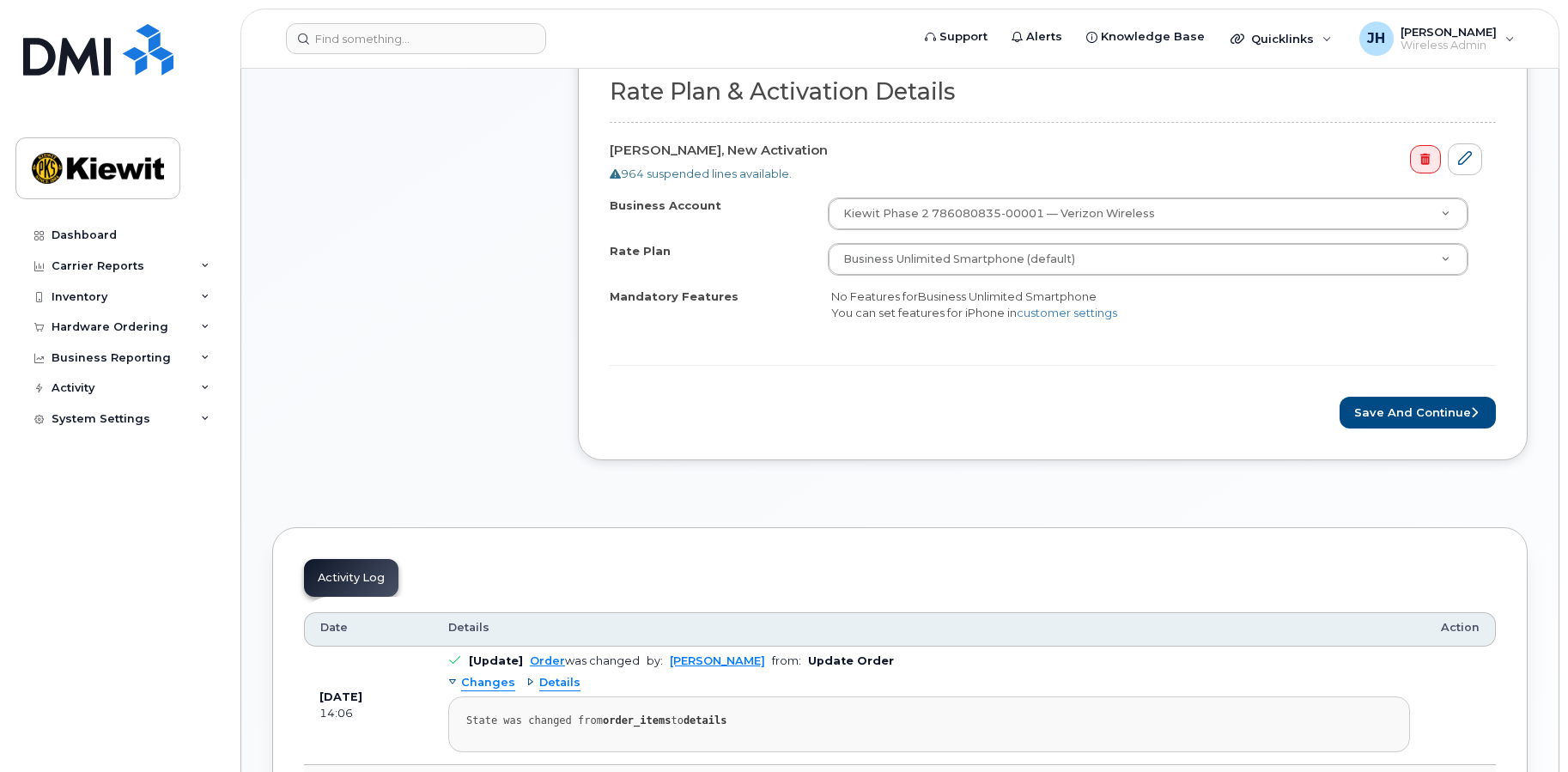
scroll to position [429, 0]
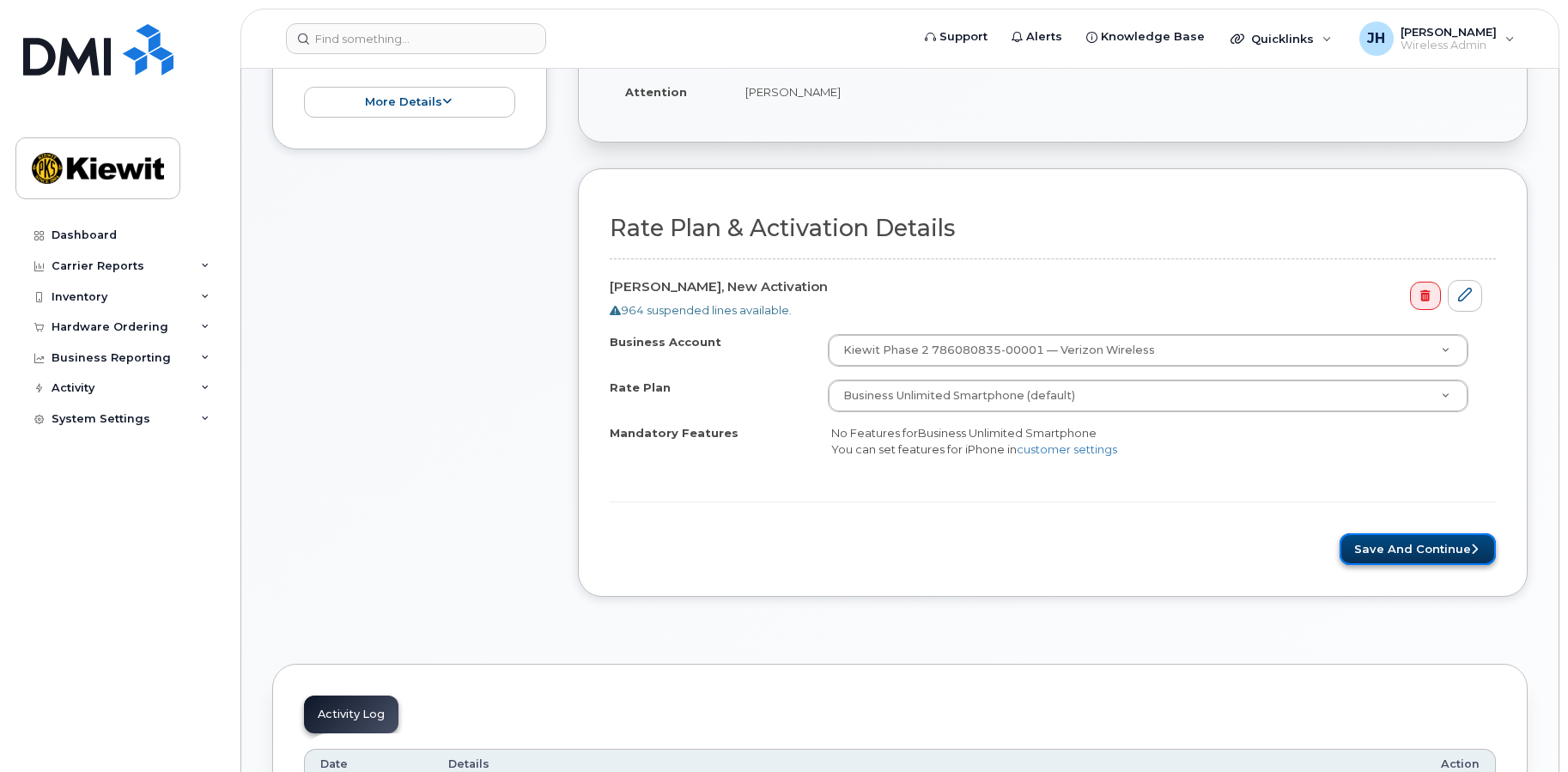
click at [1432, 547] on button "Save and Continue" at bounding box center [1418, 548] width 156 height 32
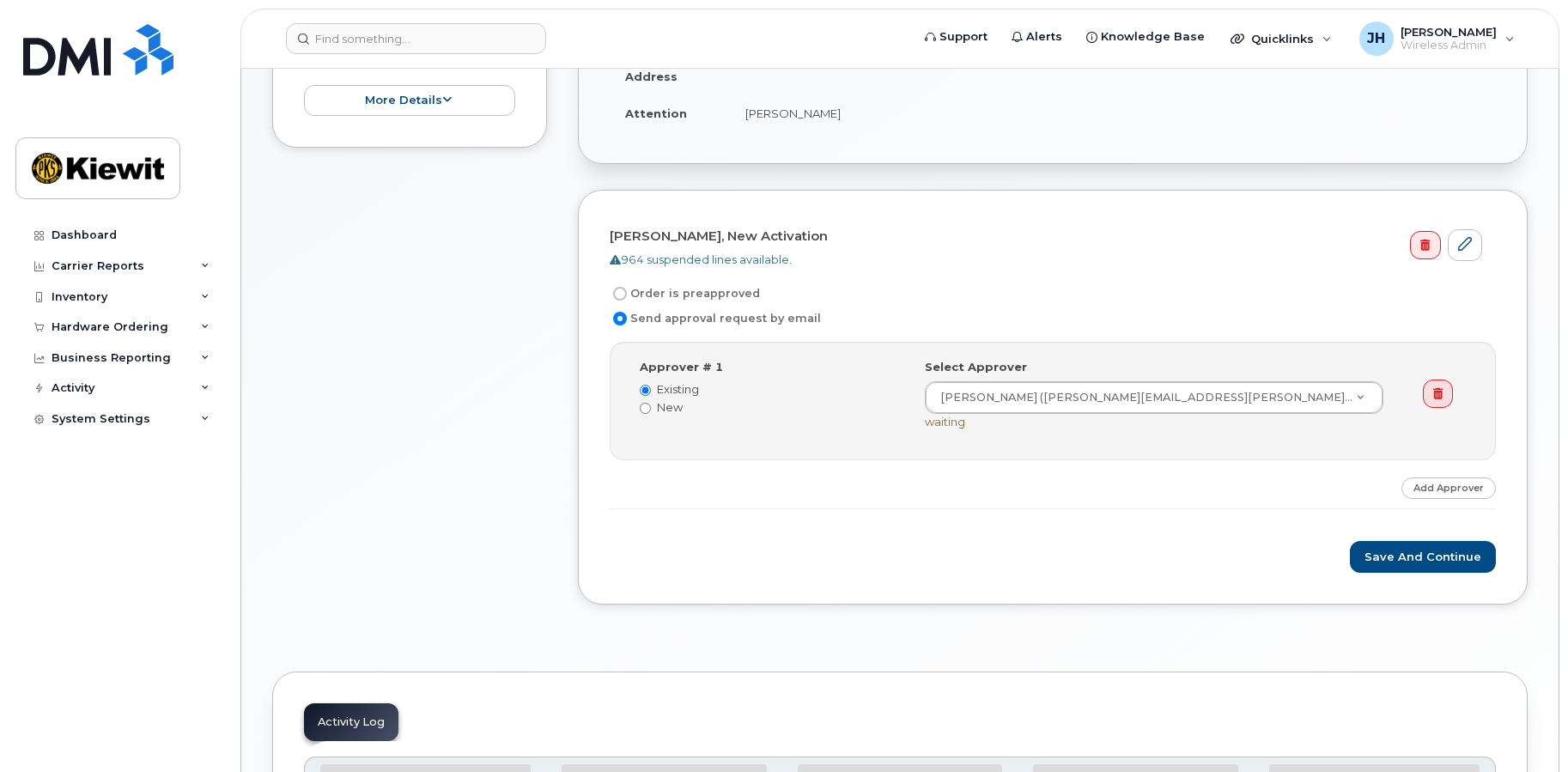
scroll to position [429, 0]
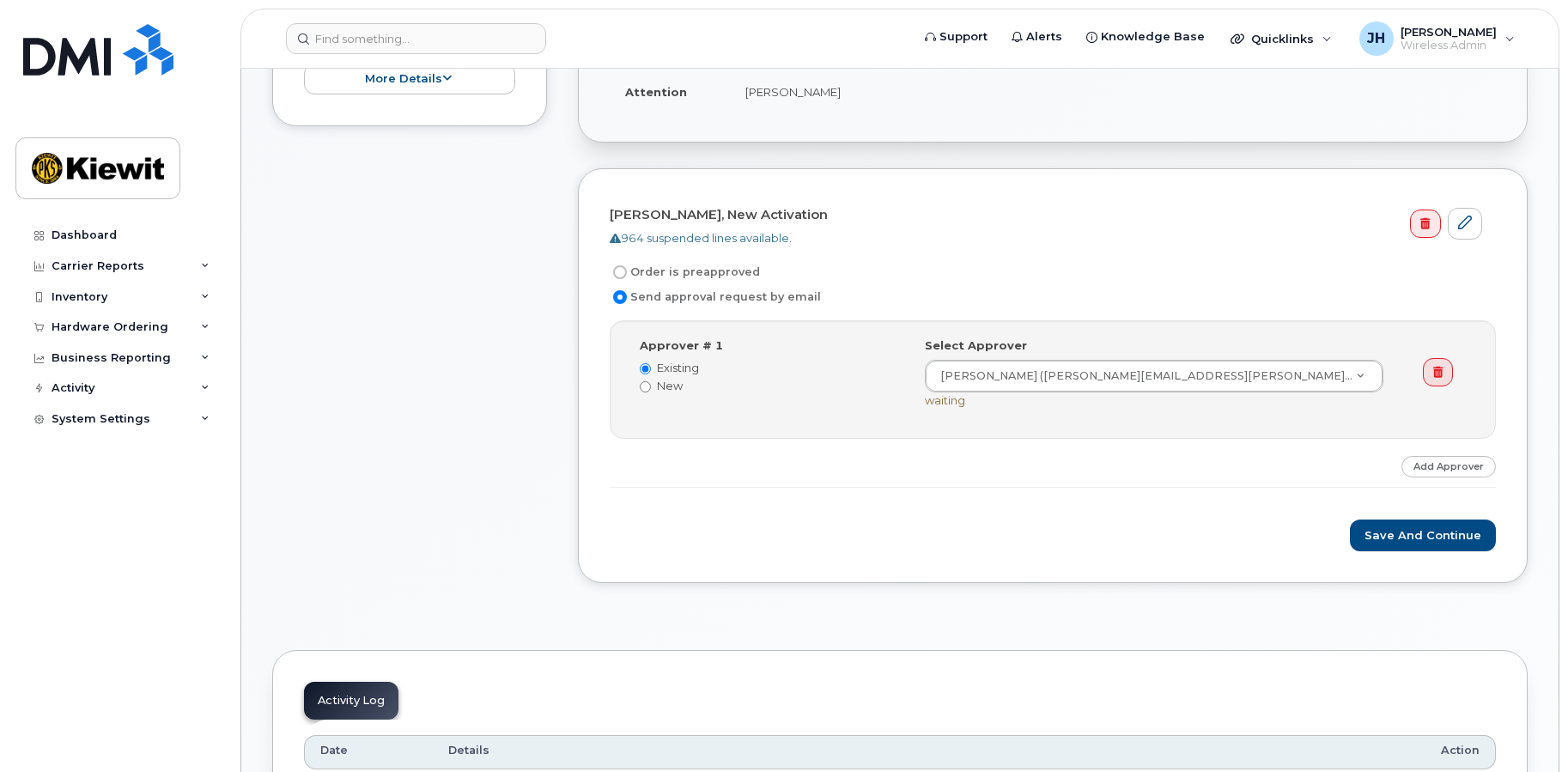
click at [665, 268] on label "Order is preapproved" at bounding box center [685, 272] width 150 height 21
click at [627, 268] on input "Order is preapproved" at bounding box center [620, 272] width 14 height 14
radio input "true"
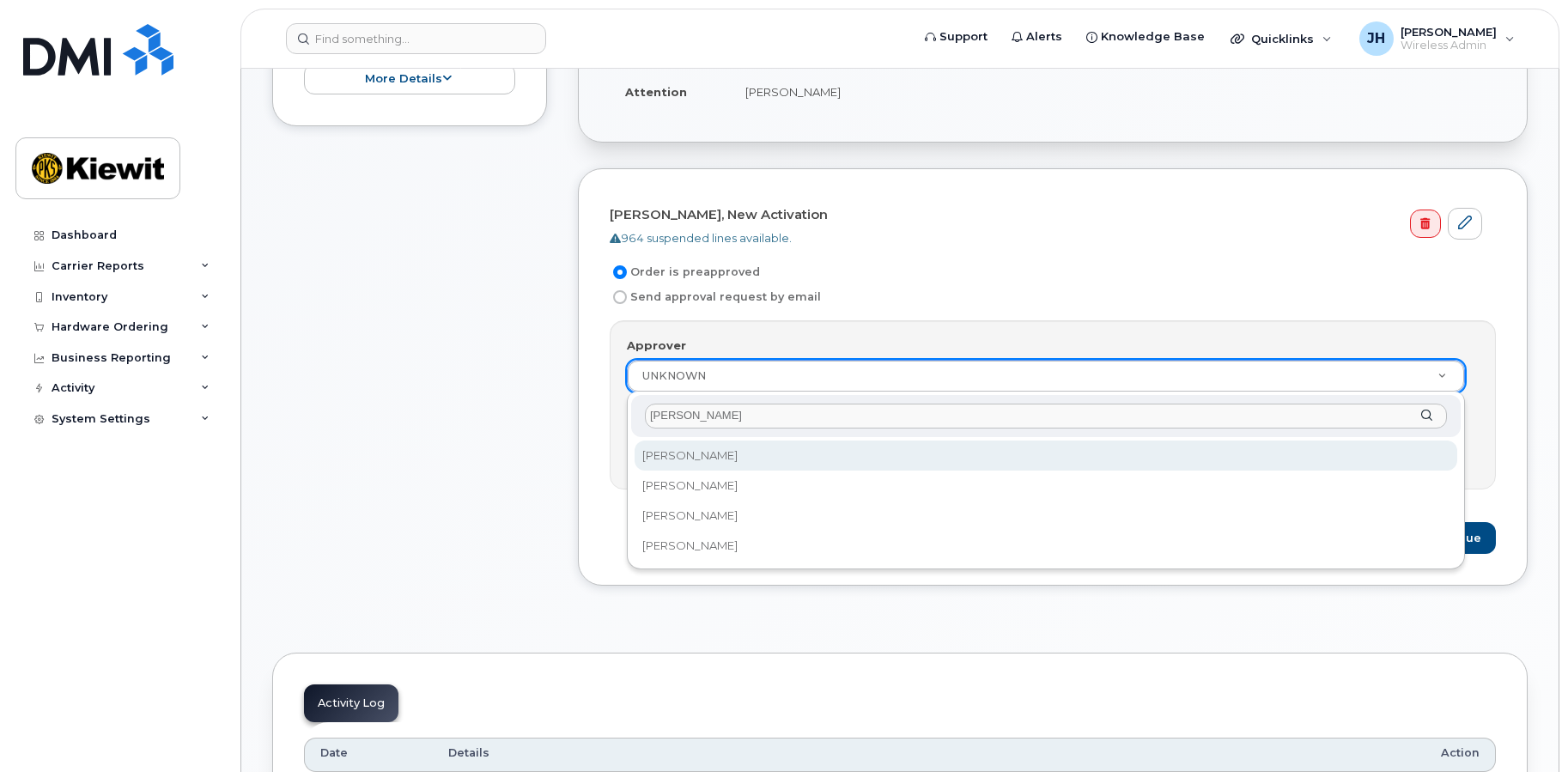
type input "[PERSON_NAME]"
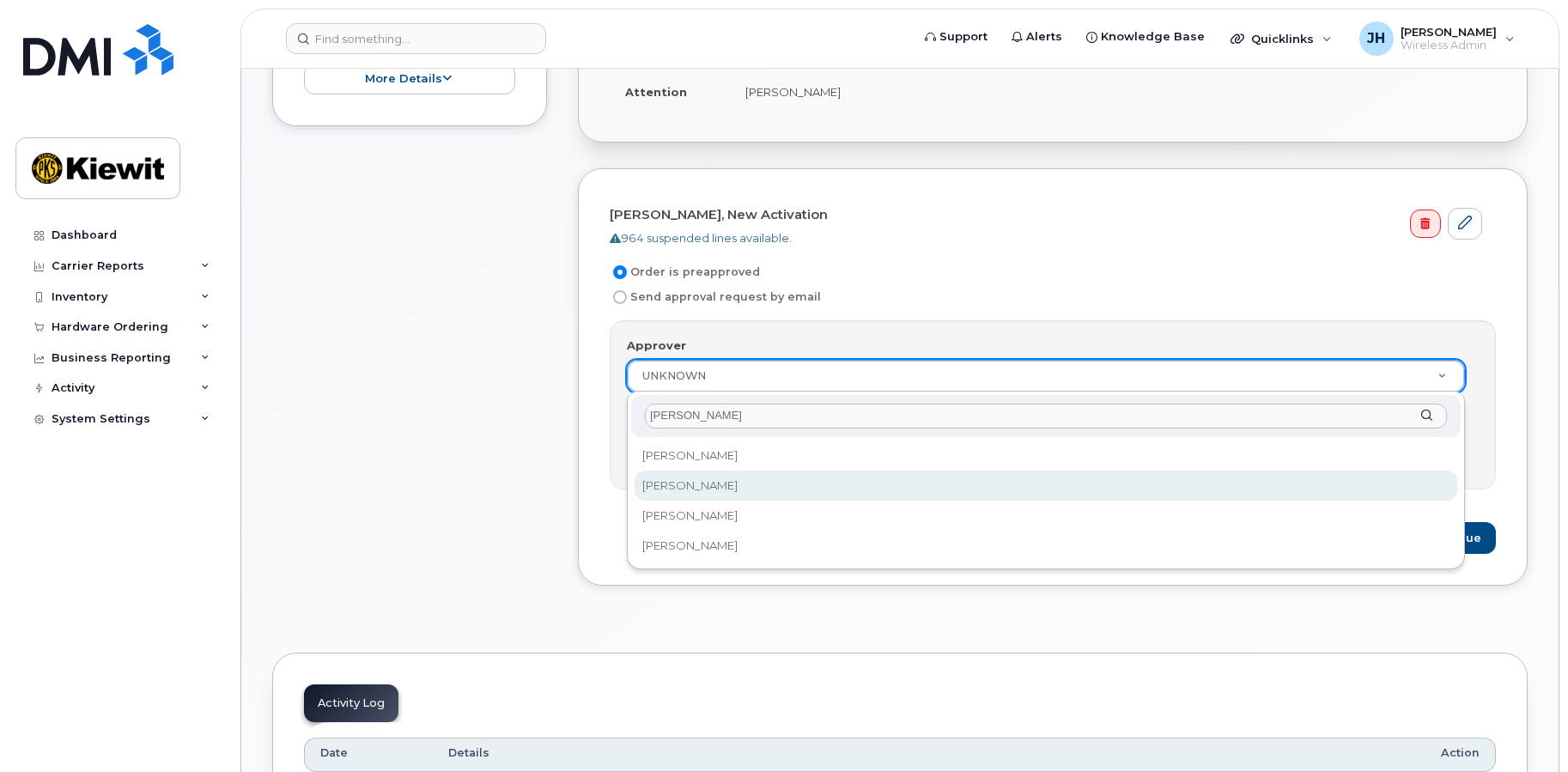
select select "2147282"
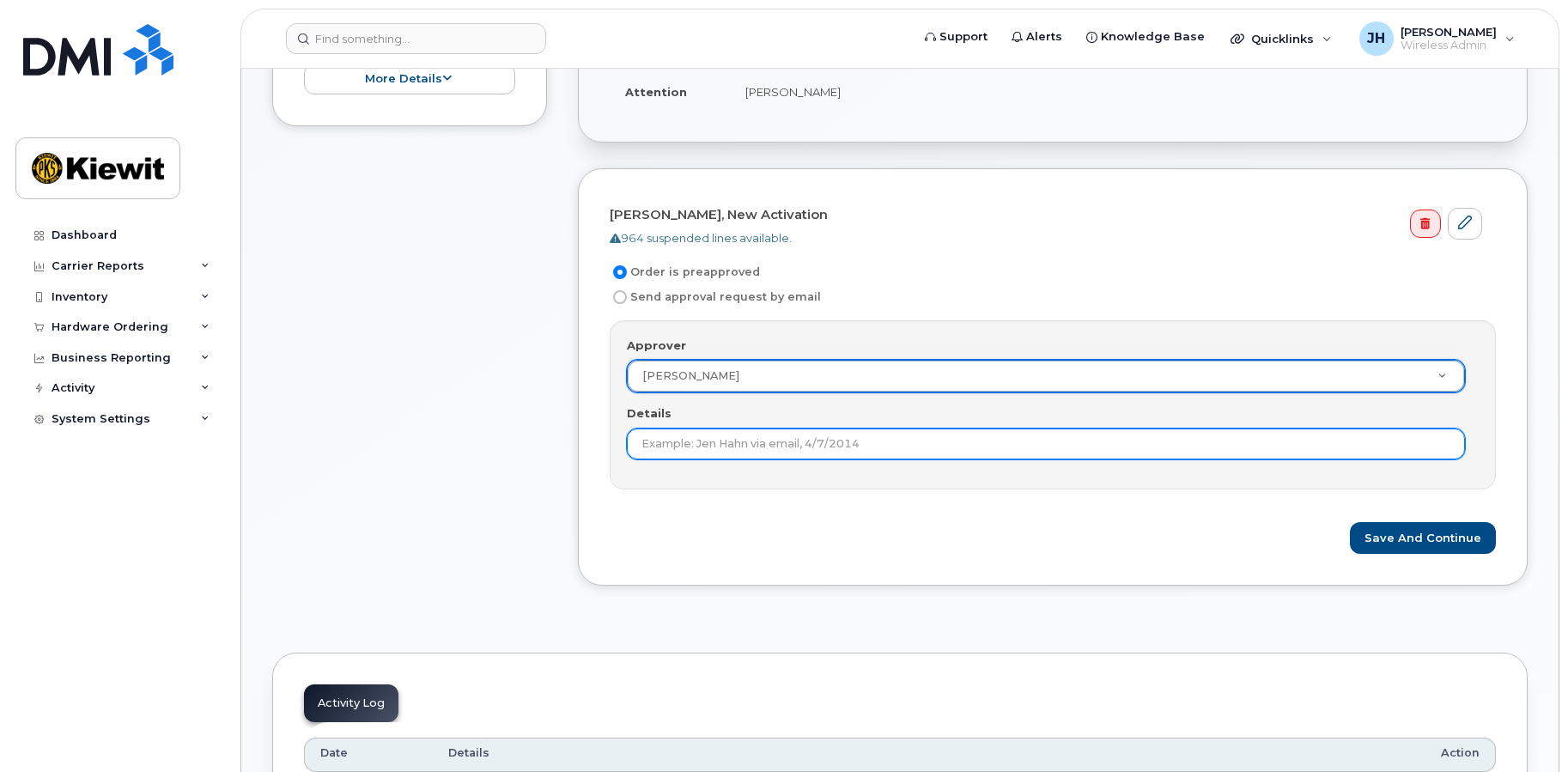
click at [715, 446] on input "Details" at bounding box center [1046, 444] width 838 height 31
click at [690, 437] on input "App" at bounding box center [1046, 444] width 838 height 31
type input "Approved by IT"
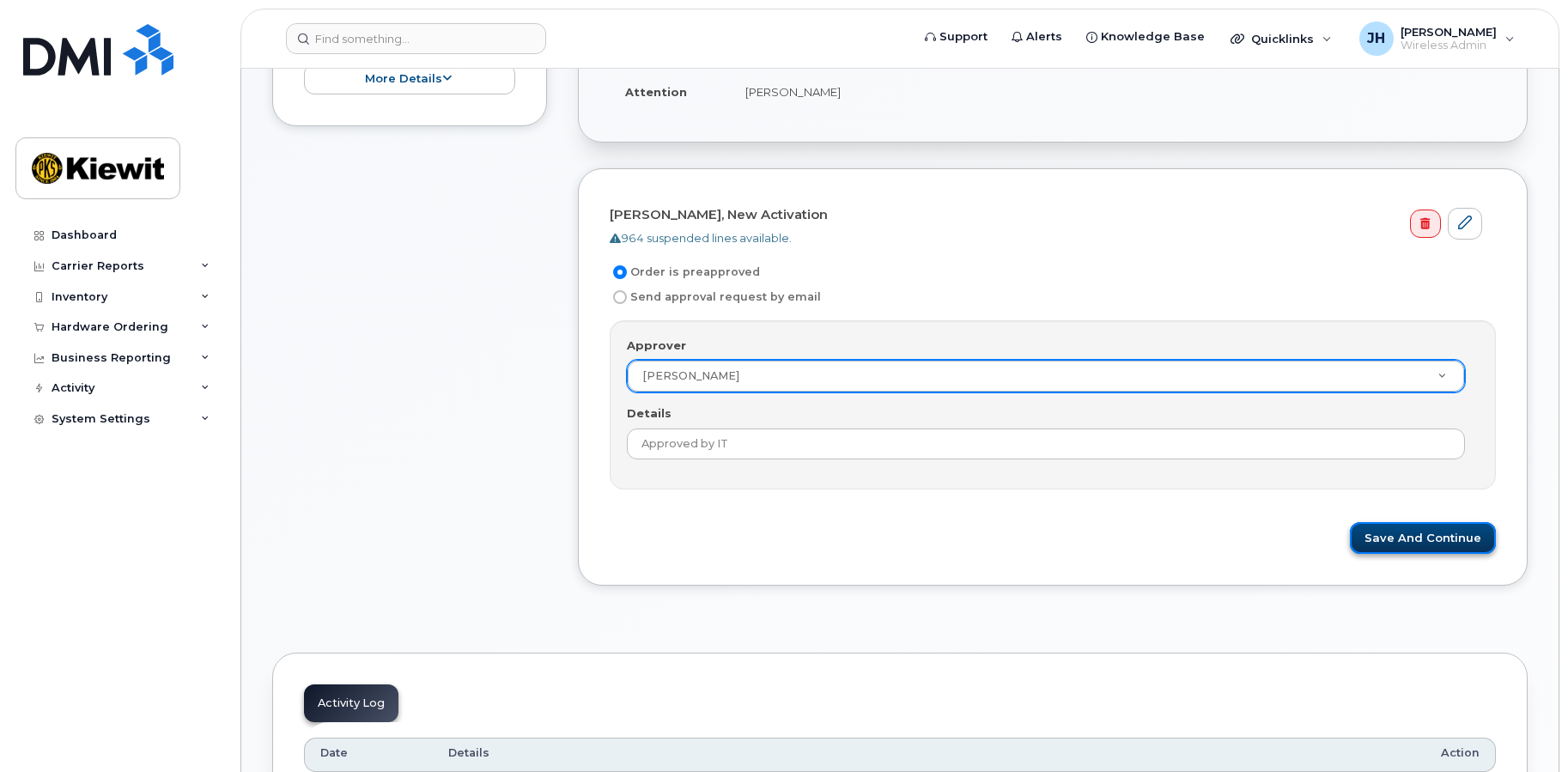
click at [1455, 535] on button "Save and Continue" at bounding box center [1423, 537] width 146 height 32
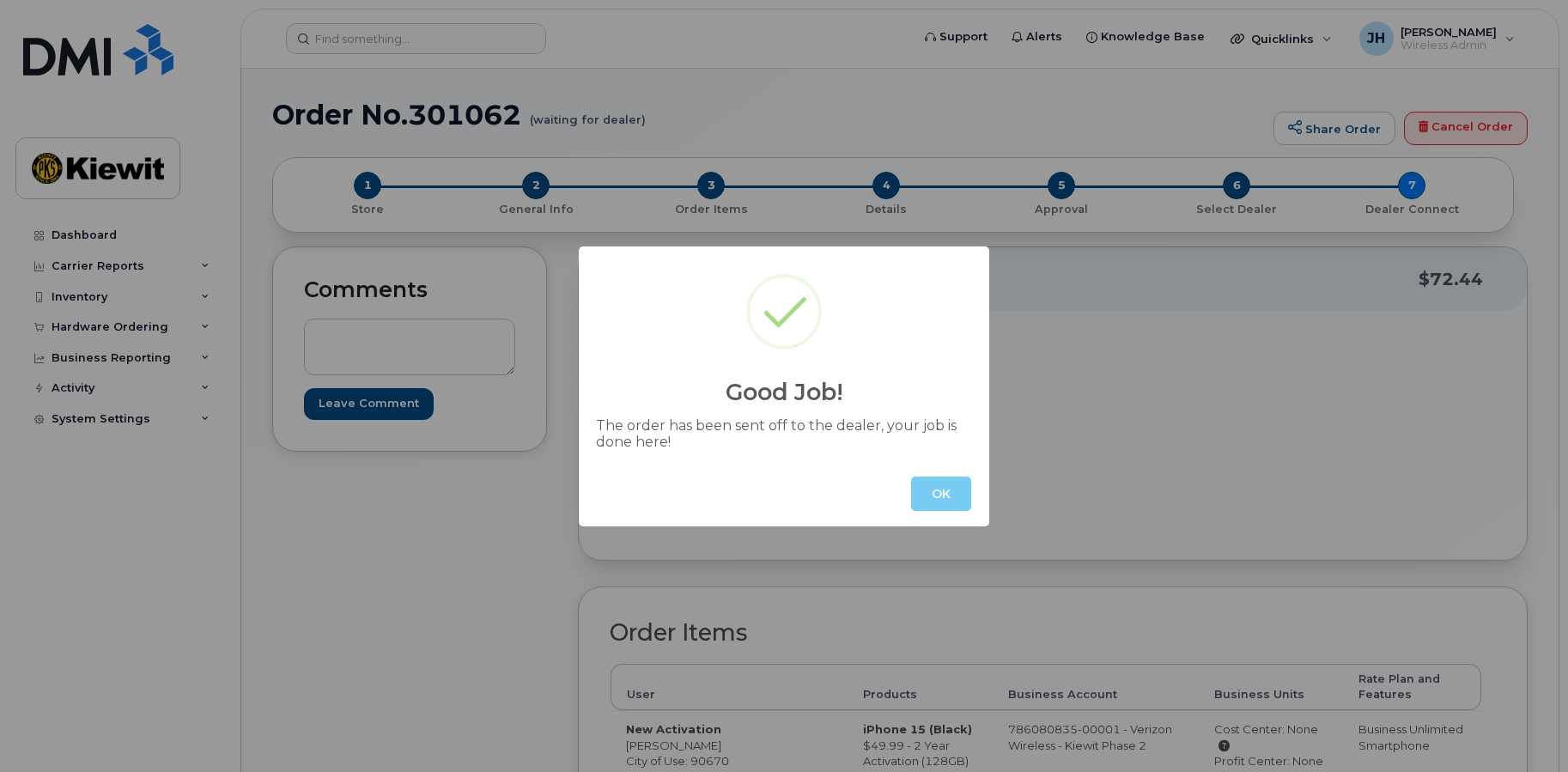
click at [943, 492] on button "OK" at bounding box center [942, 494] width 60 height 35
